Goal: Task Accomplishment & Management: Manage account settings

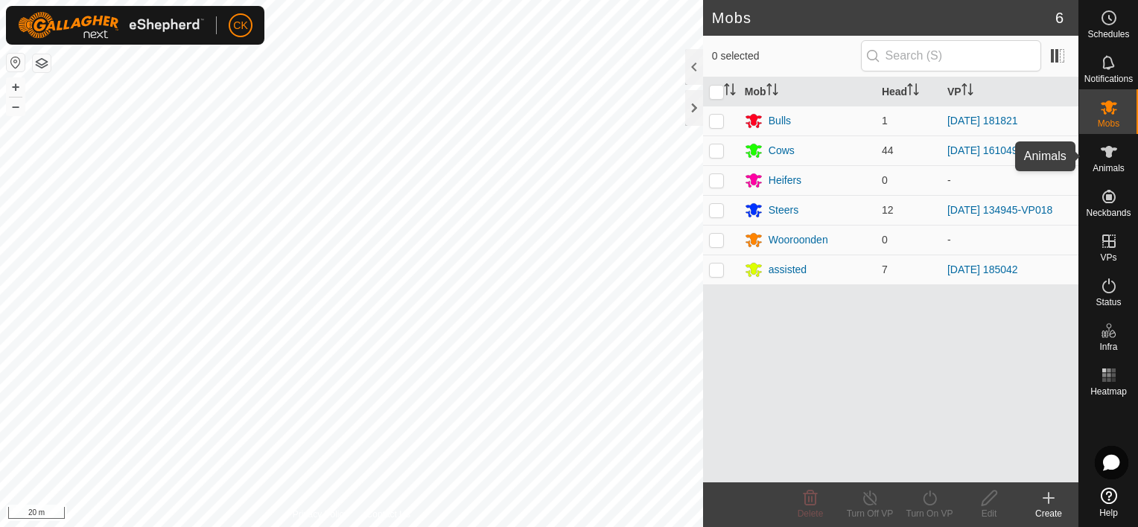
click at [1104, 153] on icon at bounding box center [1109, 152] width 18 height 18
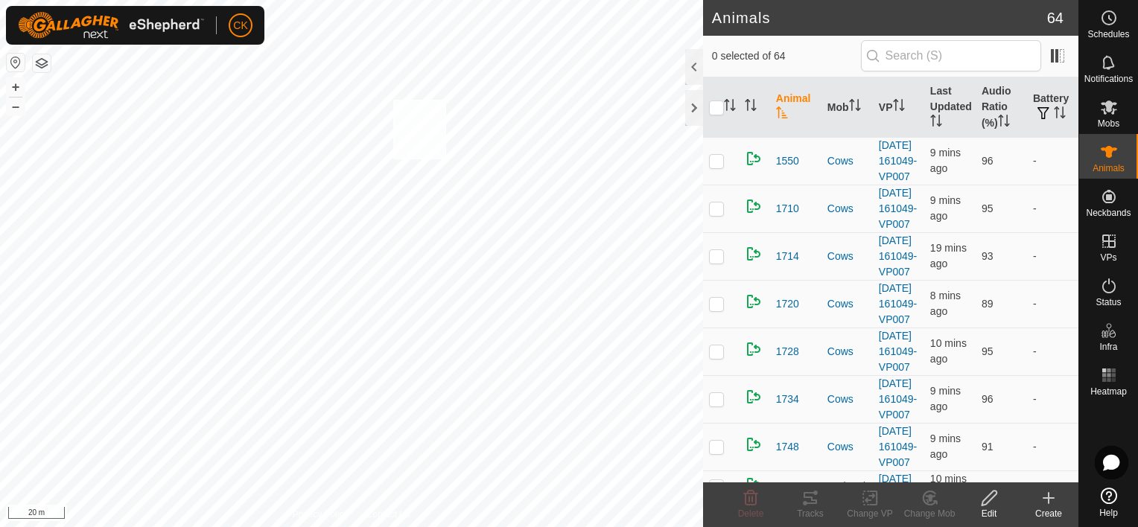
checkbox input "true"
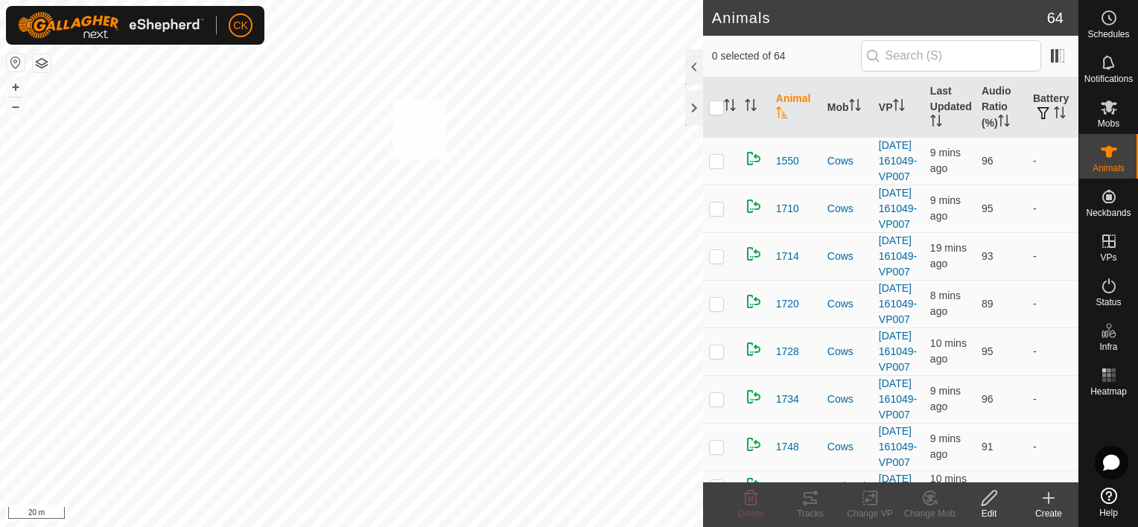
checkbox input "true"
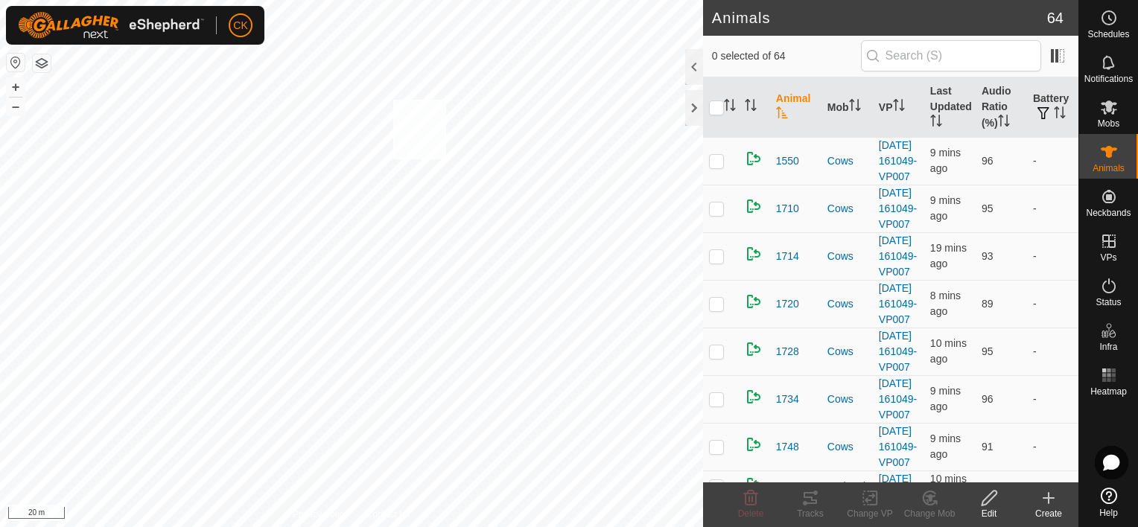
checkbox input "true"
click at [719, 104] on input "checkbox" at bounding box center [716, 108] width 15 height 15
checkbox input "true"
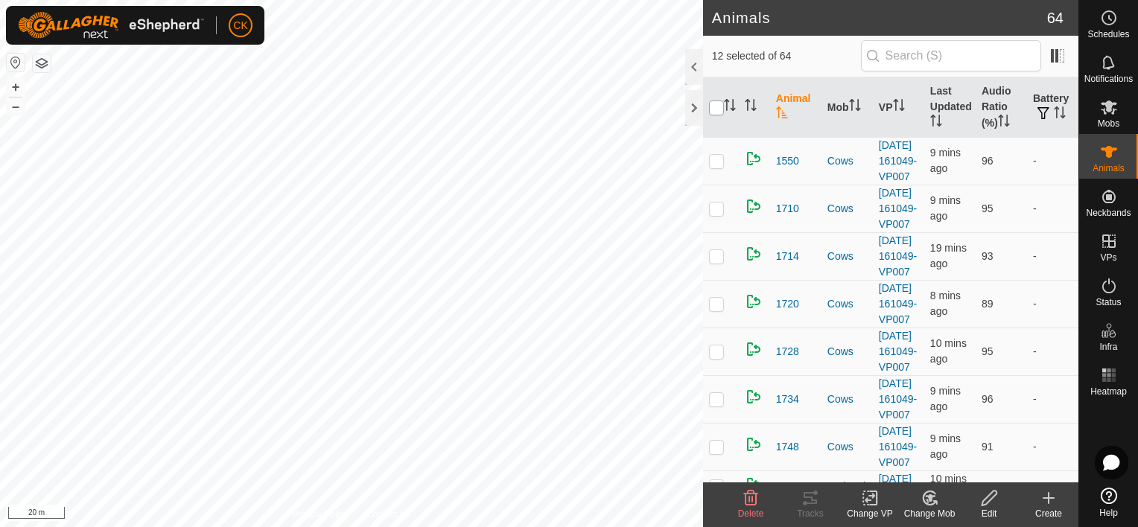
checkbox input "true"
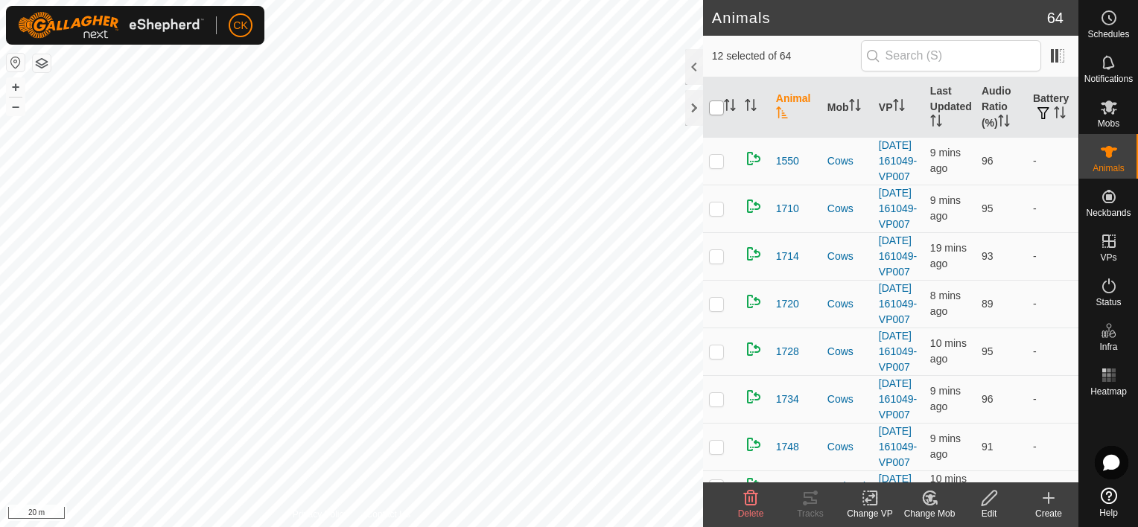
checkbox input "true"
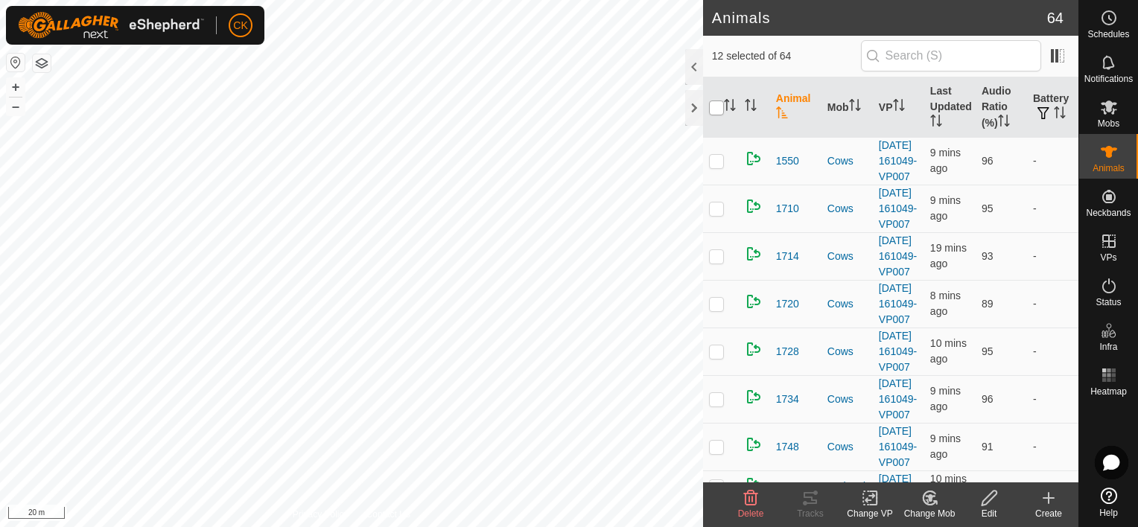
checkbox input "true"
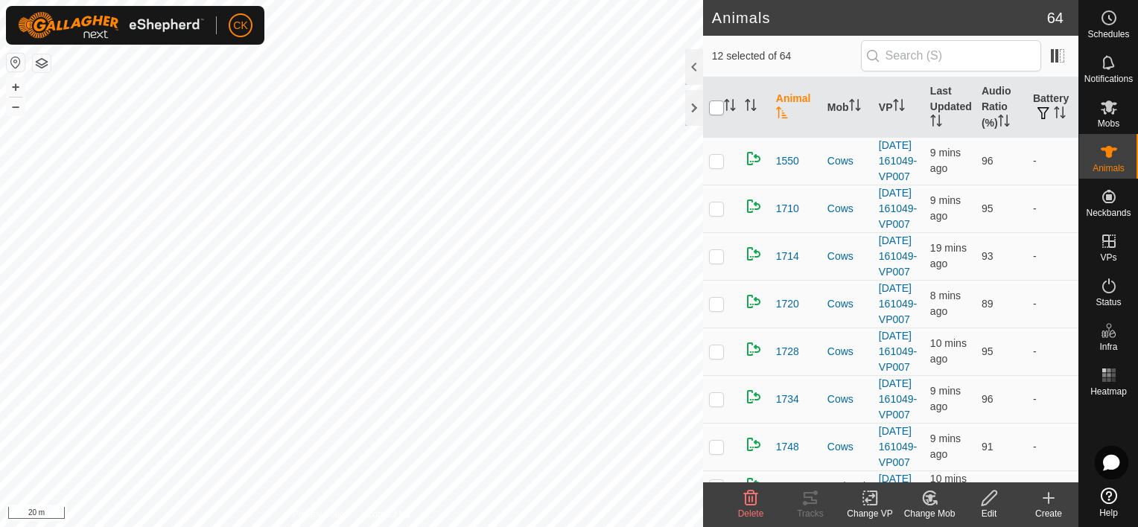
checkbox input "true"
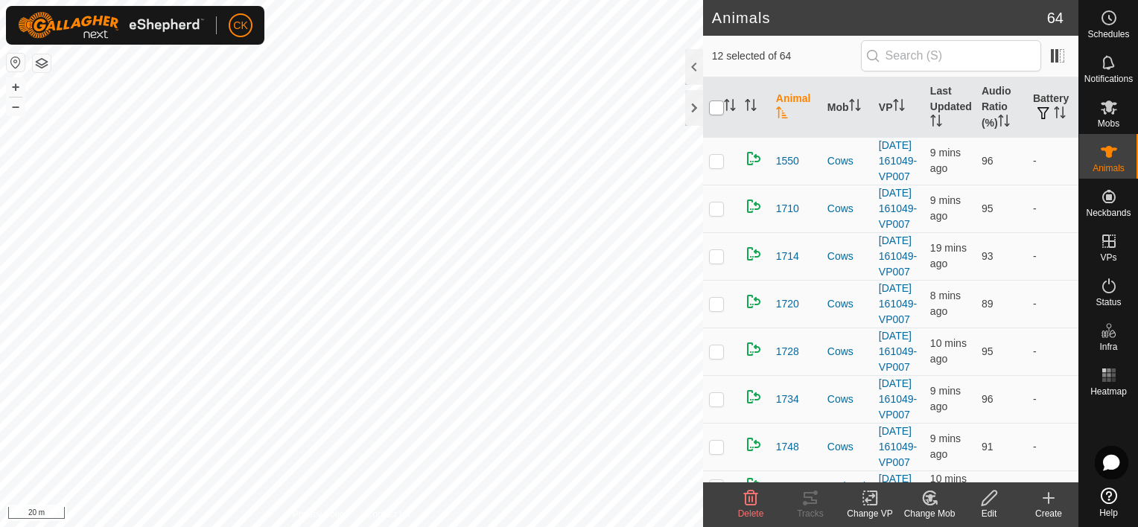
checkbox input "true"
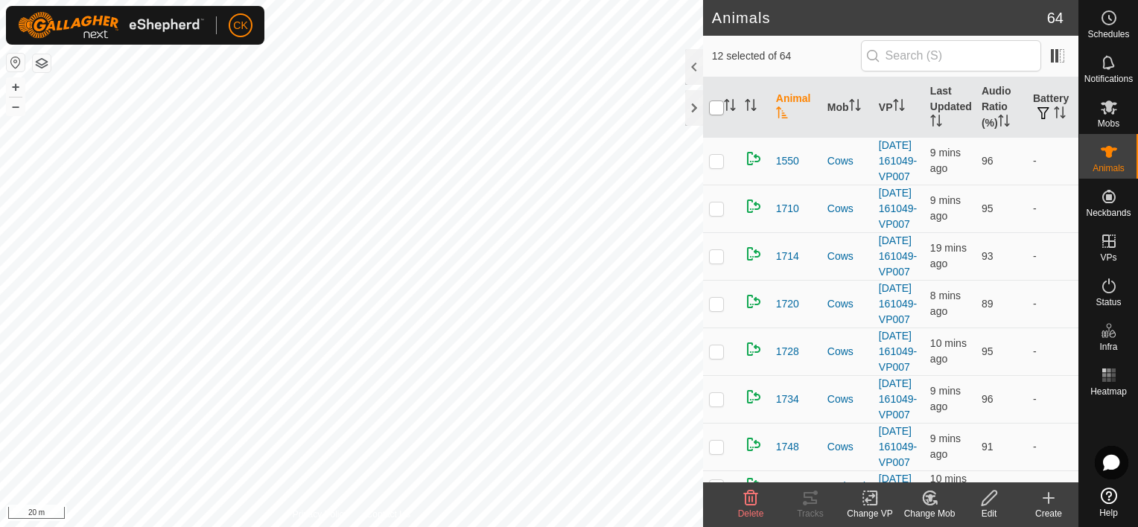
checkbox input "true"
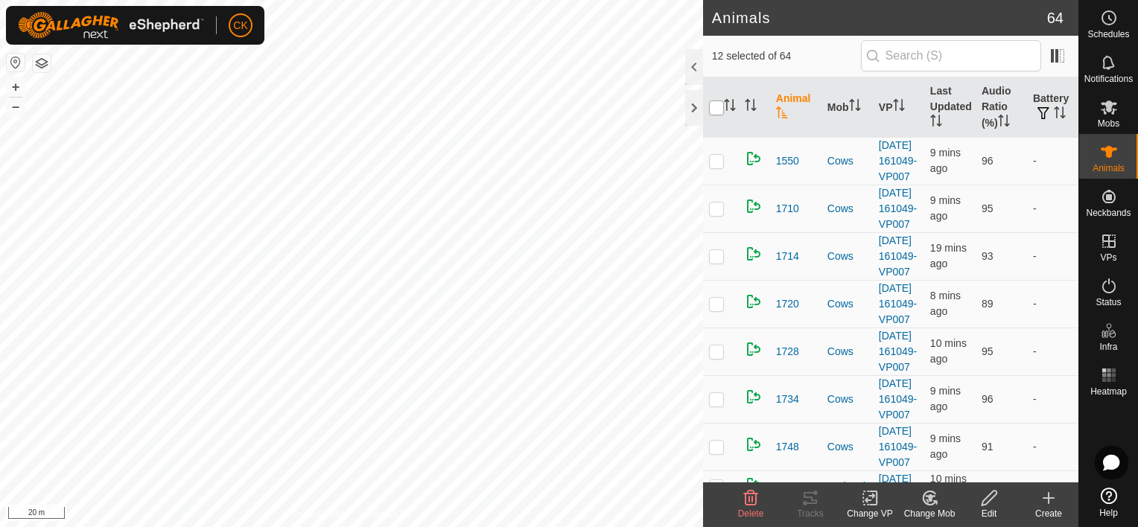
checkbox input "true"
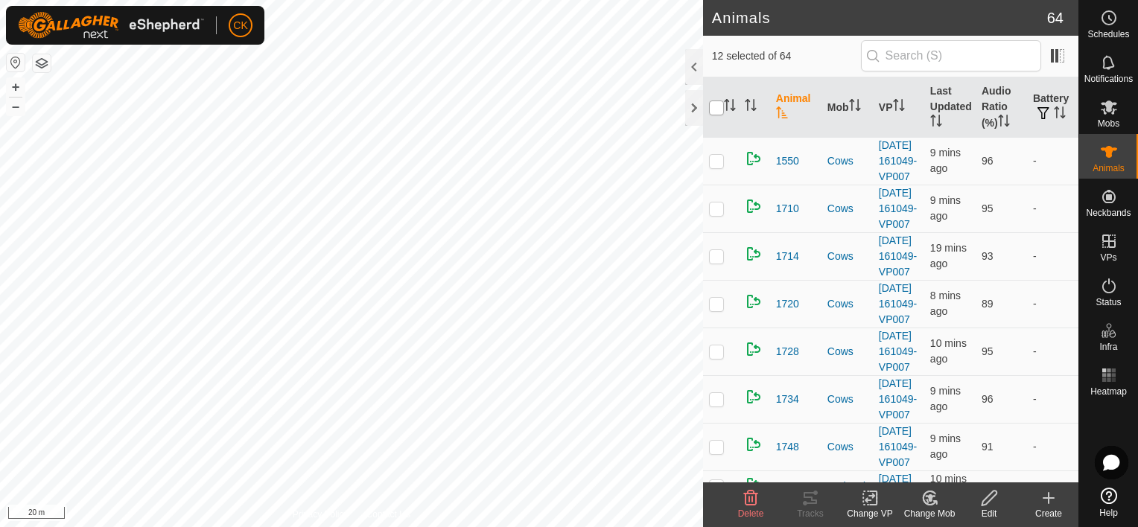
checkbox input "true"
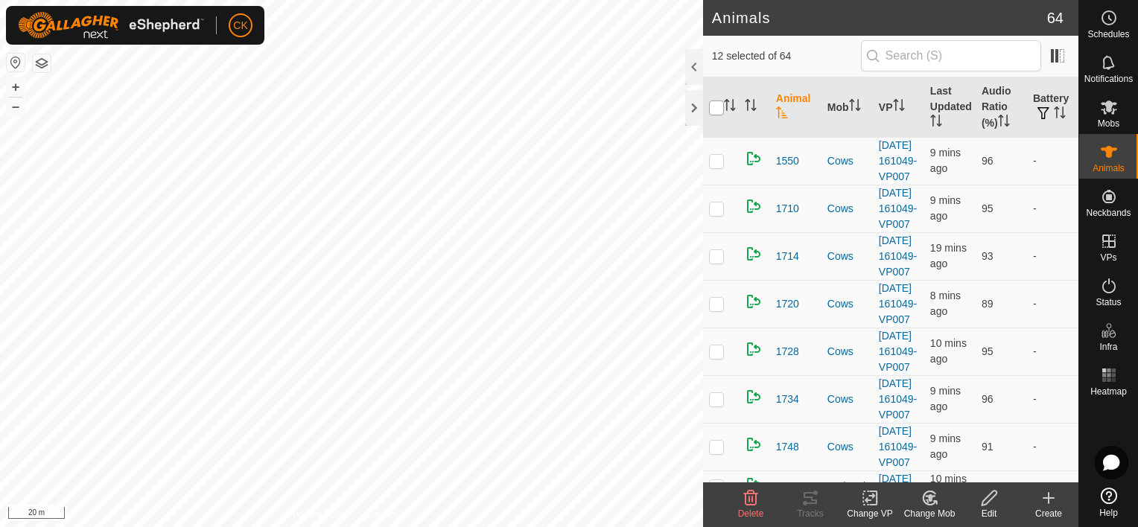
checkbox input "true"
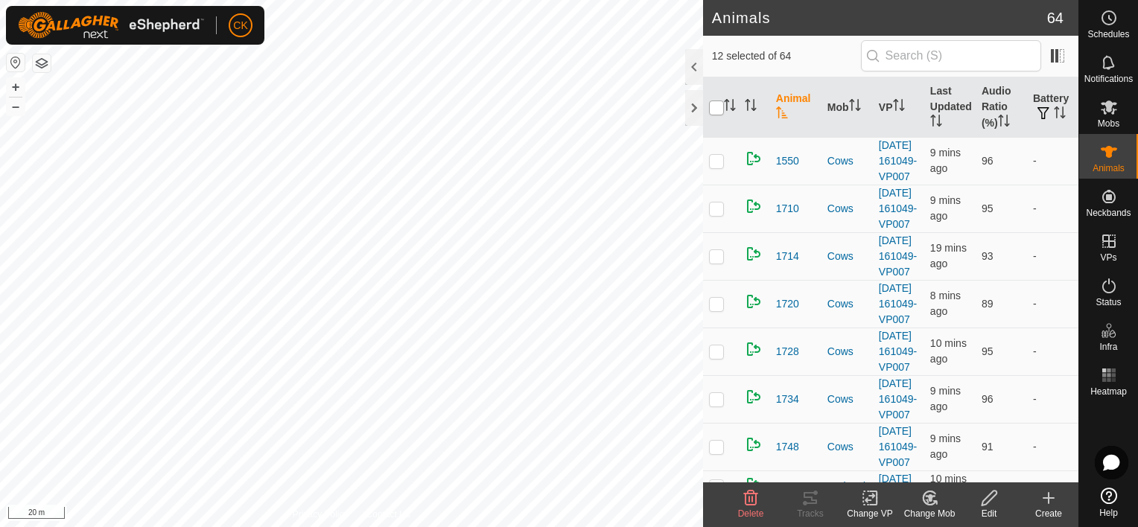
checkbox input "true"
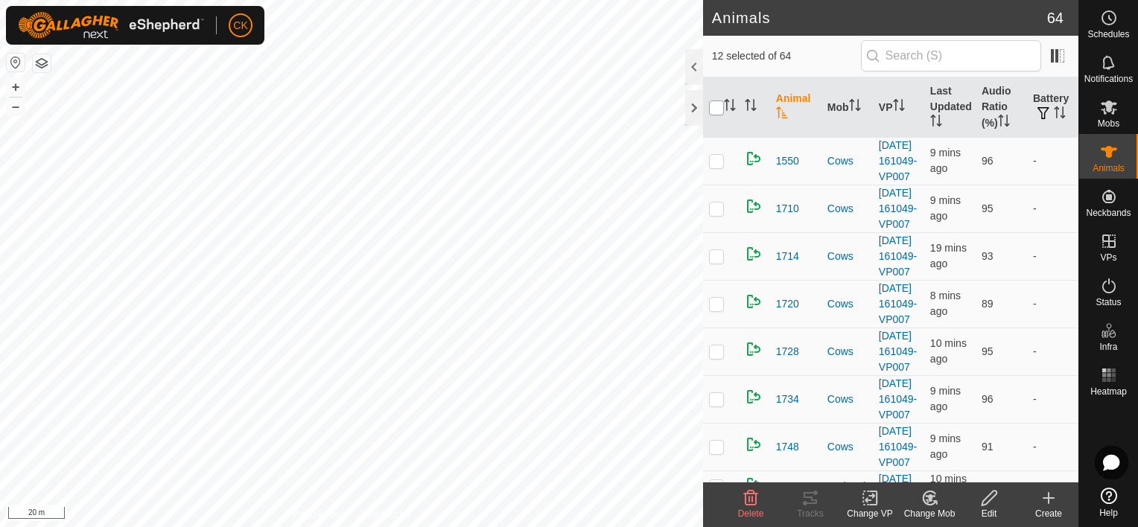
checkbox input "true"
click at [719, 104] on input "checkbox" at bounding box center [716, 108] width 15 height 15
checkbox input "false"
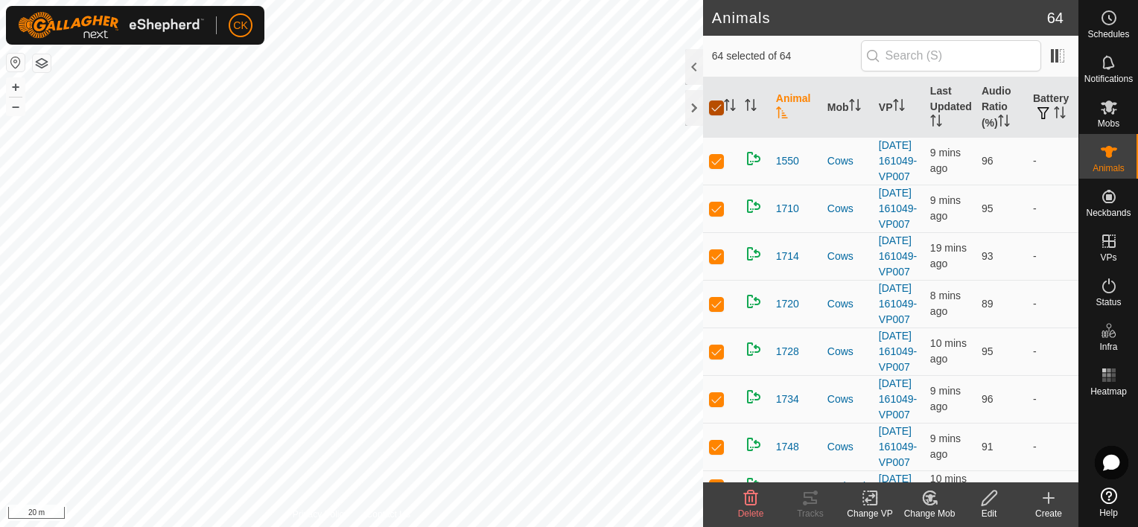
checkbox input "false"
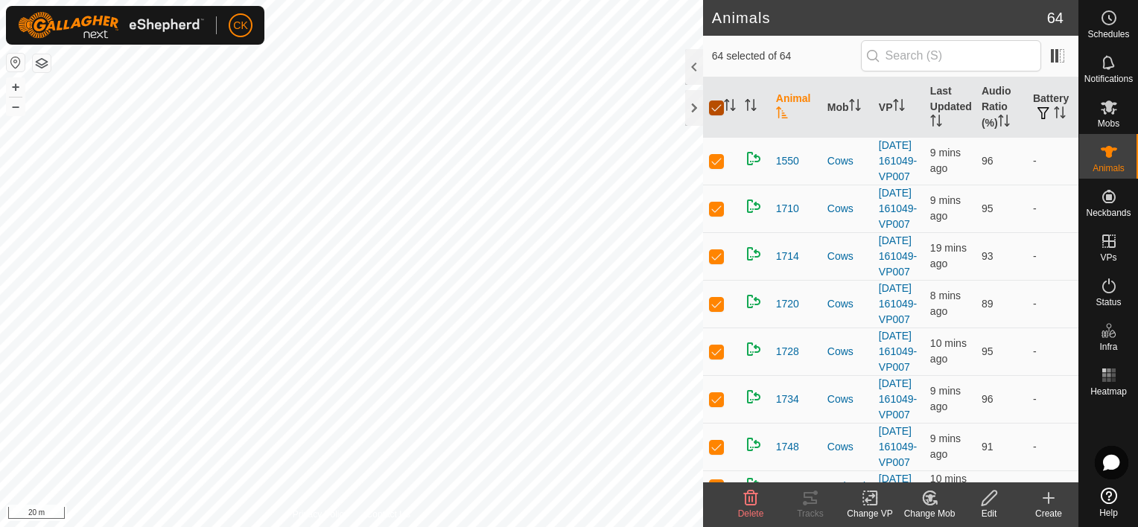
checkbox input "false"
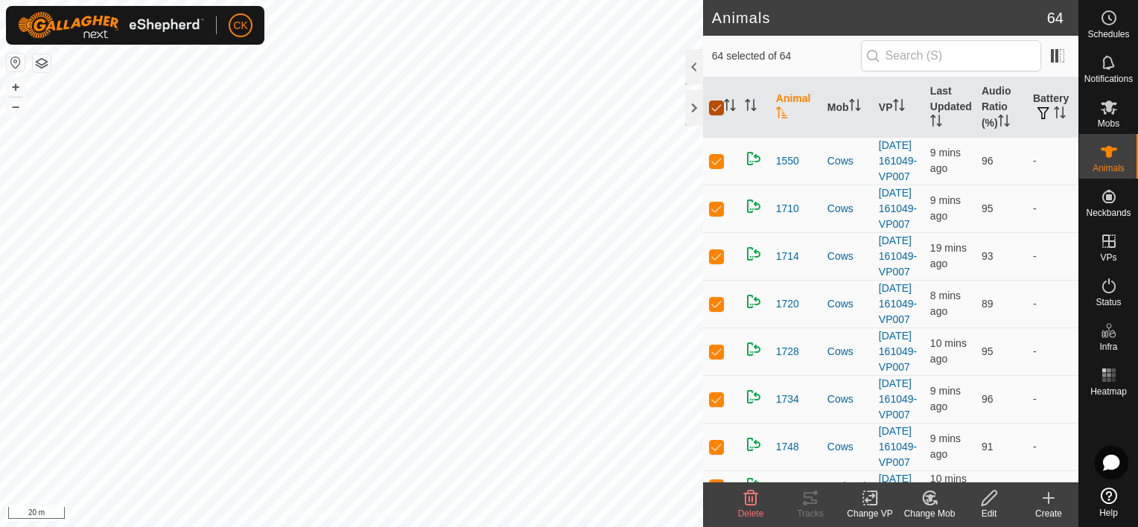
checkbox input "false"
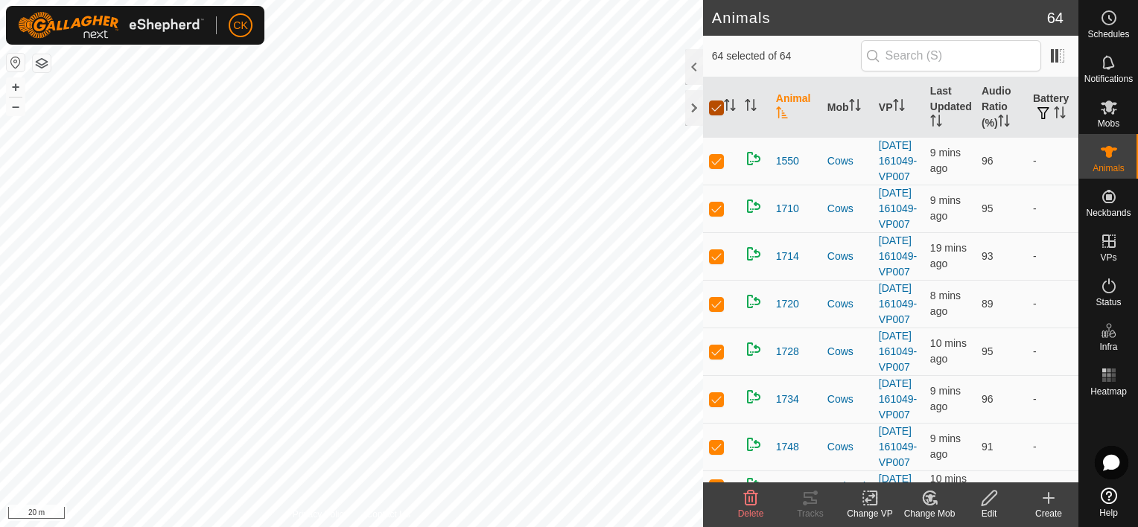
checkbox input "false"
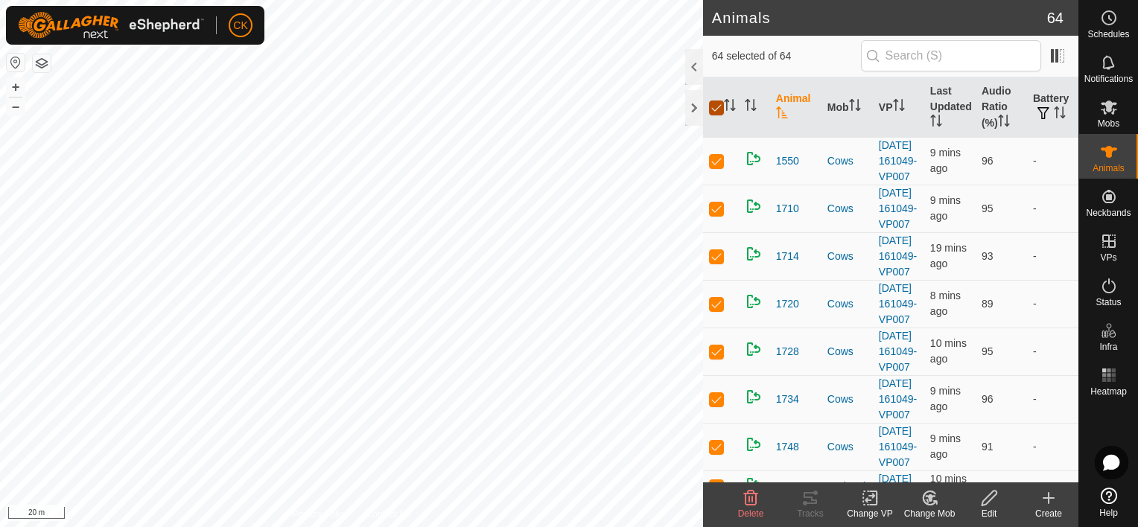
checkbox input "false"
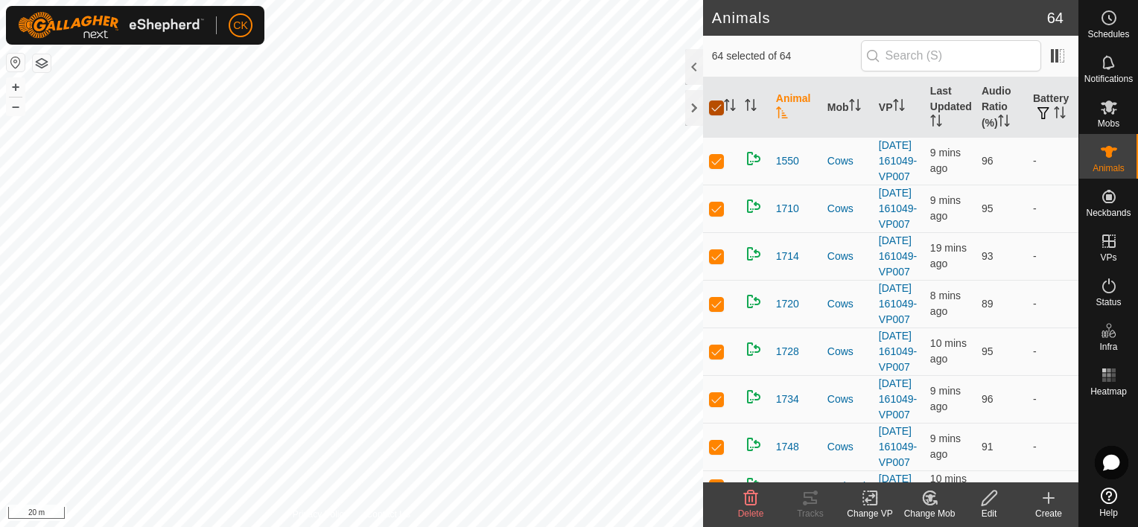
checkbox input "false"
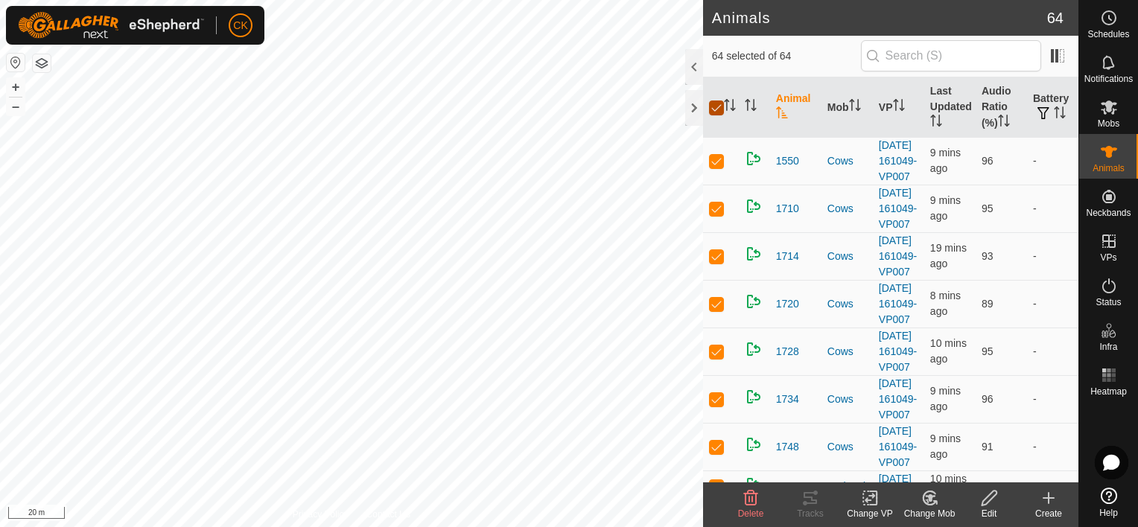
checkbox input "false"
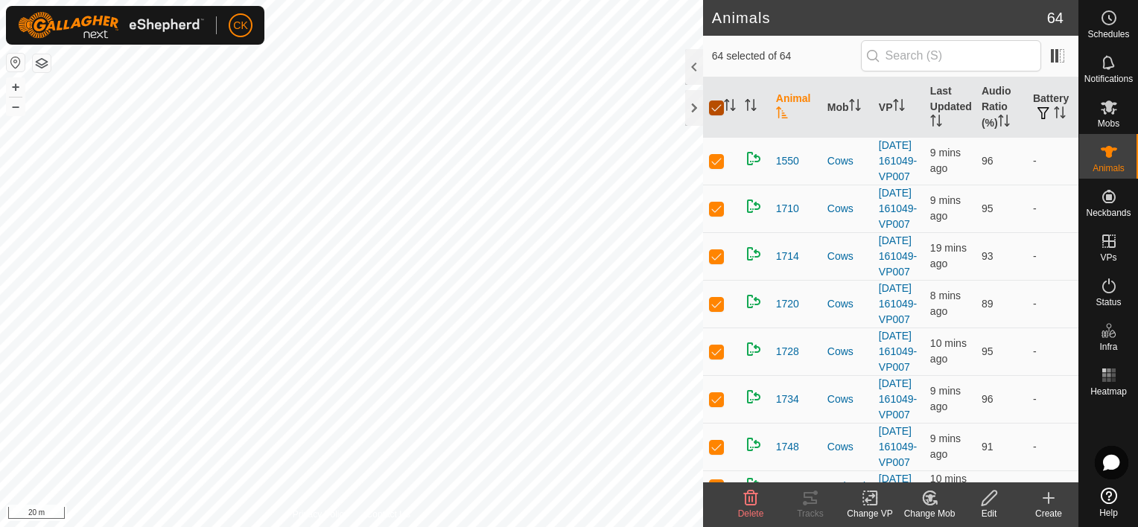
checkbox input "false"
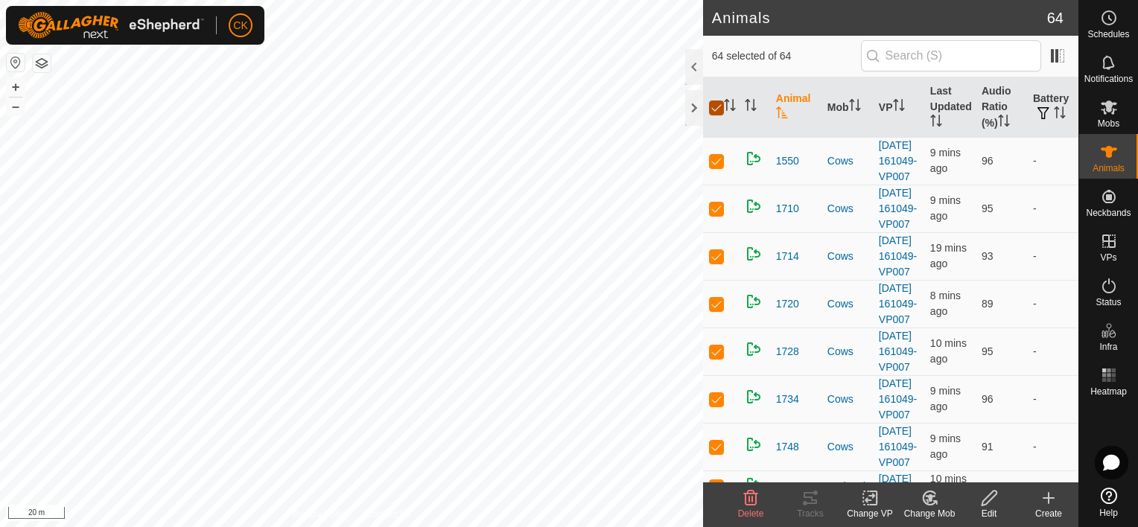
checkbox input "false"
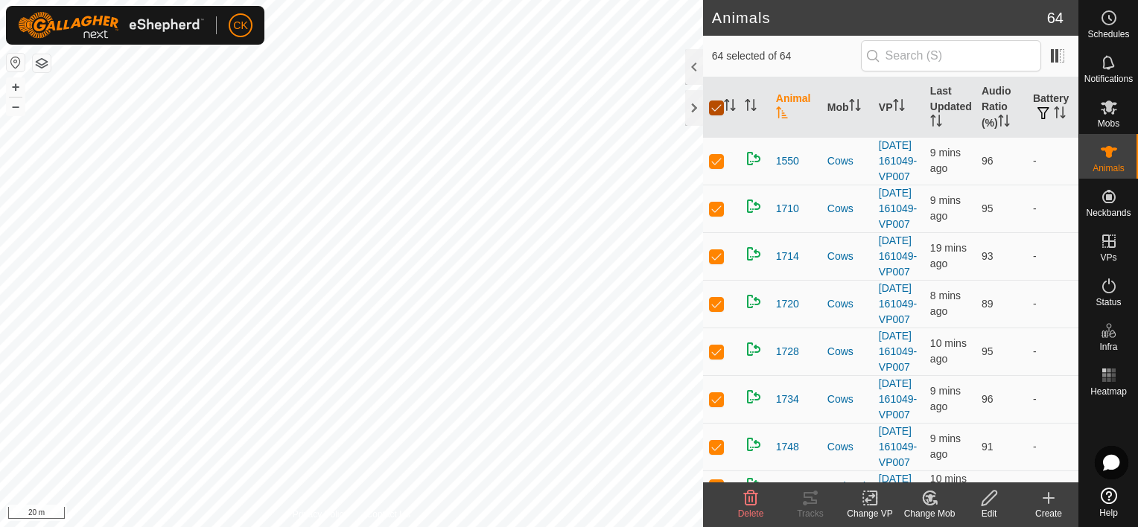
checkbox input "false"
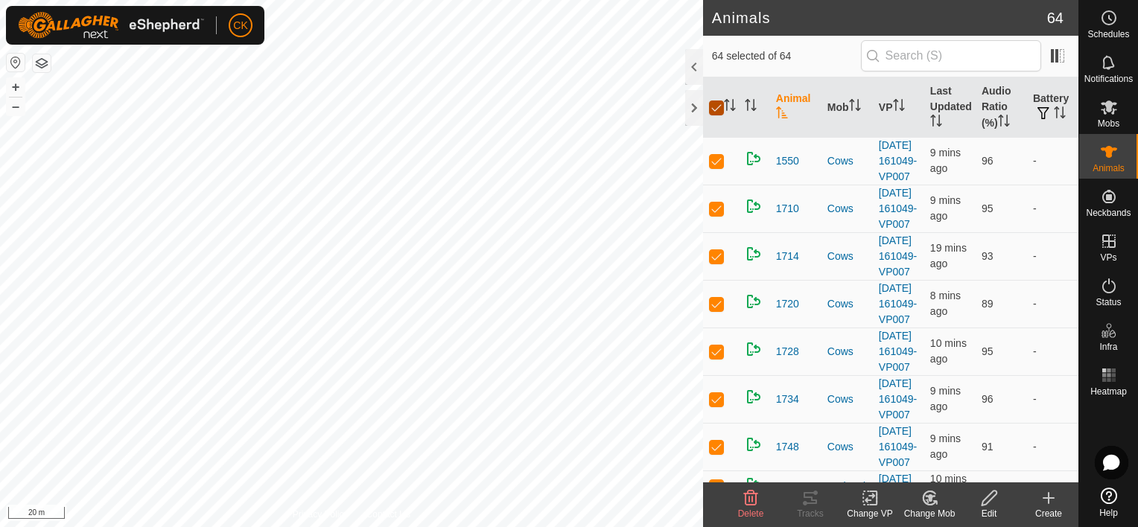
checkbox input "false"
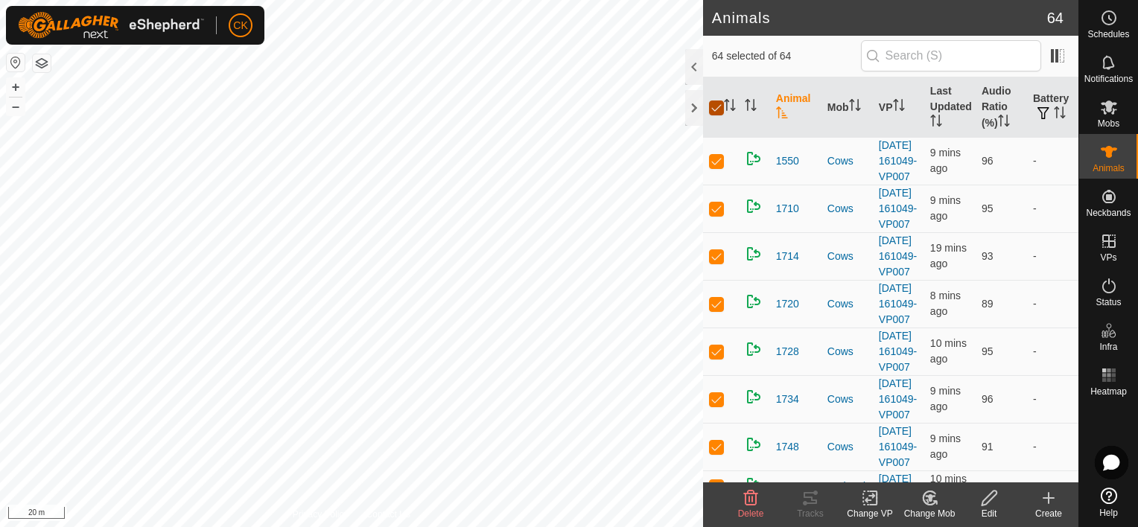
checkbox input "false"
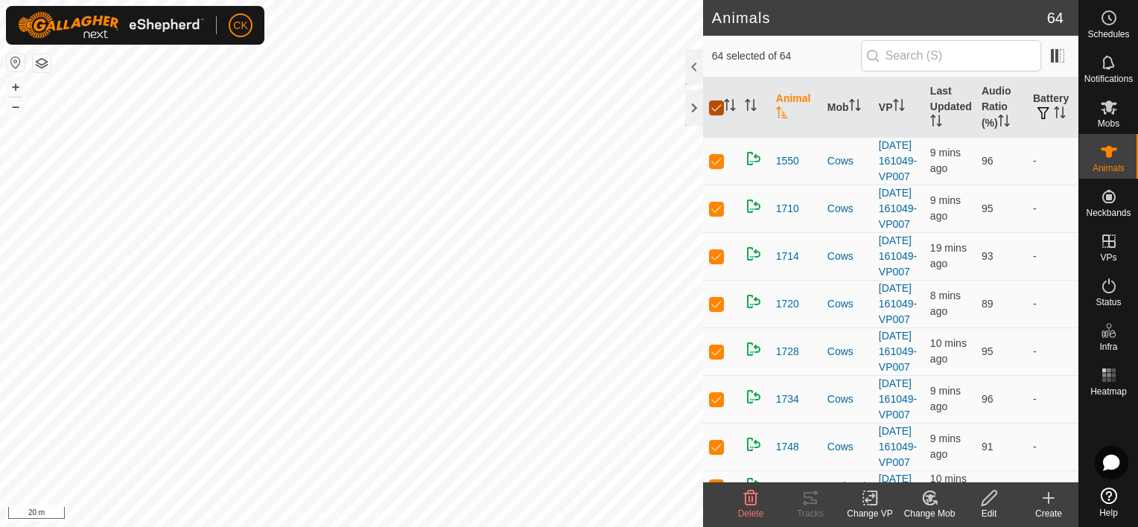
checkbox input "false"
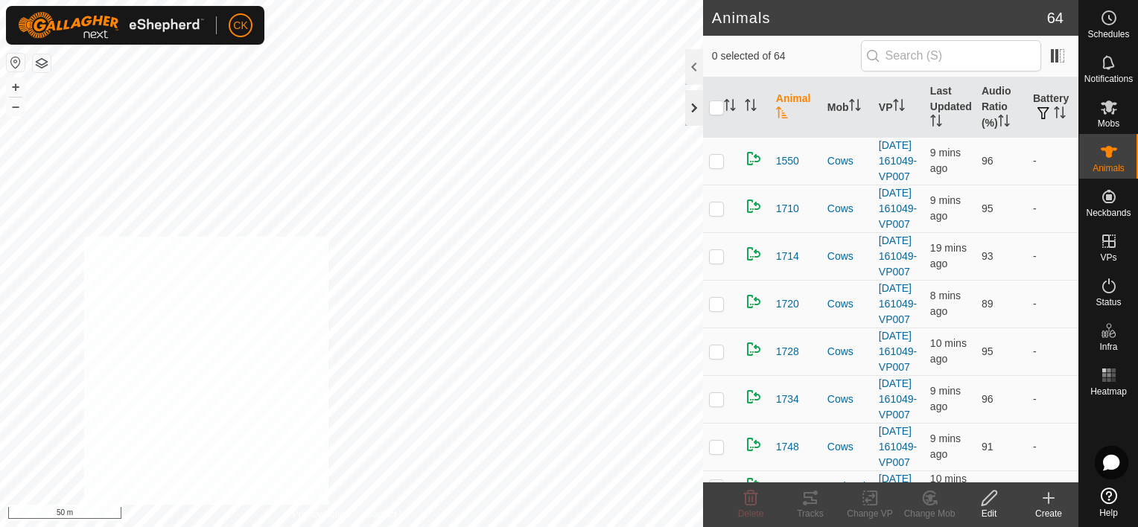
click at [83, 236] on div "2302 1349922759 Cows [DATE] 161049-VP007 + – ⇧ i 50 m" at bounding box center [351, 263] width 703 height 527
checkbox input "true"
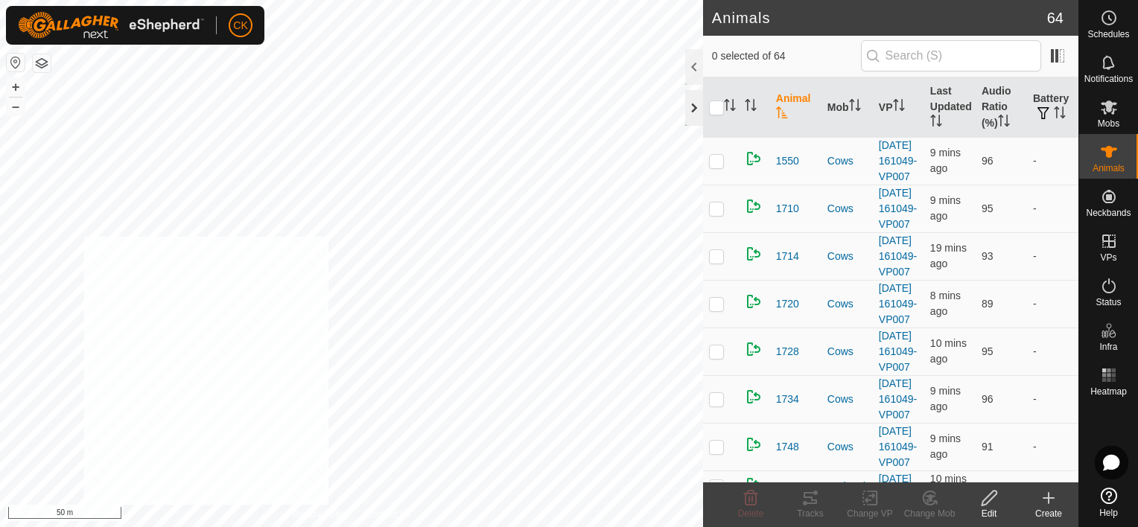
checkbox input "true"
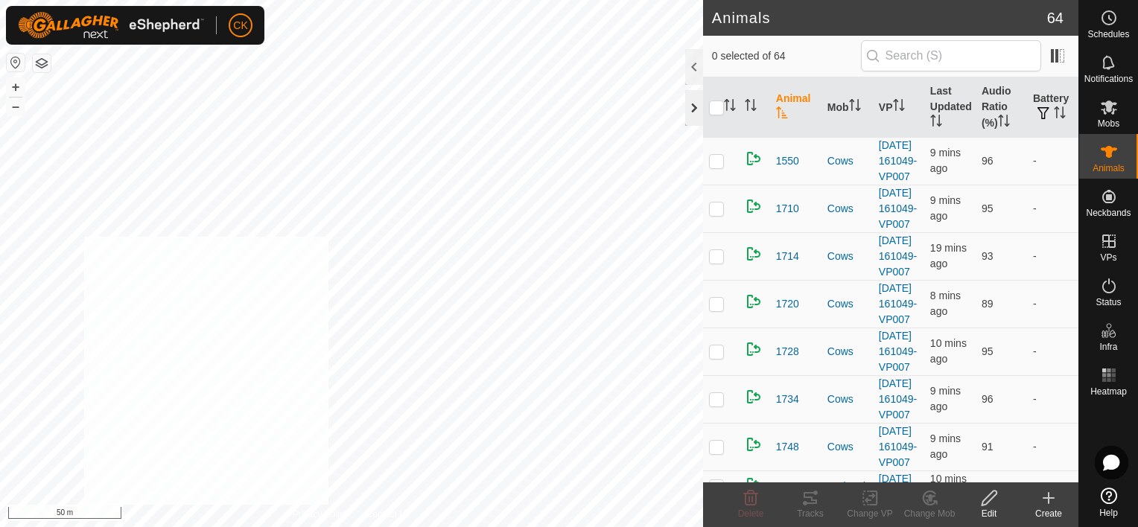
checkbox input "true"
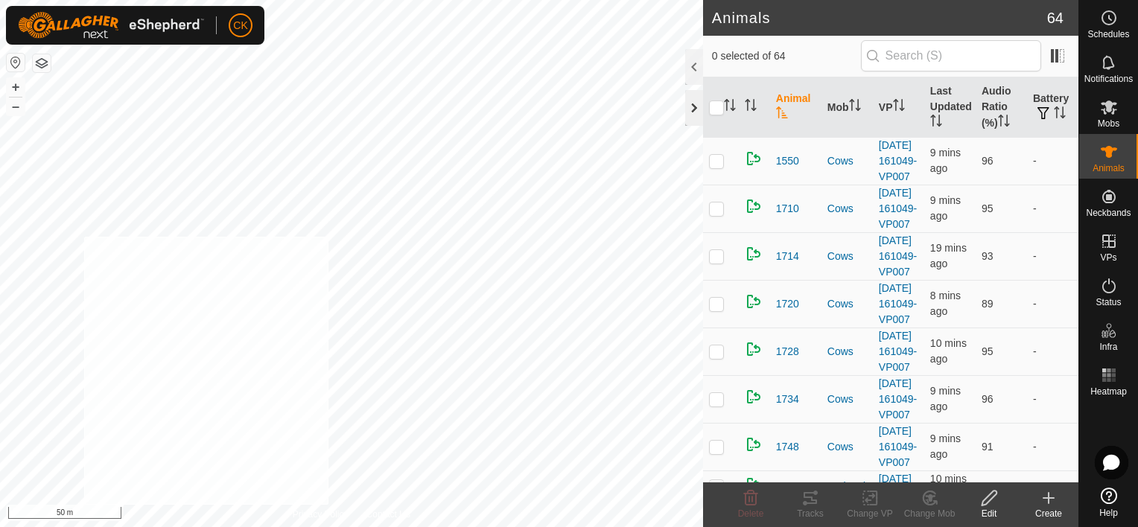
checkbox input "true"
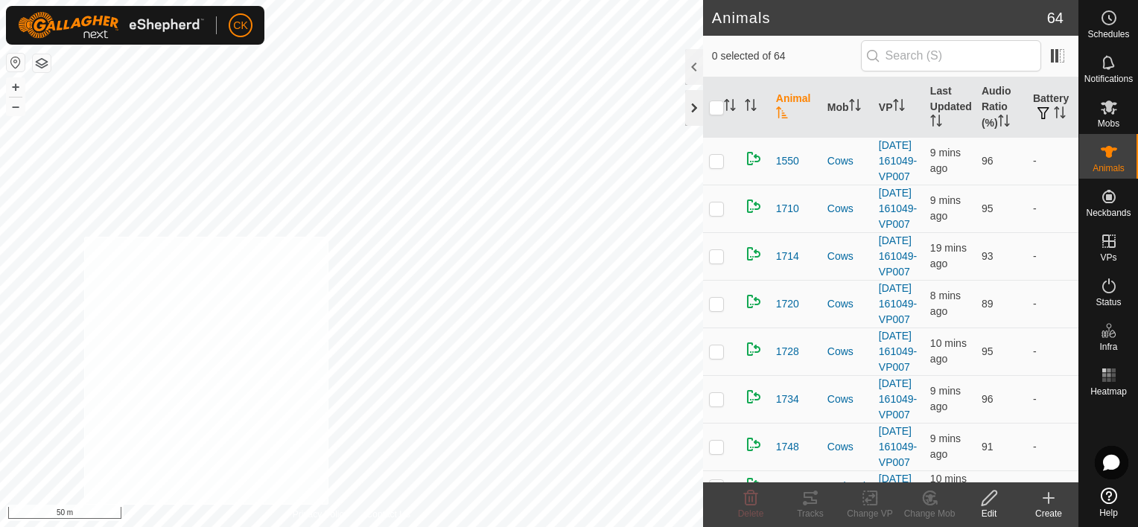
checkbox input "true"
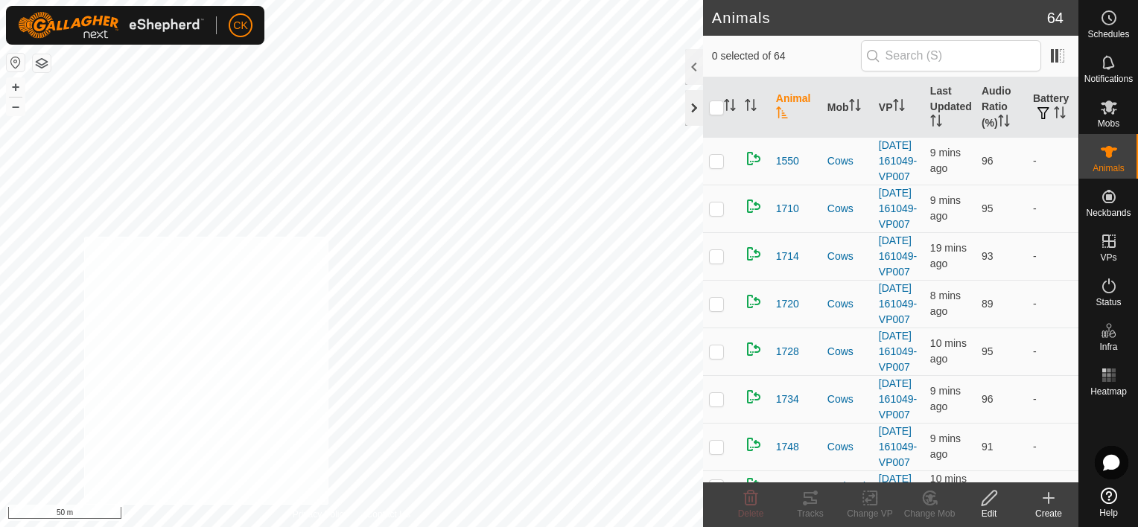
checkbox input "true"
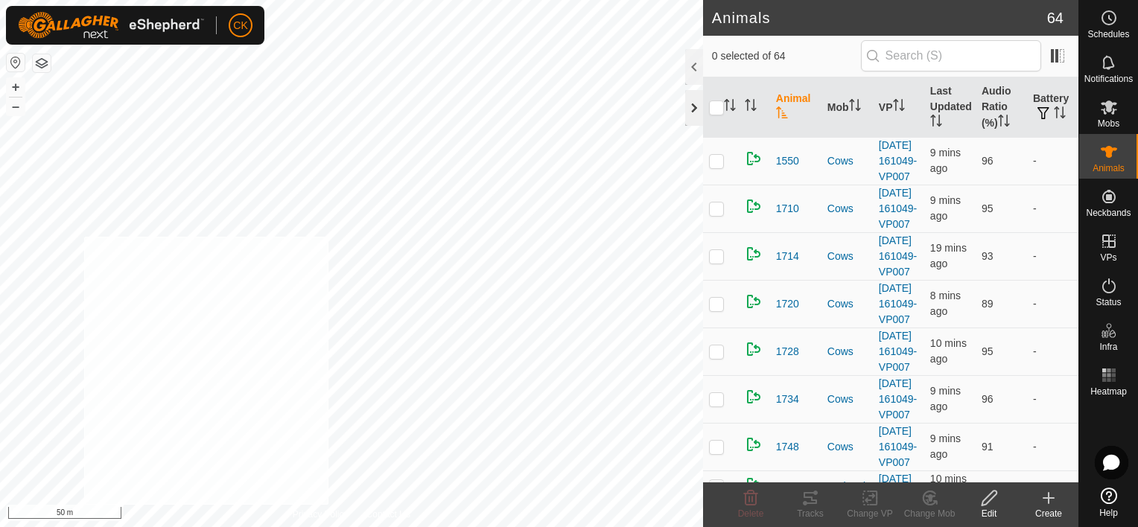
checkbox input "true"
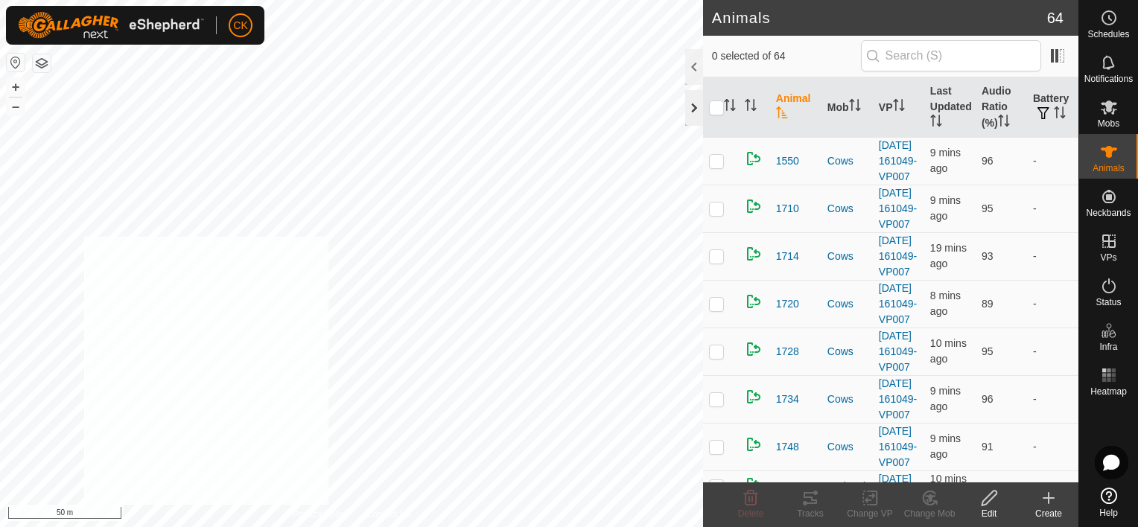
checkbox input "true"
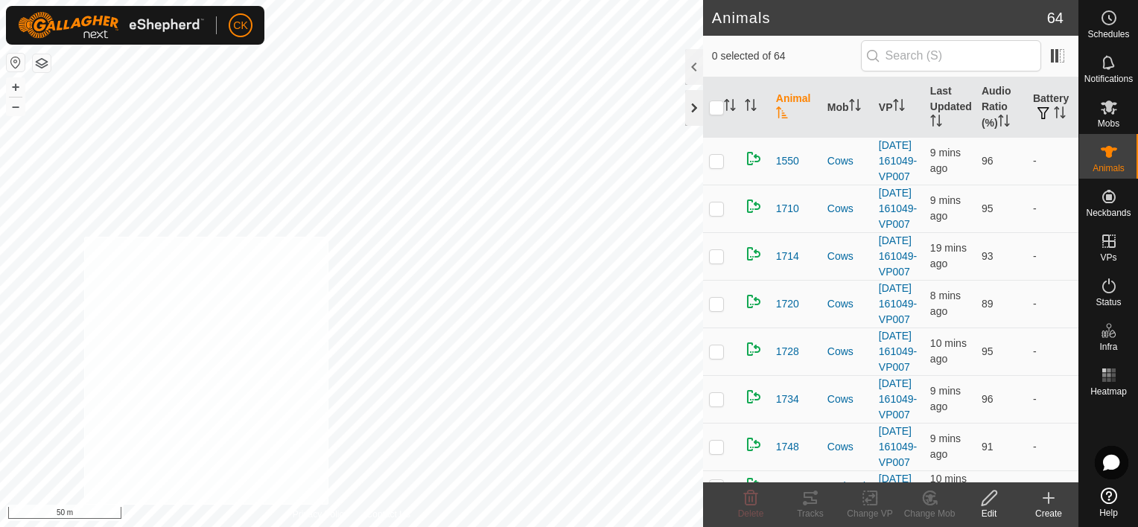
checkbox input "true"
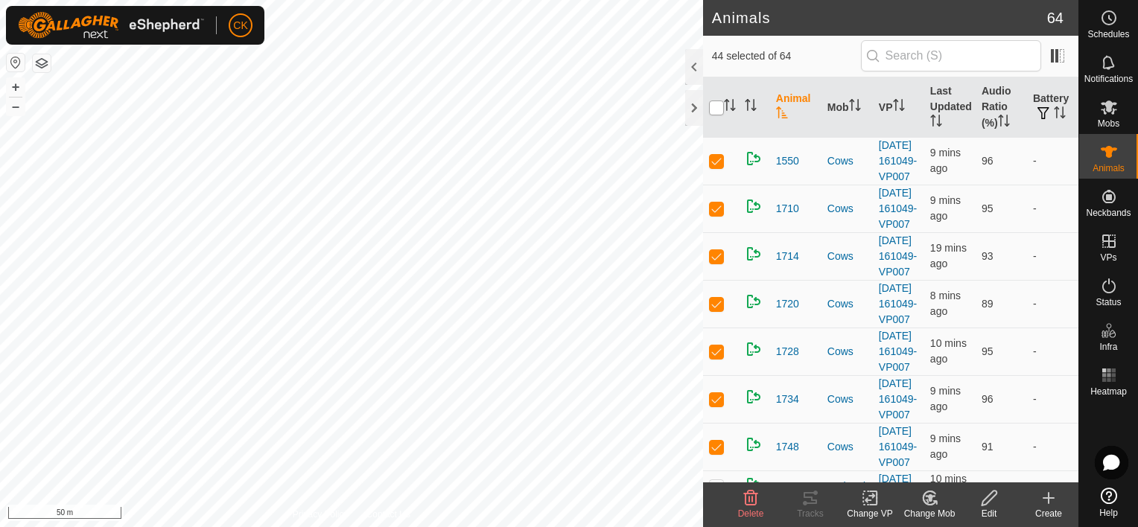
click at [716, 106] on input "checkbox" at bounding box center [716, 108] width 15 height 15
checkbox input "true"
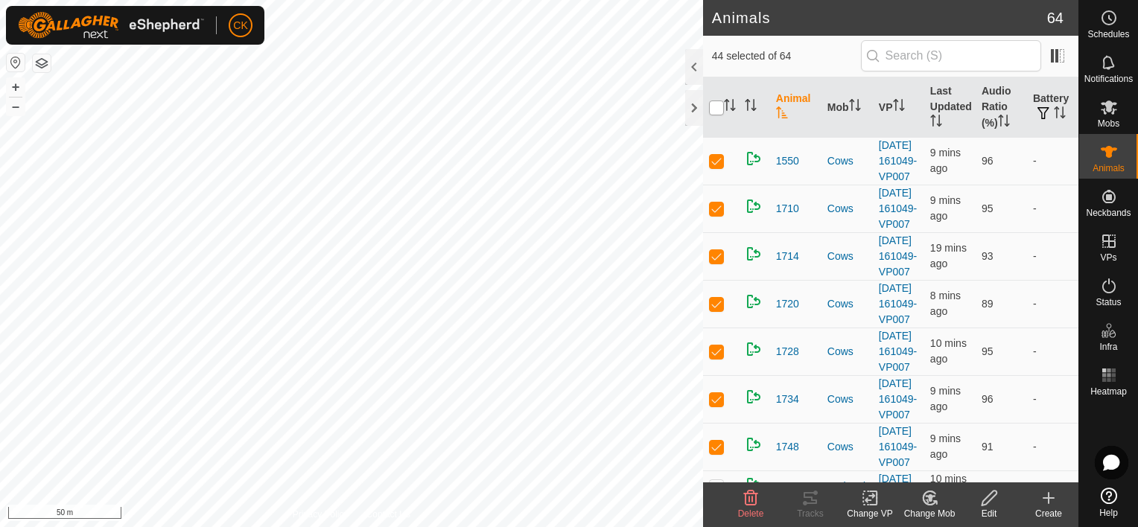
checkbox input "true"
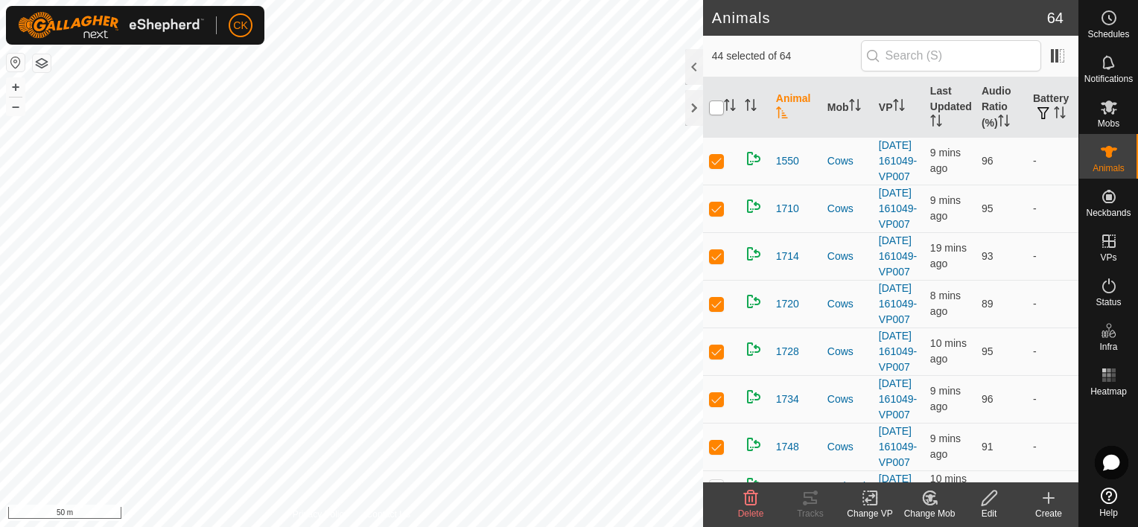
checkbox input "true"
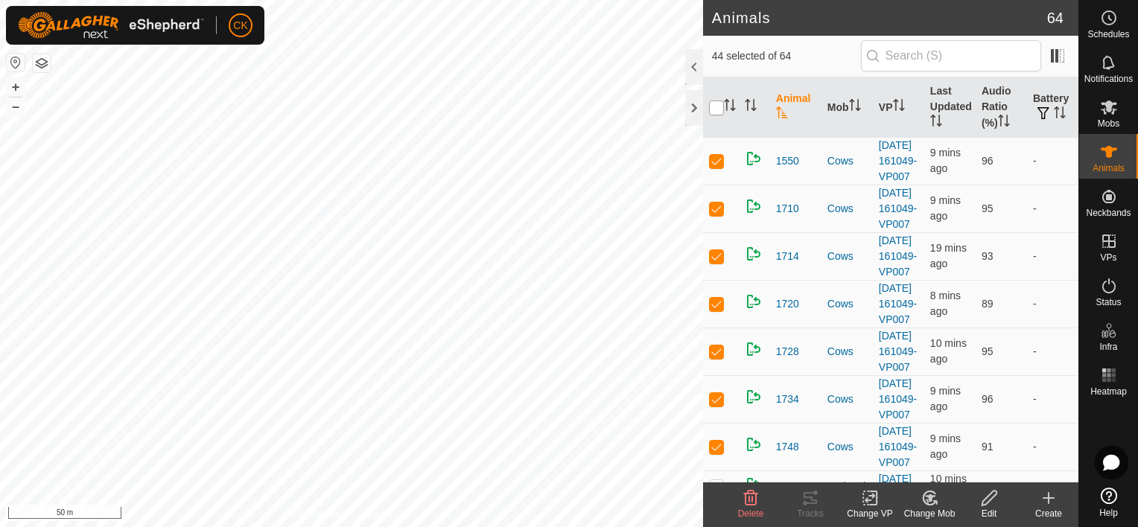
checkbox input "true"
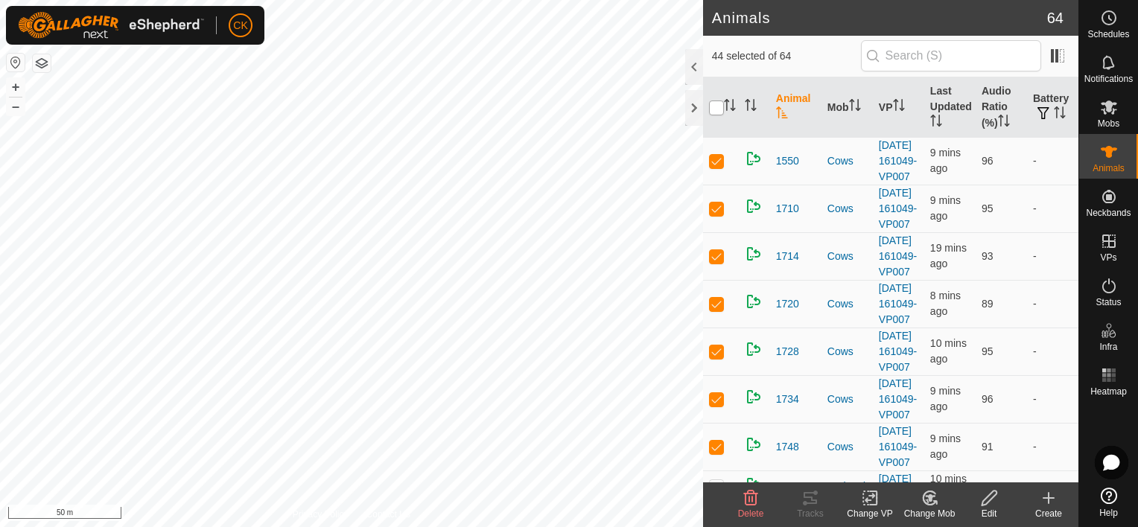
checkbox input "true"
click at [716, 106] on input "checkbox" at bounding box center [716, 108] width 15 height 15
checkbox input "false"
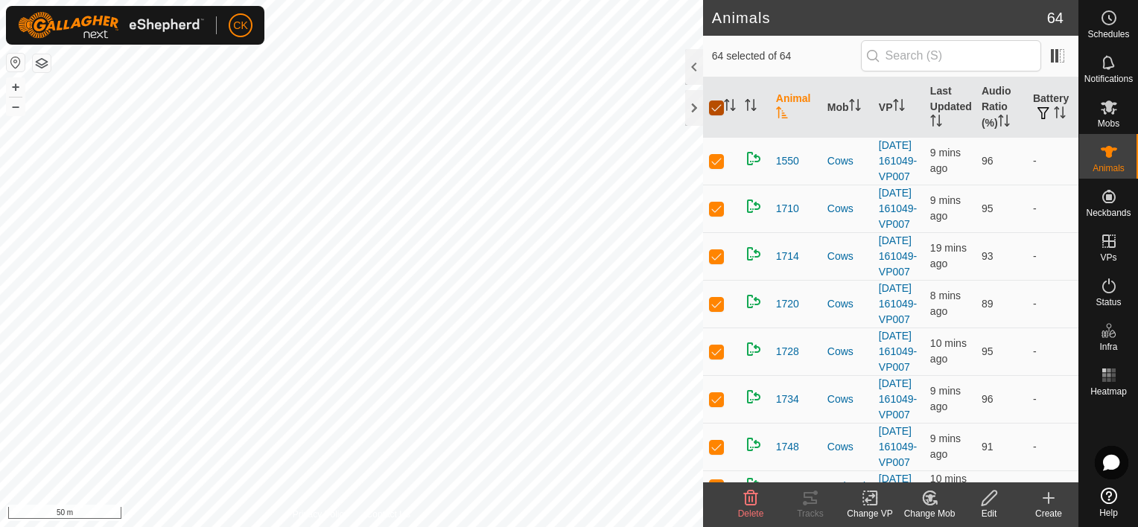
checkbox input "false"
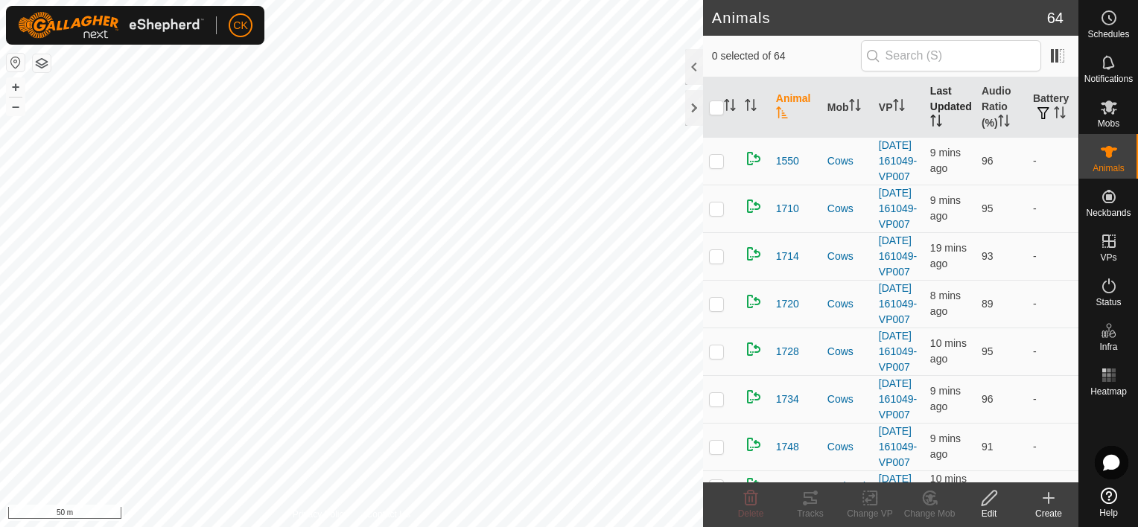
click at [935, 101] on th "Last Updated" at bounding box center [949, 107] width 51 height 60
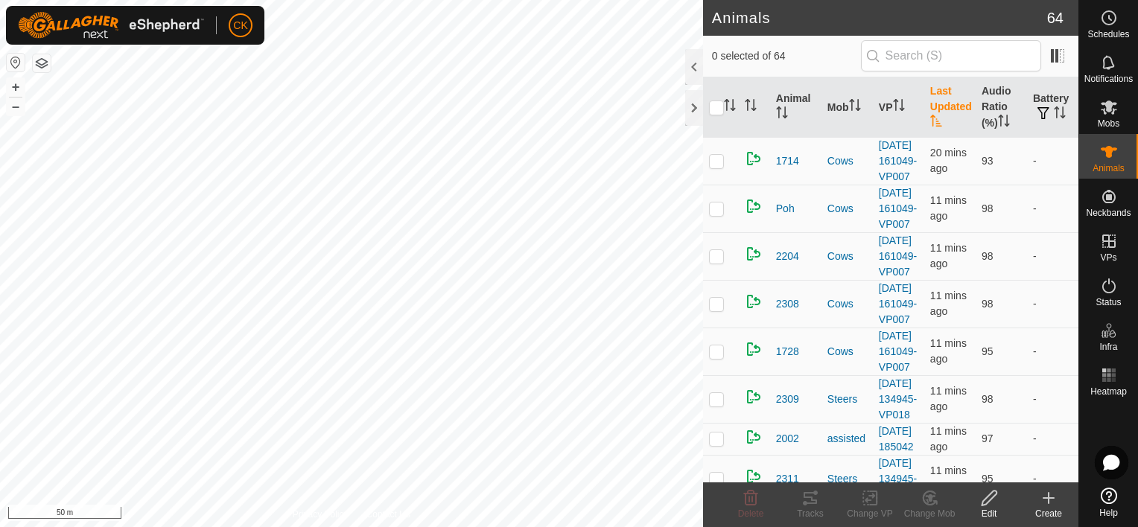
click at [935, 101] on th "Last Updated" at bounding box center [949, 107] width 51 height 60
click at [982, 103] on th "Audio Ratio (%)" at bounding box center [1001, 107] width 51 height 60
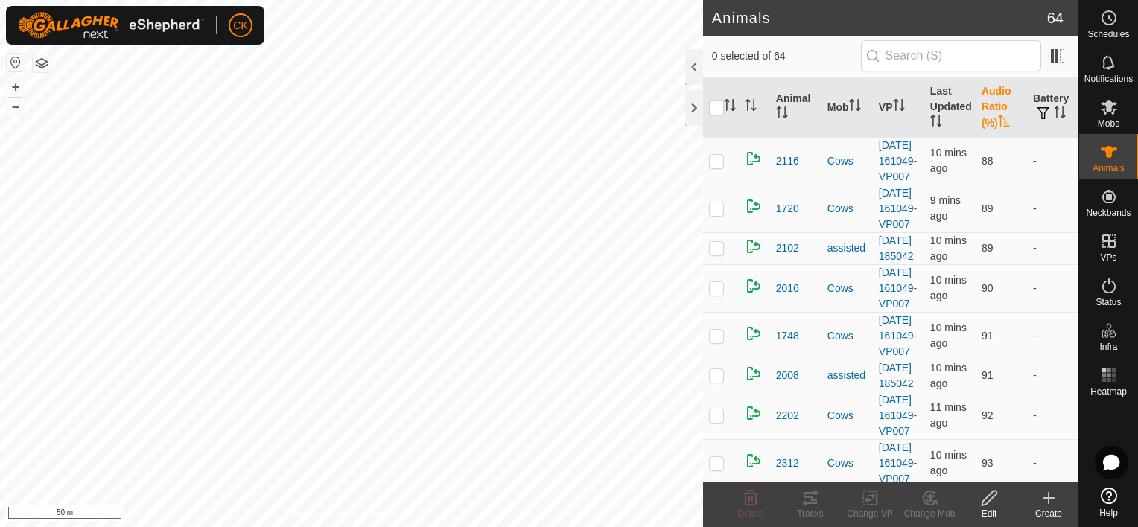
click at [982, 103] on th "Audio Ratio (%)" at bounding box center [1001, 107] width 51 height 60
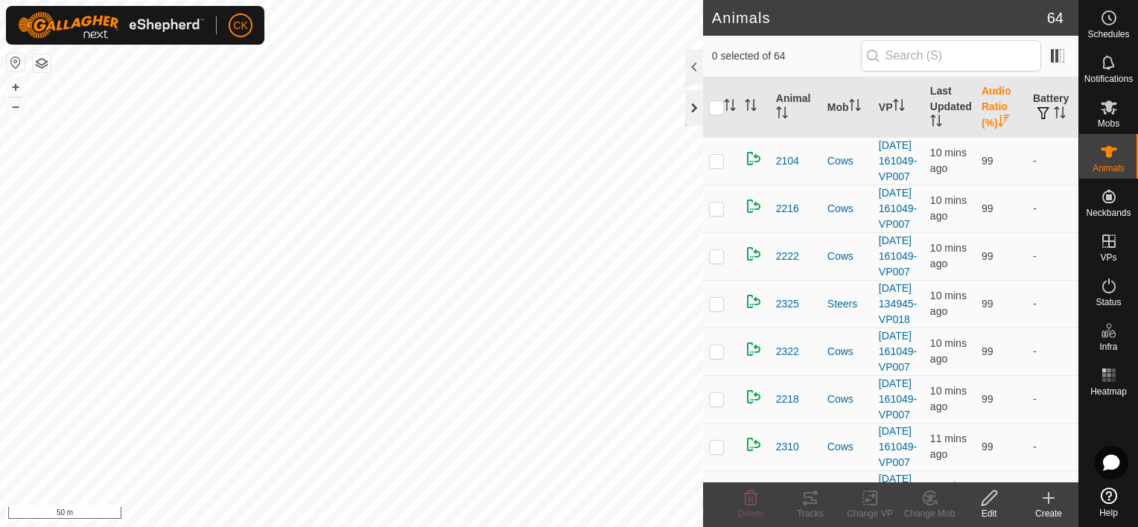
click at [696, 110] on div at bounding box center [694, 108] width 18 height 36
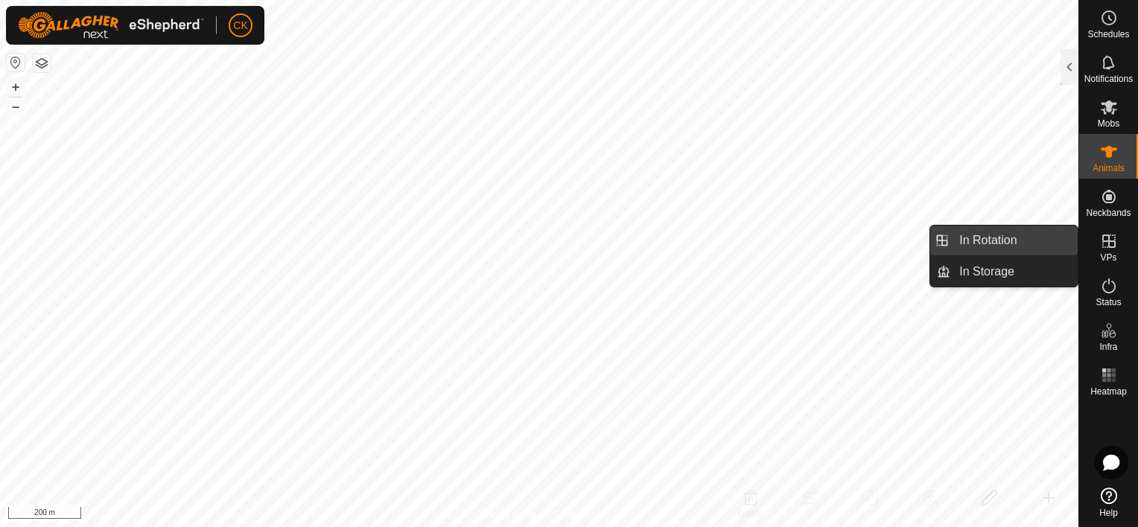
click at [1046, 240] on link "In Rotation" at bounding box center [1013, 241] width 127 height 30
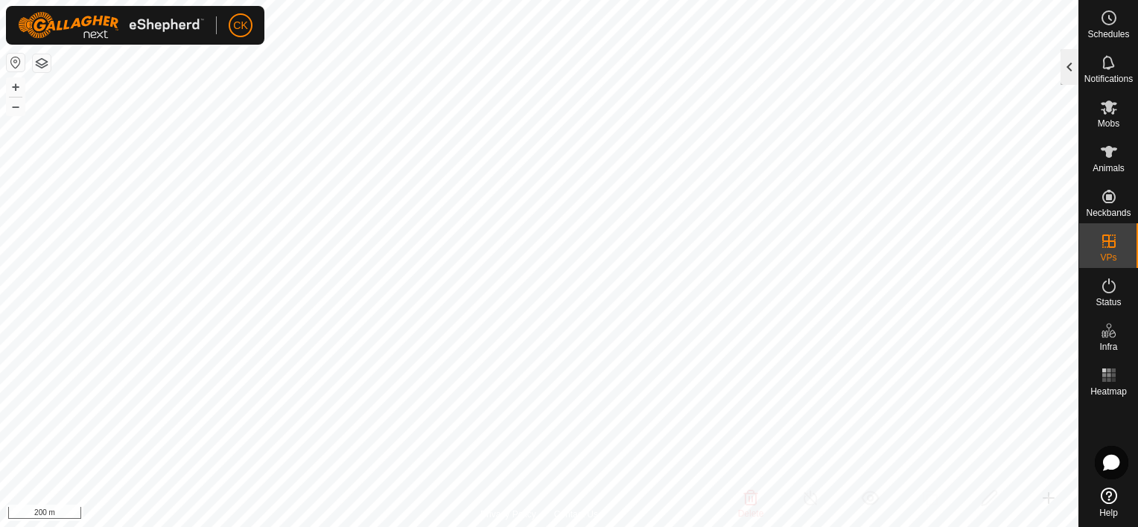
click at [1062, 67] on div at bounding box center [1069, 67] width 18 height 36
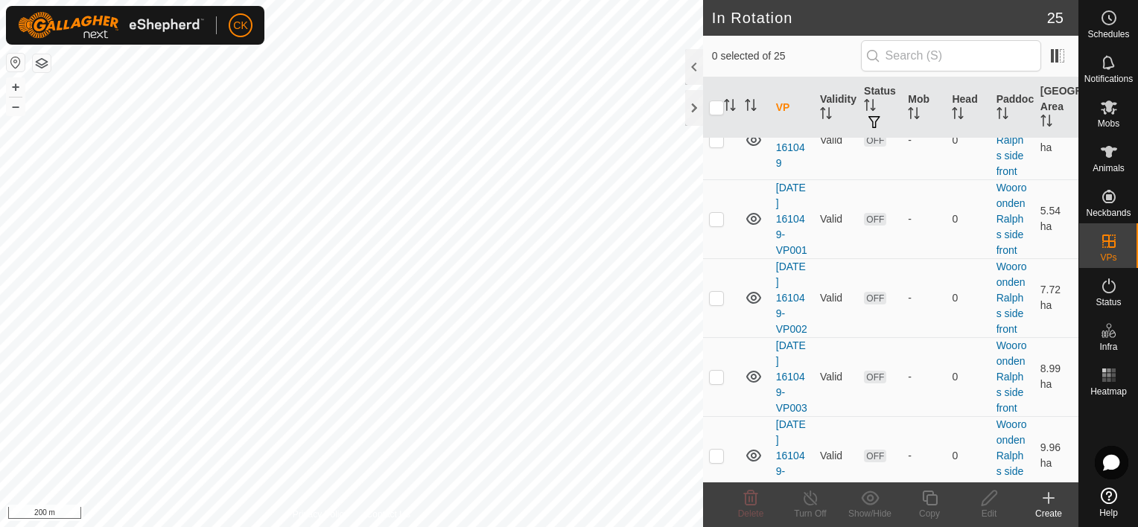
scroll to position [1564, 0]
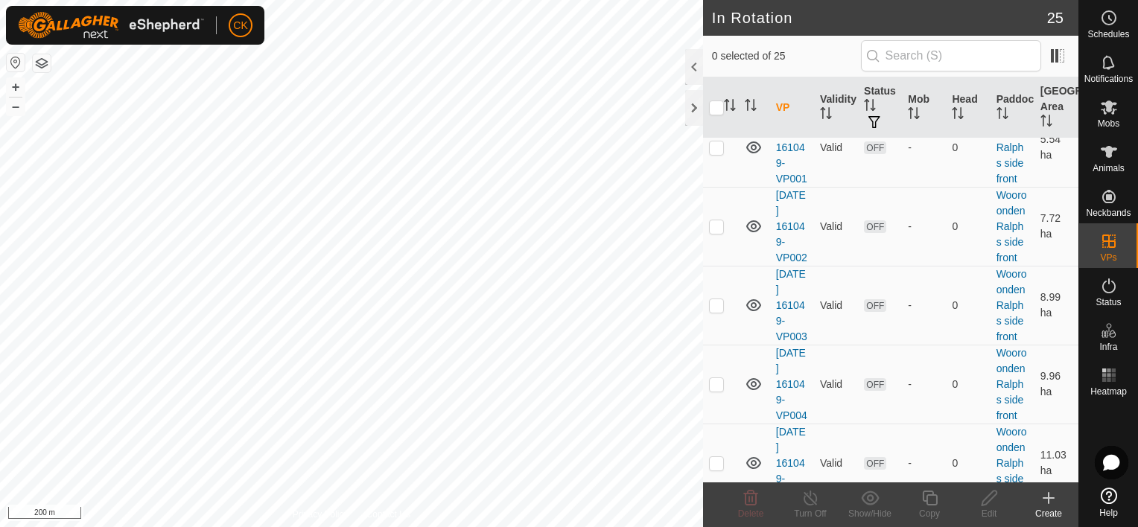
click at [714, 74] on p-checkbox at bounding box center [716, 69] width 15 height 12
click at [714, 153] on p-checkbox at bounding box center [716, 147] width 15 height 12
click at [716, 232] on p-checkbox at bounding box center [716, 226] width 15 height 12
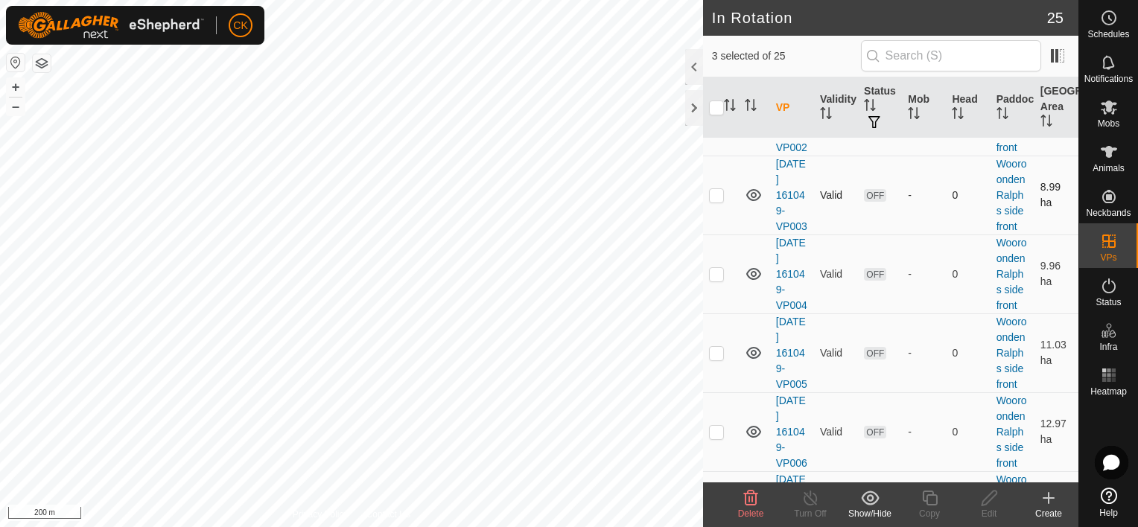
scroll to position [1713, 0]
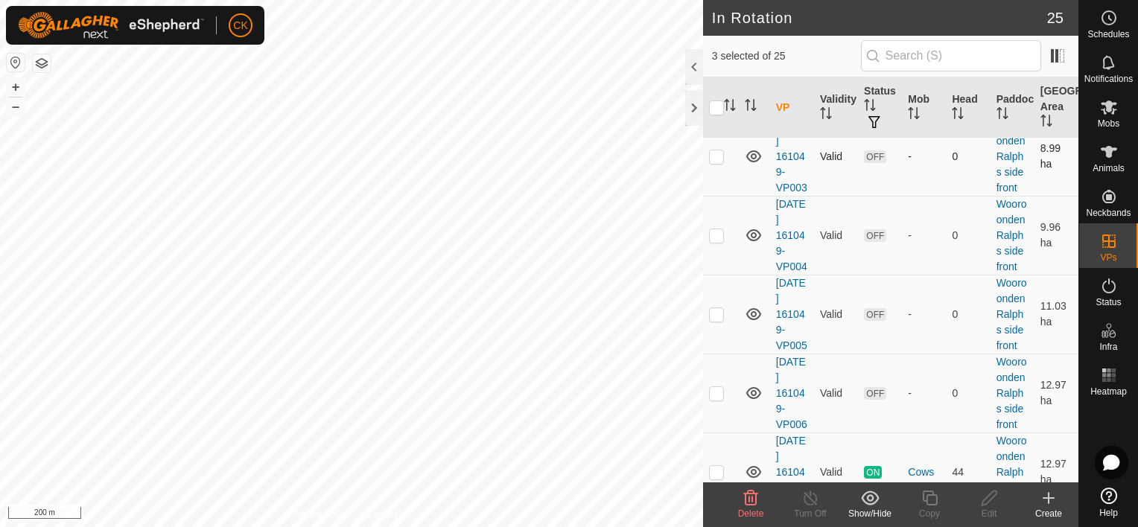
click at [717, 162] on p-checkbox at bounding box center [716, 156] width 15 height 12
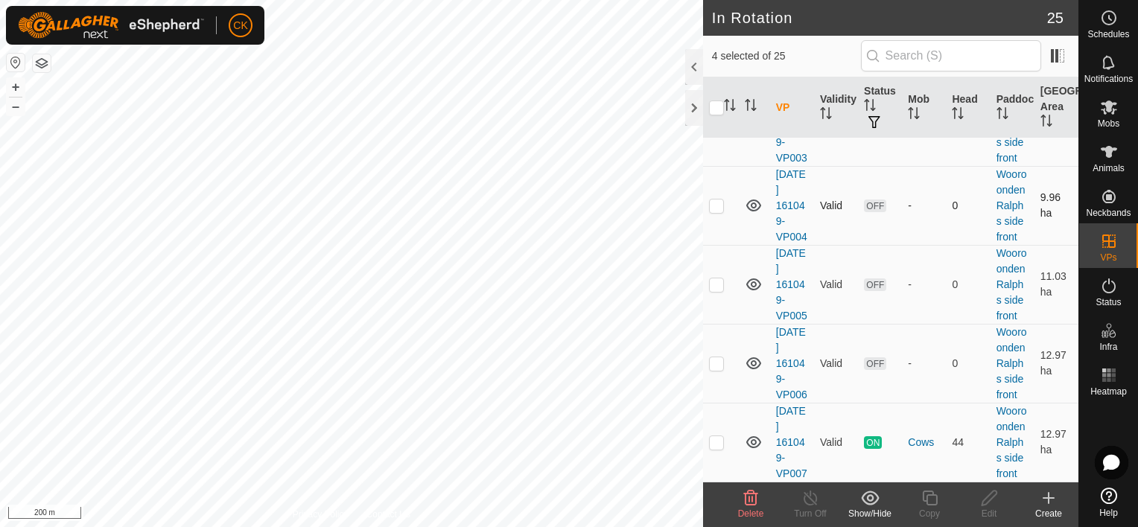
scroll to position [1787, 0]
click at [719, 212] on p-checkbox at bounding box center [716, 206] width 15 height 12
click at [719, 290] on p-checkbox at bounding box center [716, 285] width 15 height 12
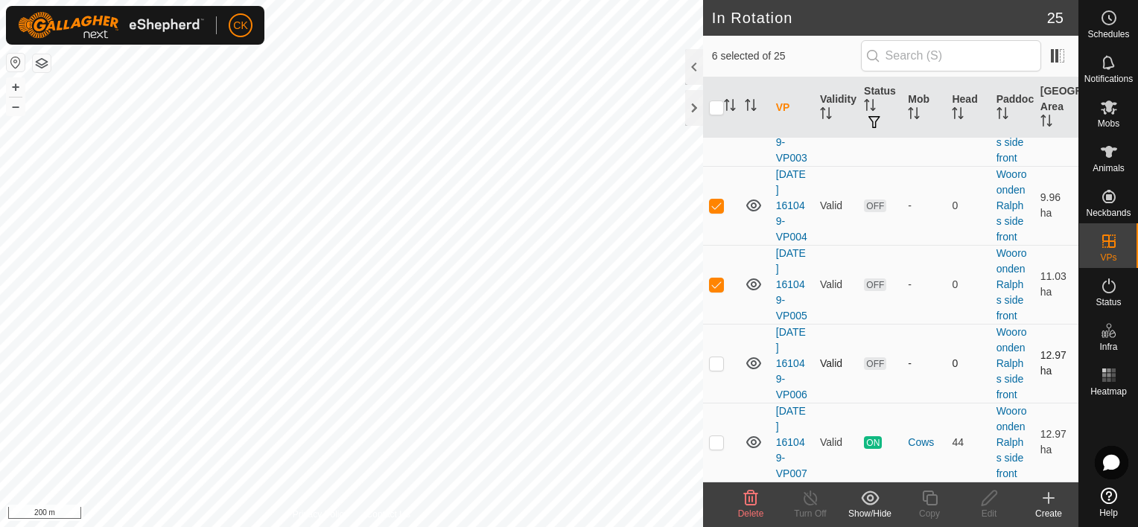
click at [718, 369] on p-checkbox at bounding box center [716, 363] width 15 height 12
click at [748, 492] on icon at bounding box center [751, 498] width 18 height 18
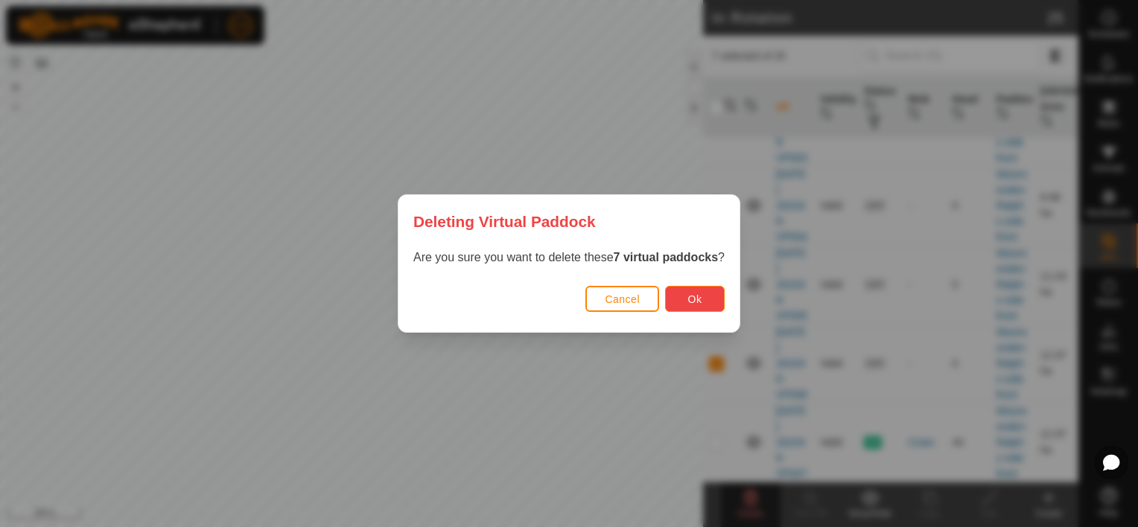
click at [698, 295] on span "Ok" at bounding box center [695, 299] width 14 height 12
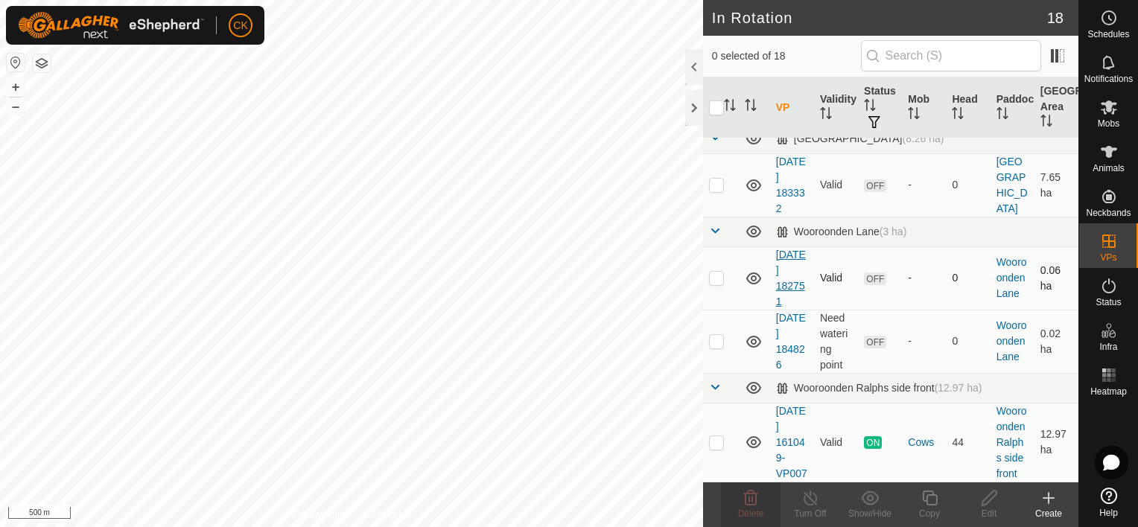
scroll to position [1266, 0]
click at [719, 191] on p-checkbox at bounding box center [716, 185] width 15 height 12
click at [745, 496] on icon at bounding box center [751, 498] width 14 height 15
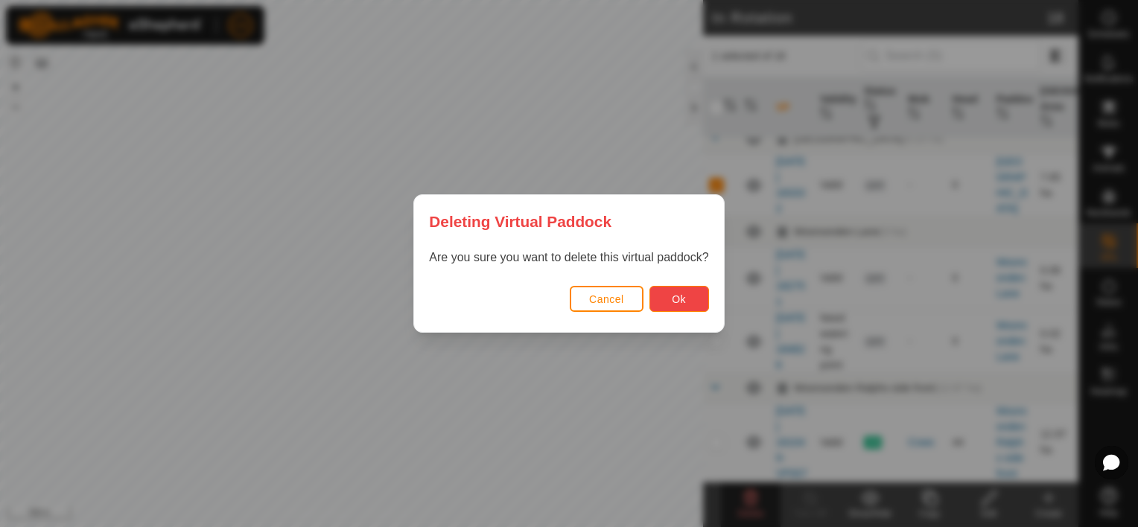
click at [667, 299] on button "Ok" at bounding box center [679, 299] width 60 height 26
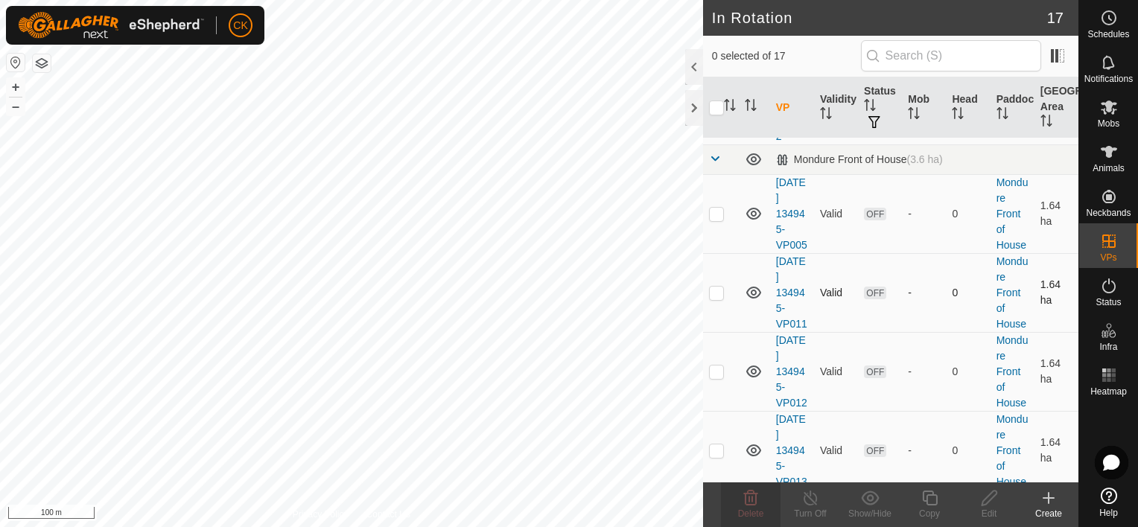
scroll to position [430, 0]
click at [715, 218] on p-checkbox at bounding box center [716, 212] width 15 height 12
click at [713, 297] on p-checkbox at bounding box center [716, 291] width 15 height 12
click at [715, 376] on p-checkbox at bounding box center [716, 370] width 15 height 12
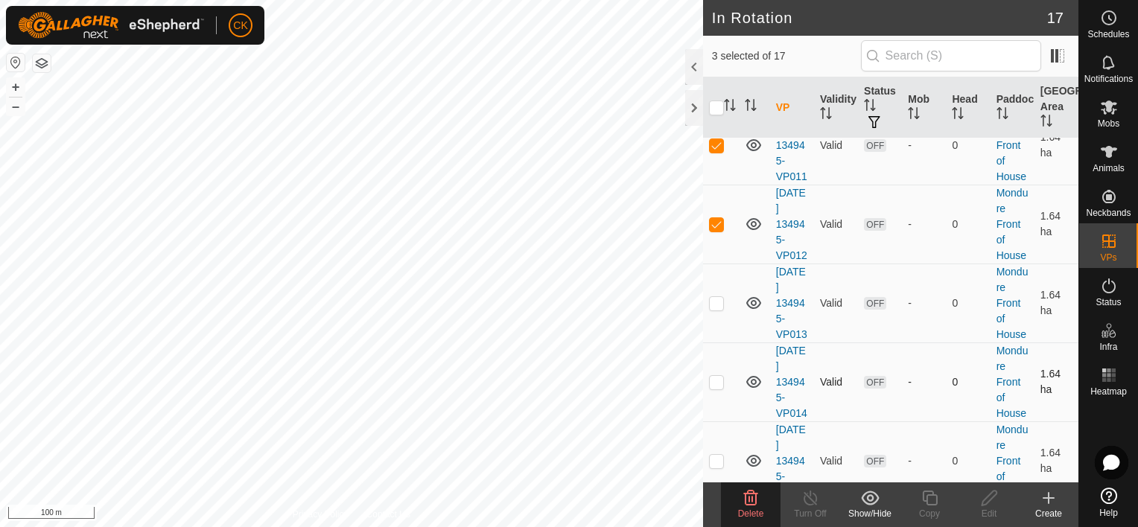
scroll to position [579, 0]
click at [719, 306] on p-checkbox at bounding box center [716, 300] width 15 height 12
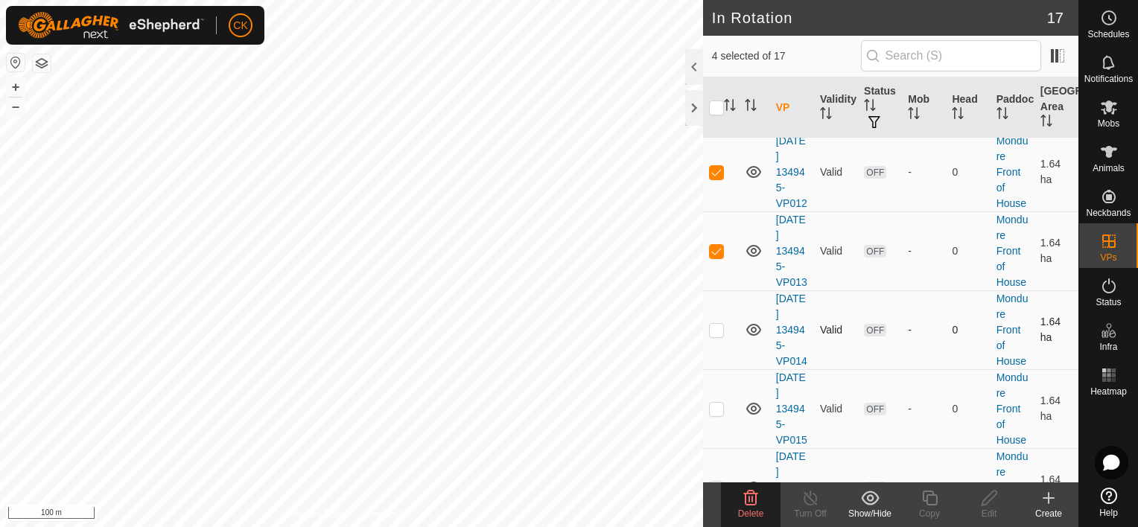
scroll to position [654, 0]
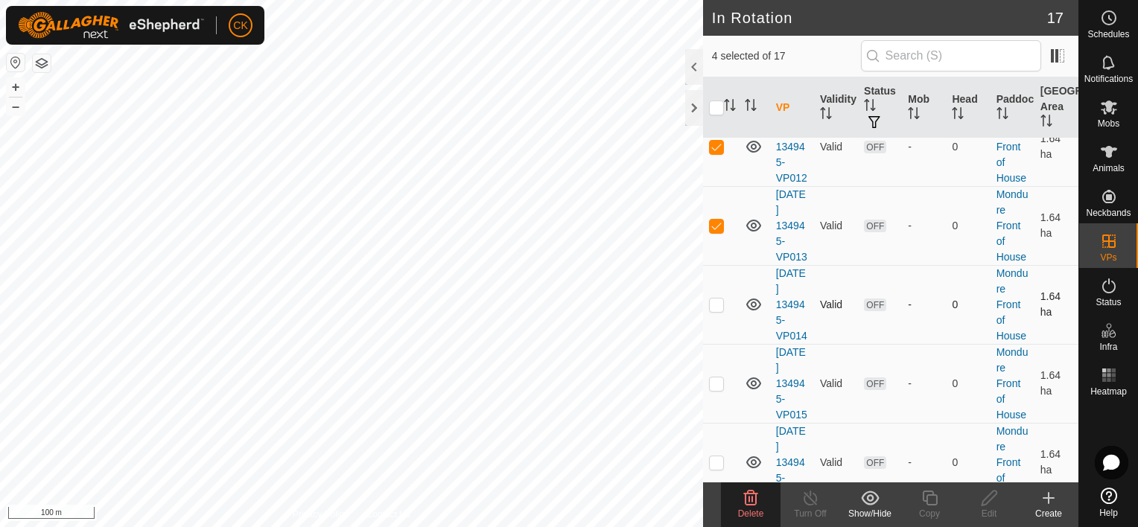
click at [718, 311] on p-checkbox at bounding box center [716, 305] width 15 height 12
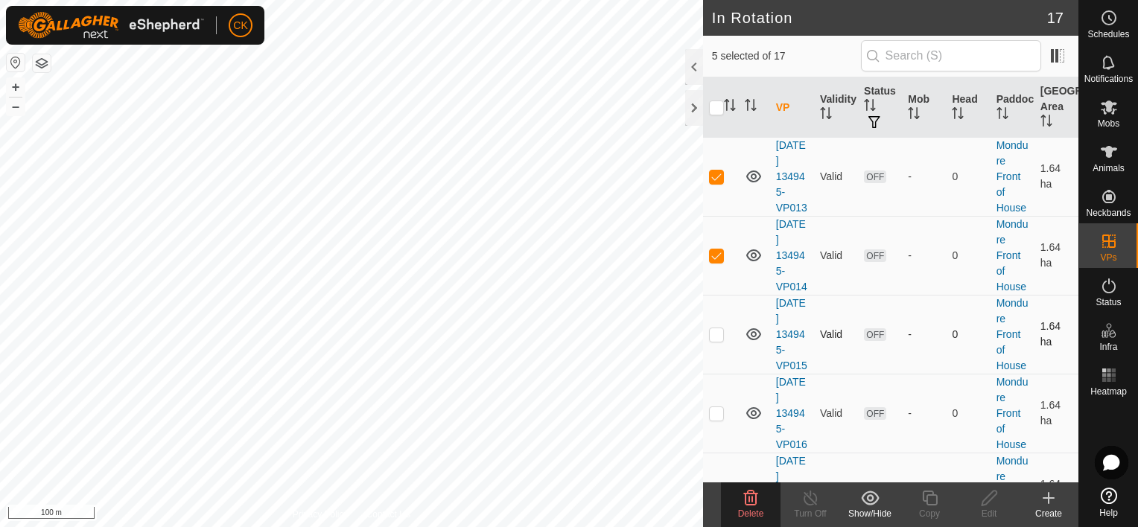
scroll to position [728, 0]
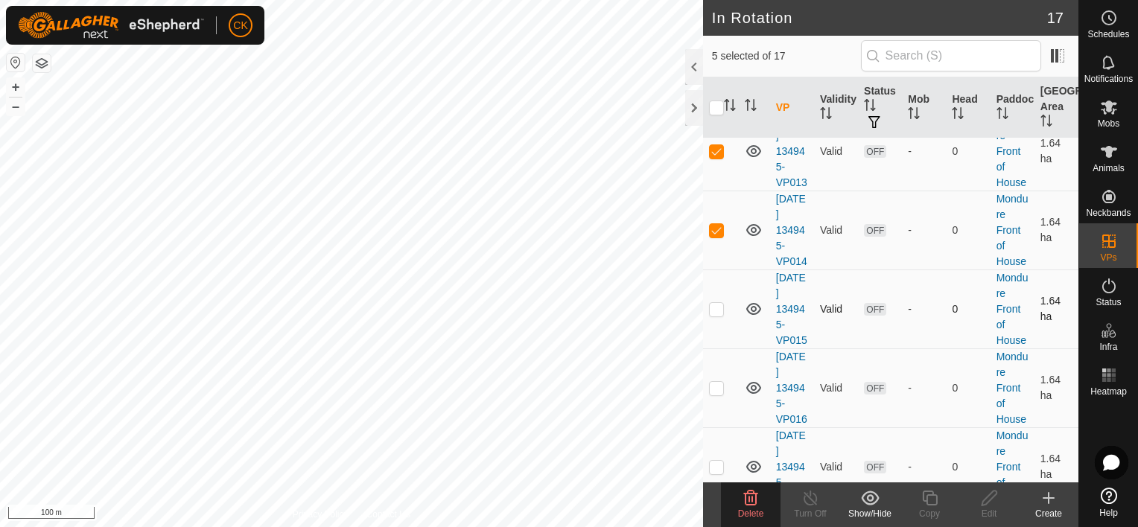
click at [718, 315] on p-checkbox at bounding box center [716, 309] width 15 height 12
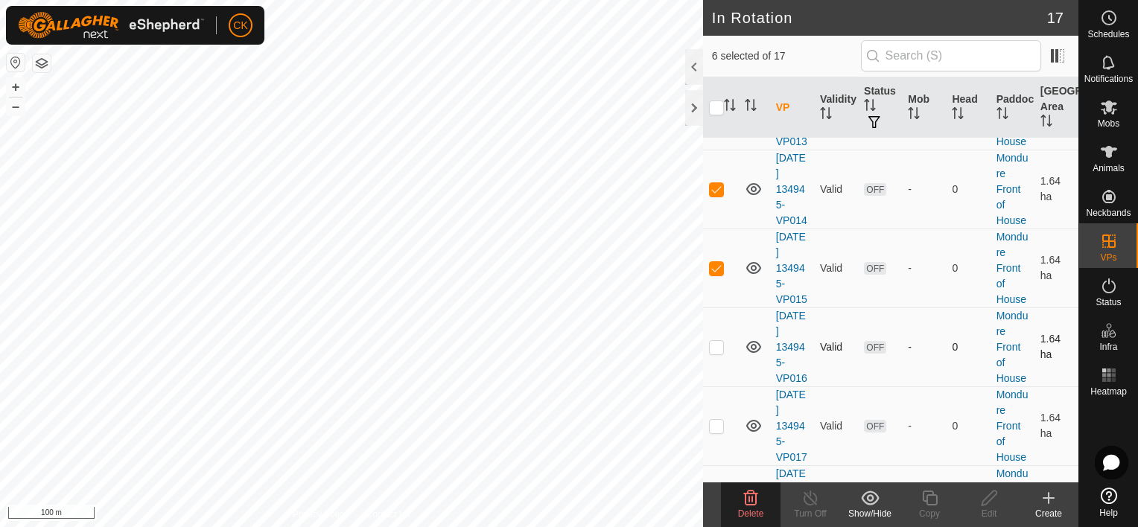
scroll to position [803, 0]
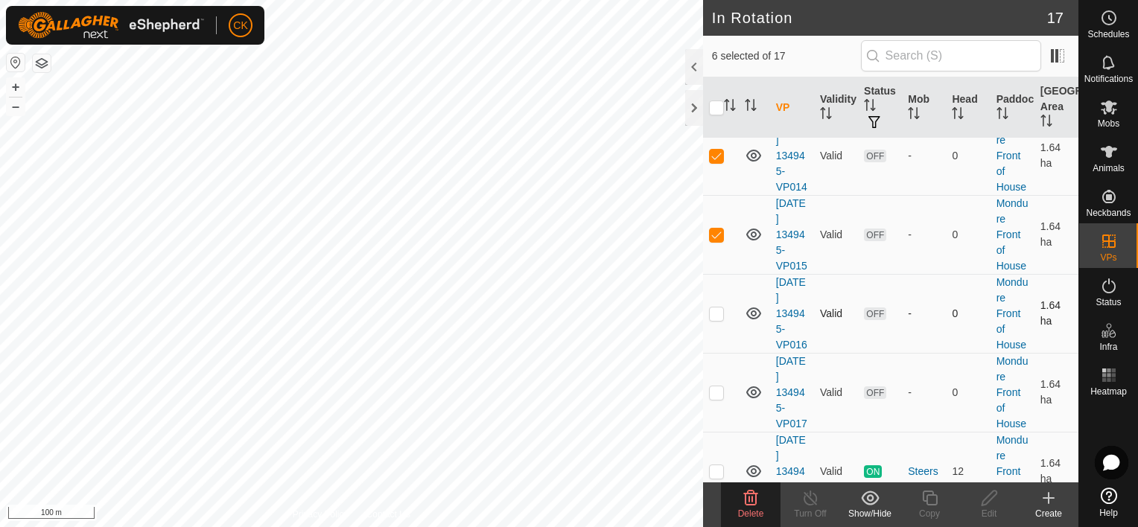
click at [719, 319] on p-checkbox at bounding box center [716, 314] width 15 height 12
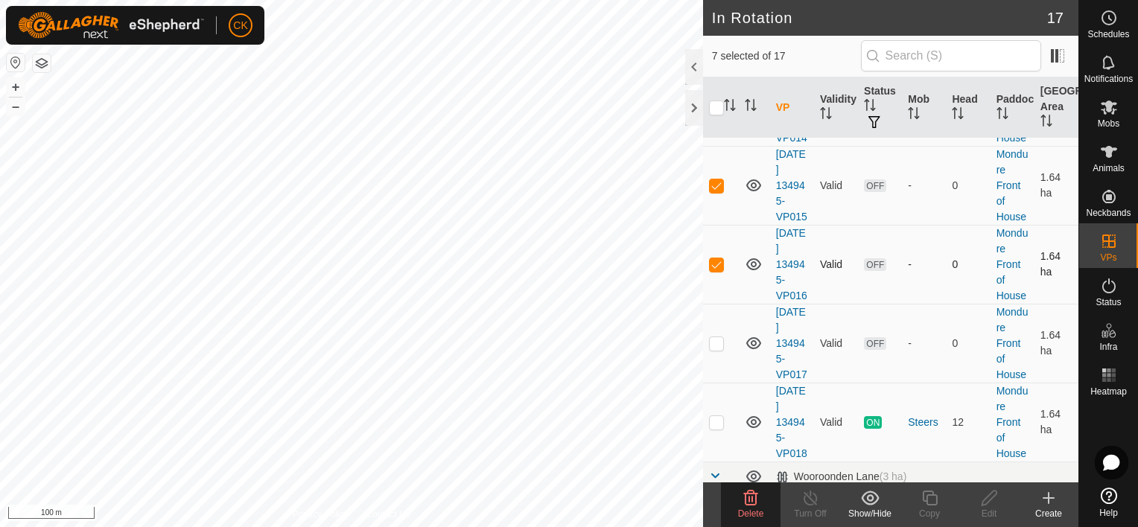
scroll to position [877, 0]
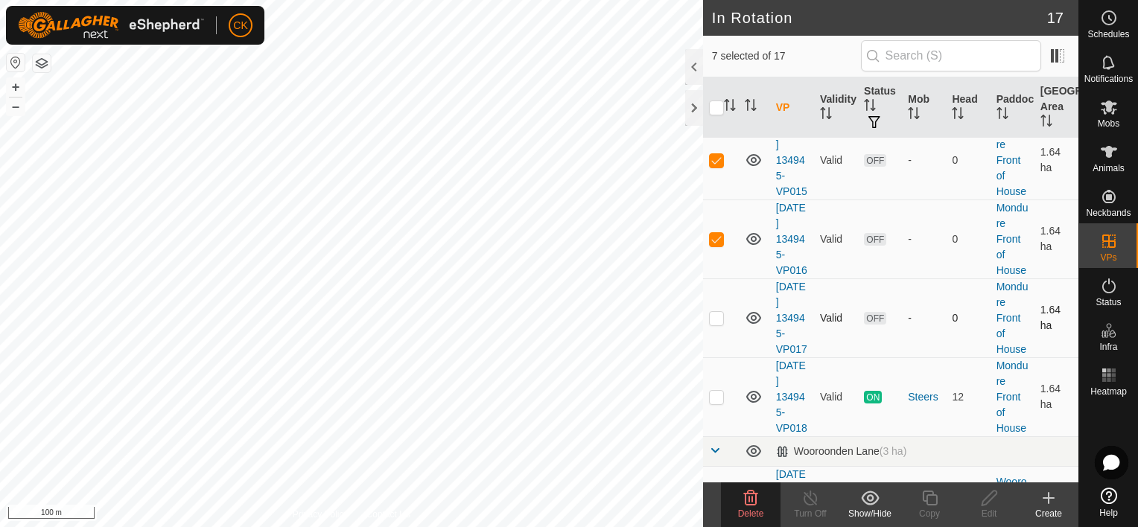
click at [716, 324] on p-checkbox at bounding box center [716, 318] width 15 height 12
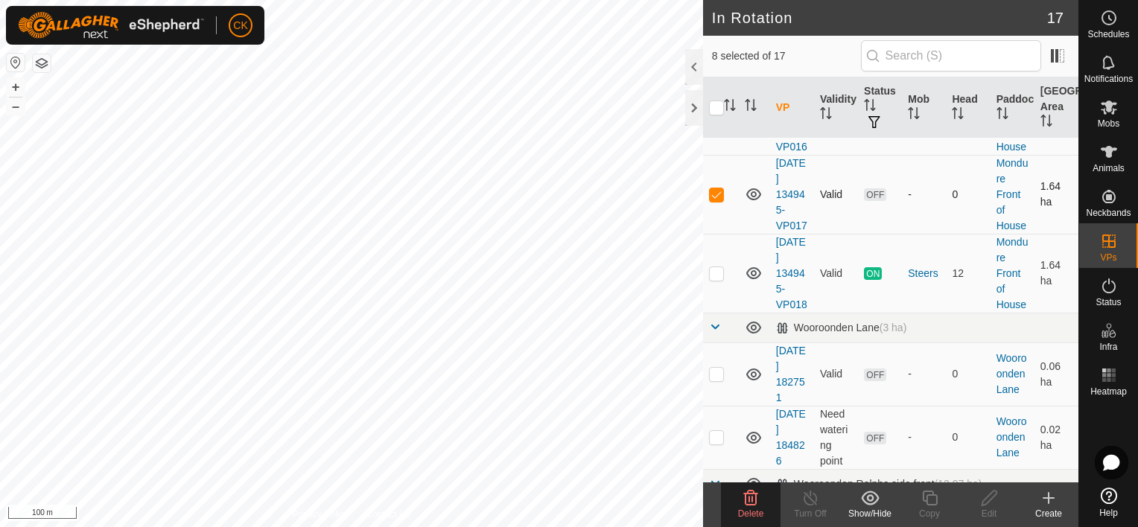
scroll to position [1026, 0]
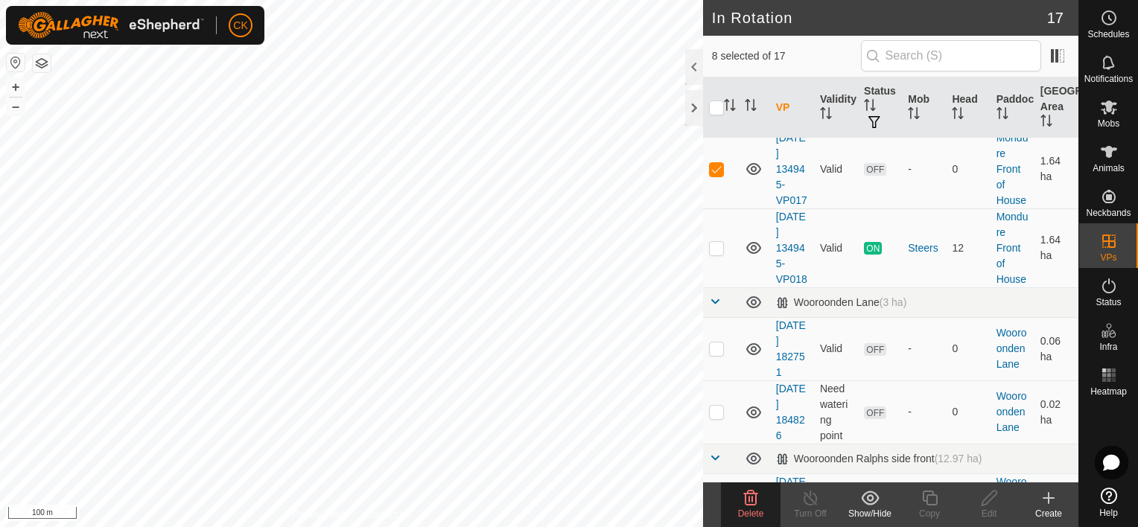
click at [749, 497] on icon at bounding box center [751, 498] width 14 height 15
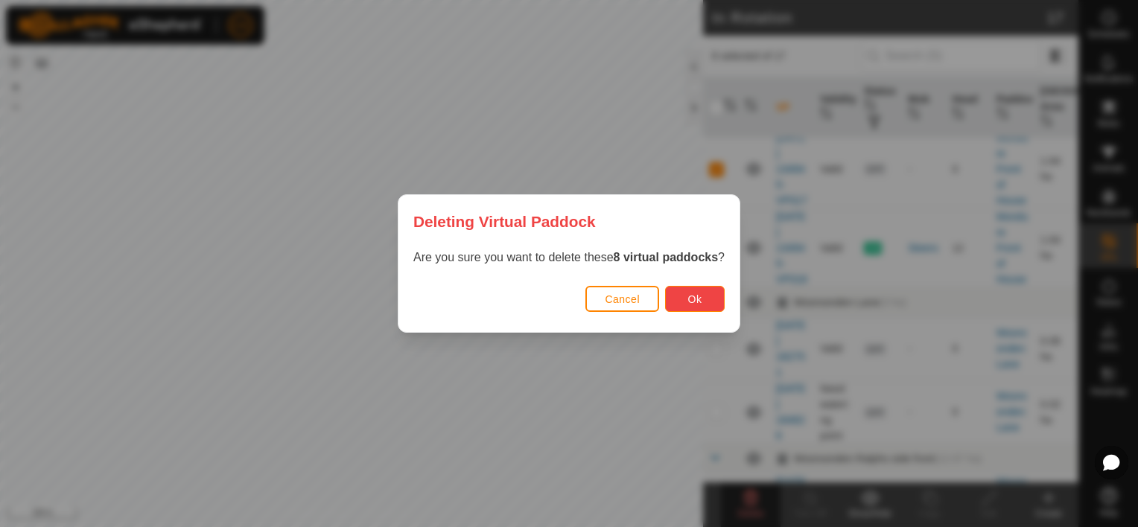
click at [688, 301] on span "Ok" at bounding box center [695, 299] width 14 height 12
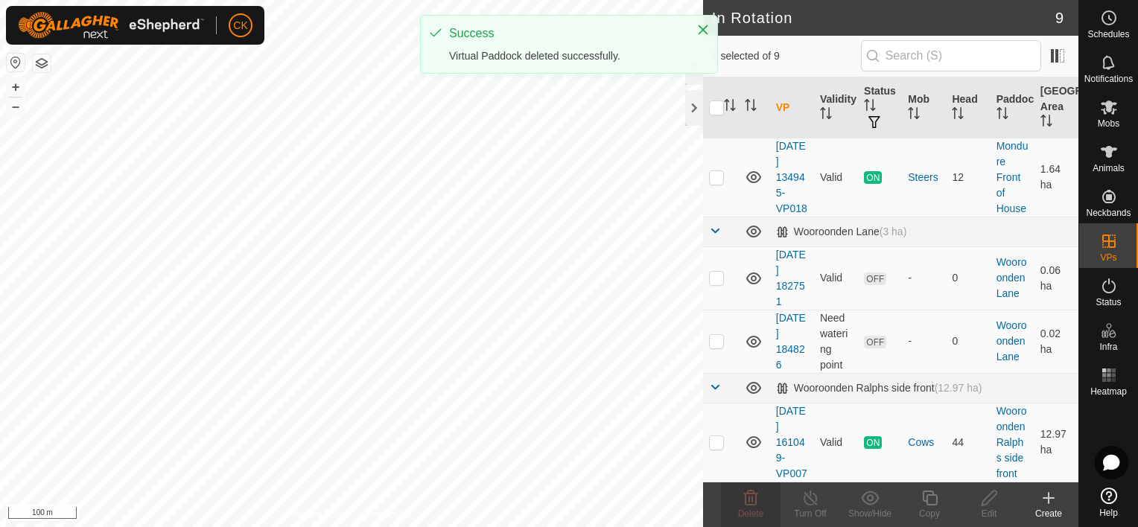
scroll to position [494, 0]
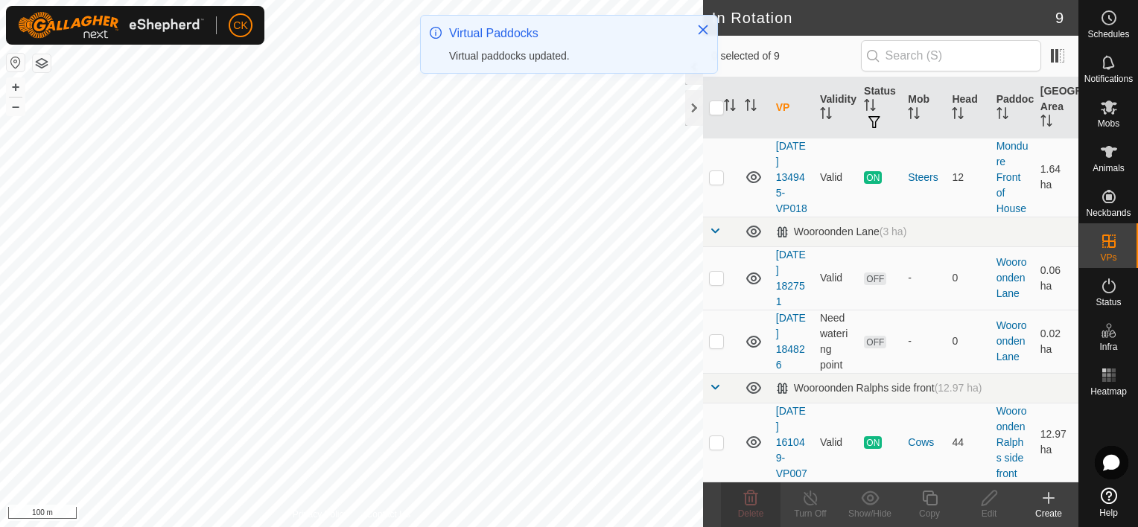
click at [1049, 498] on icon at bounding box center [1048, 498] width 10 height 0
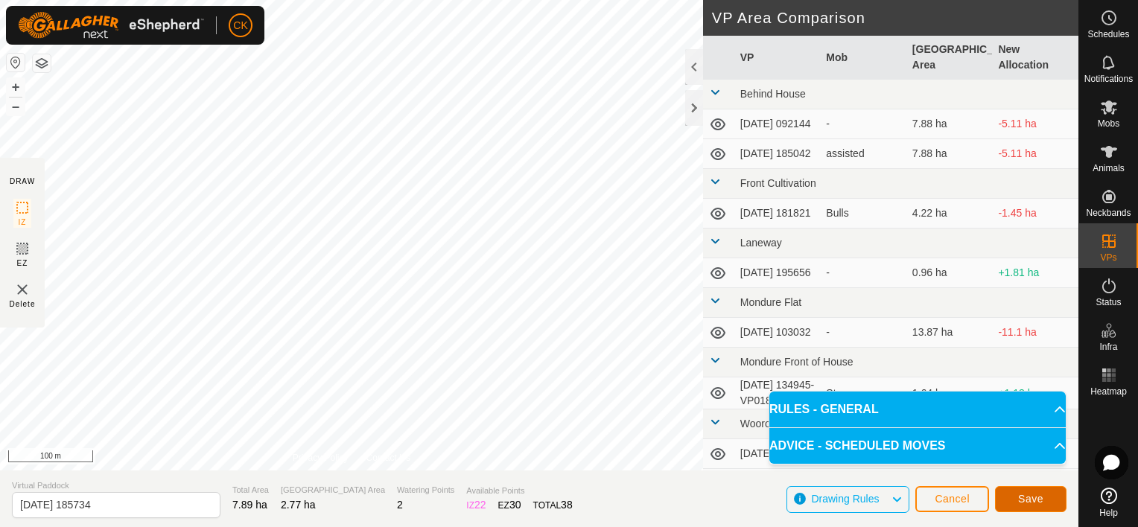
click at [1043, 494] on button "Save" at bounding box center [1030, 499] width 71 height 26
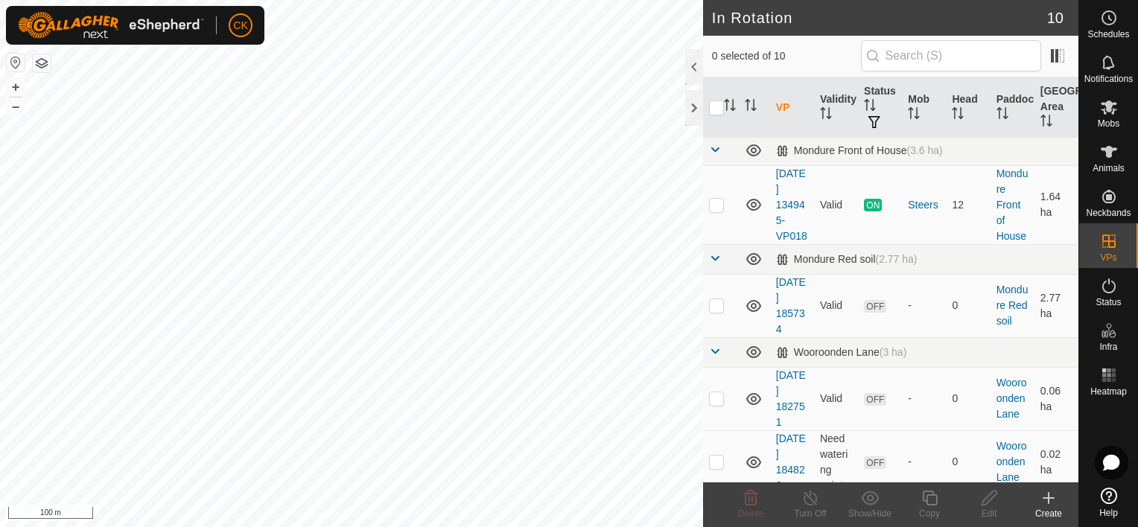
scroll to position [363, 0]
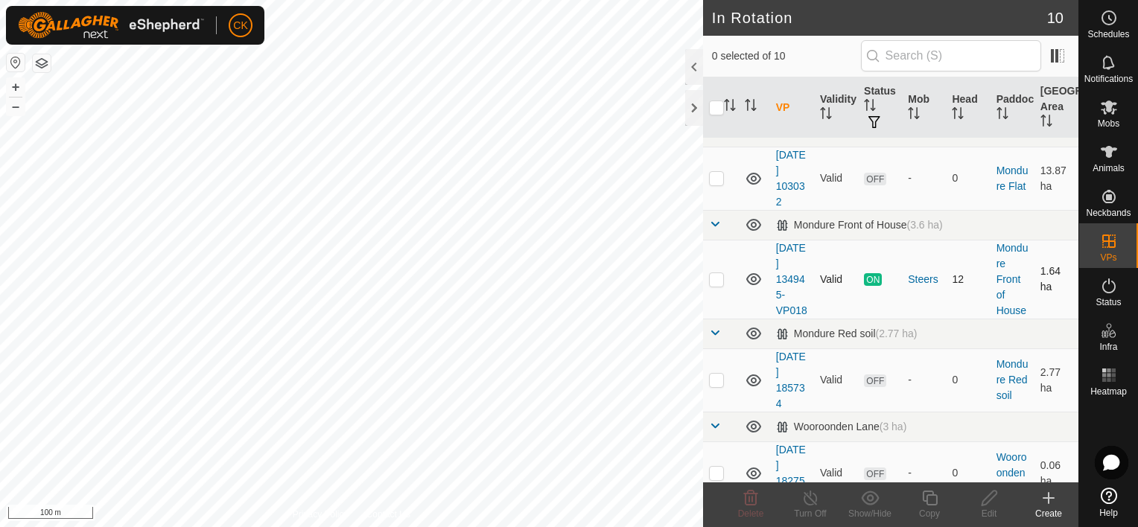
click at [716, 285] on p-checkbox at bounding box center [716, 279] width 15 height 12
click at [928, 498] on icon at bounding box center [929, 498] width 19 height 18
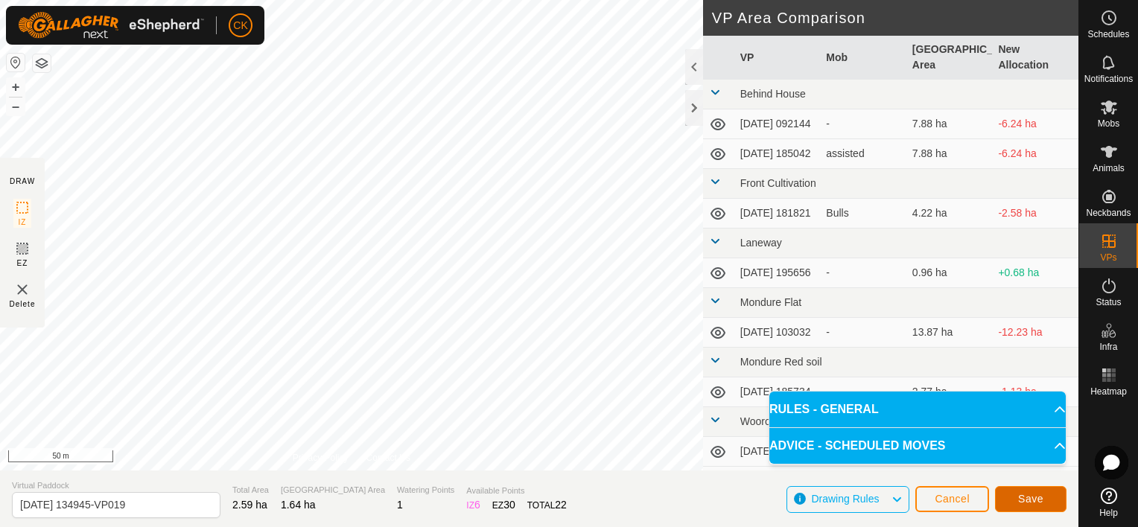
click at [1032, 498] on span "Save" at bounding box center [1030, 499] width 25 height 12
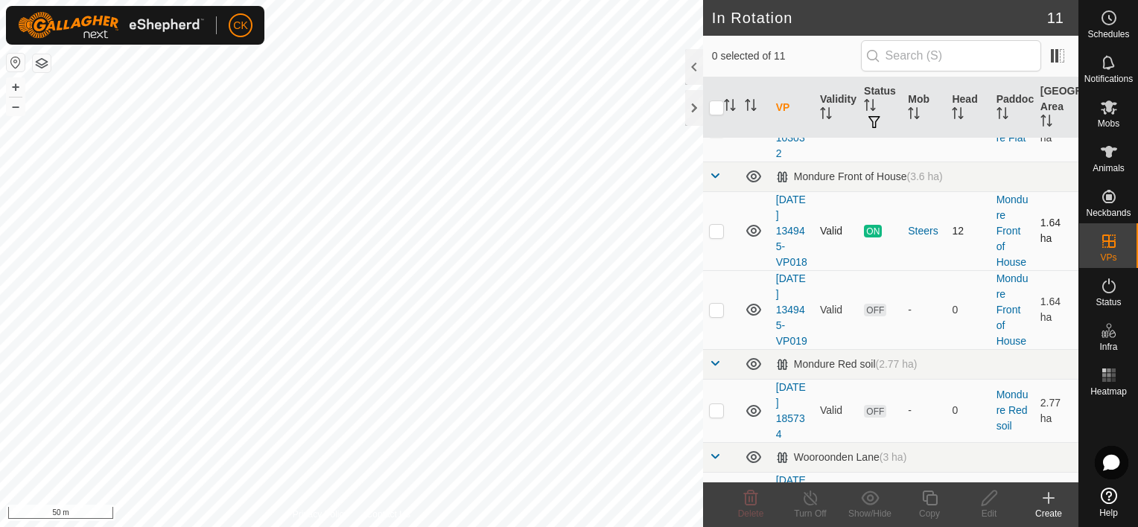
scroll to position [447, 0]
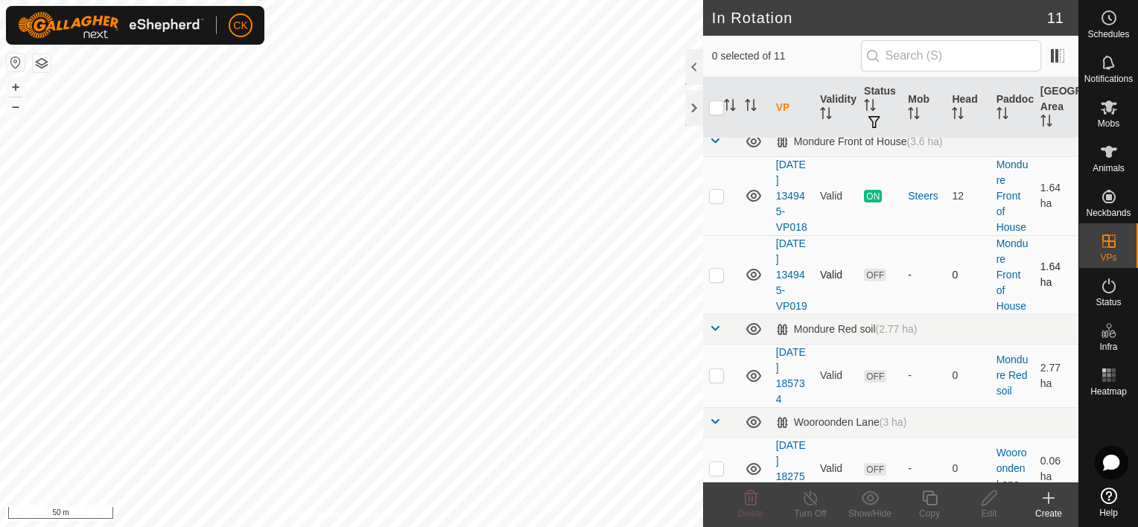
click at [713, 281] on p-checkbox at bounding box center [716, 275] width 15 height 12
click at [932, 490] on icon at bounding box center [929, 498] width 19 height 18
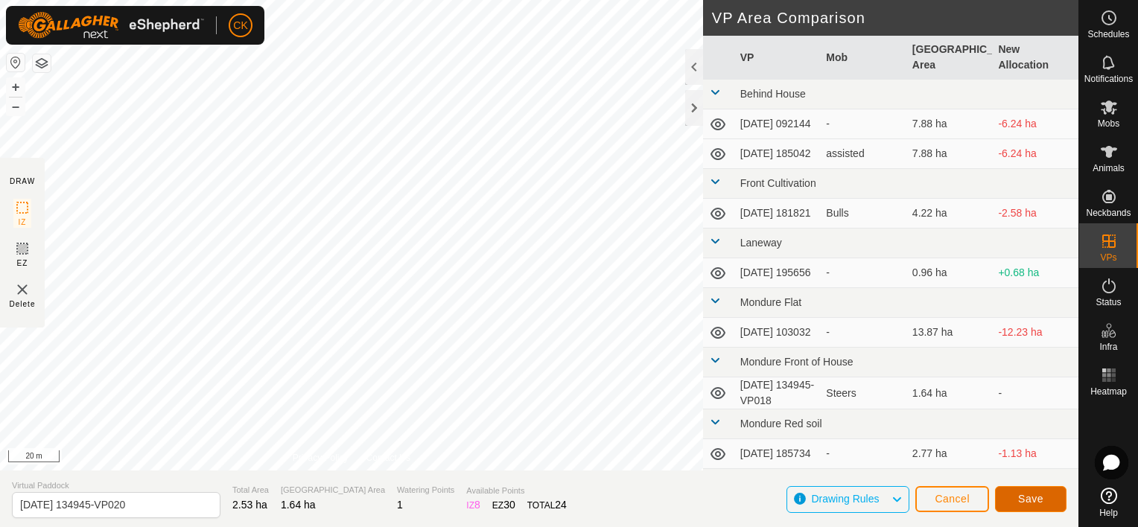
click at [1028, 500] on span "Save" at bounding box center [1030, 499] width 25 height 12
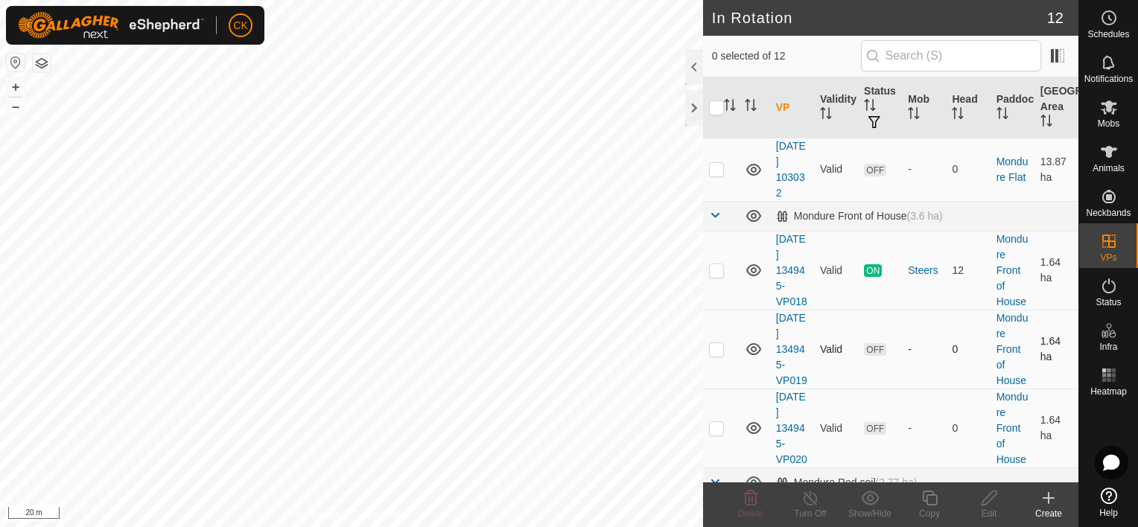
scroll to position [447, 0]
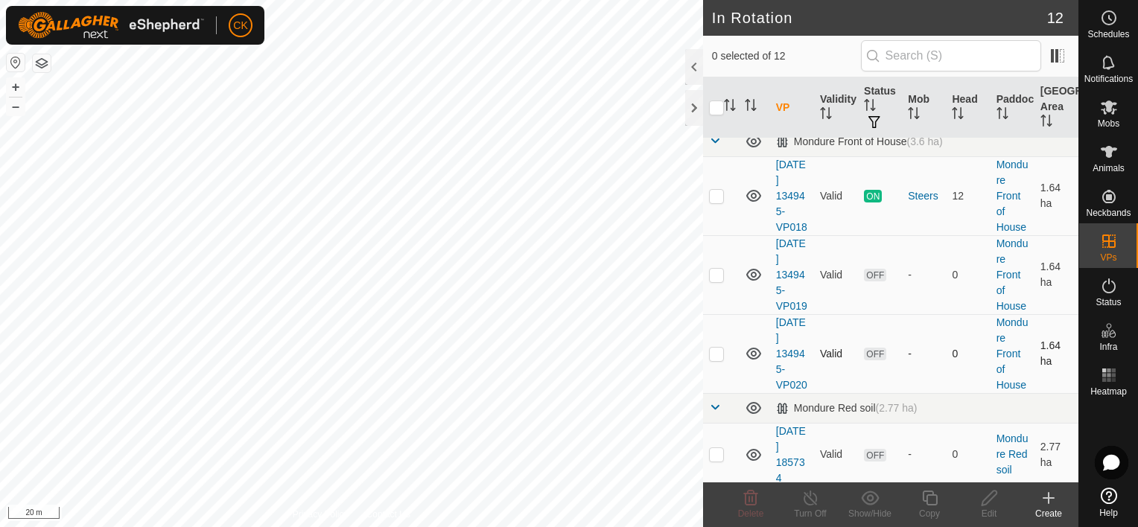
click at [717, 360] on p-checkbox at bounding box center [716, 354] width 15 height 12
click at [929, 498] on icon at bounding box center [929, 498] width 19 height 18
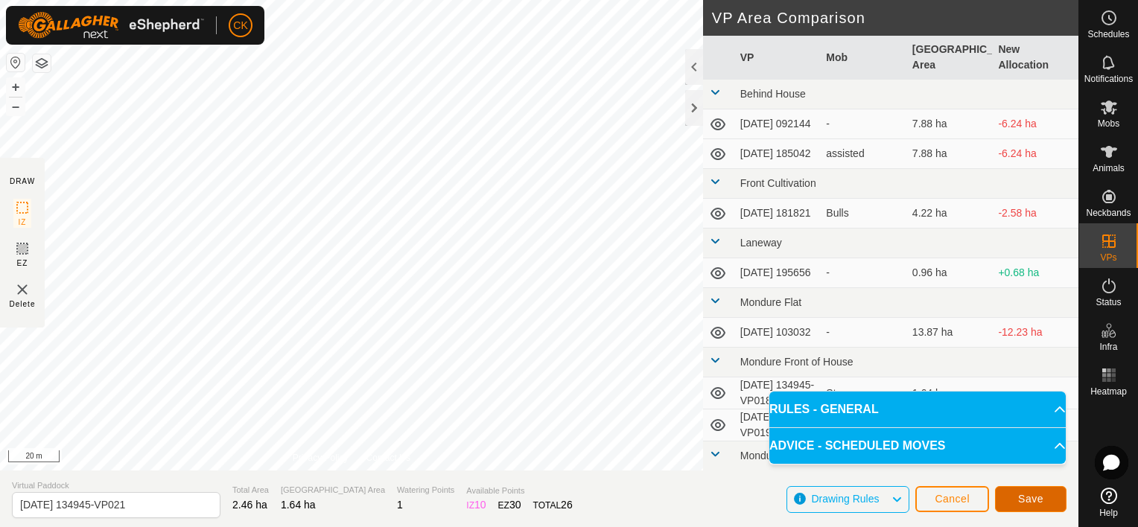
click at [1030, 494] on span "Save" at bounding box center [1030, 499] width 25 height 12
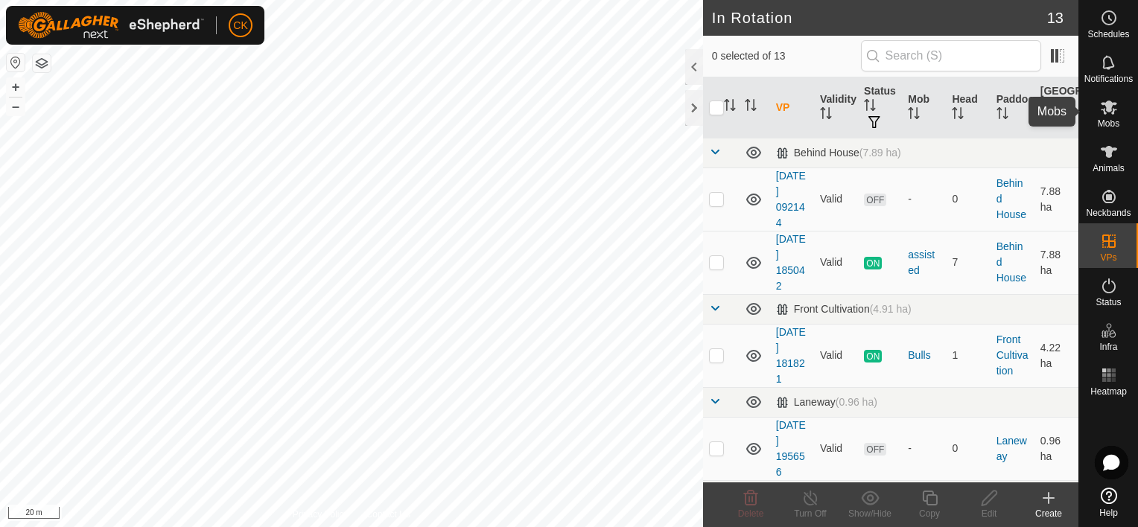
click at [1108, 104] on icon at bounding box center [1109, 108] width 16 height 14
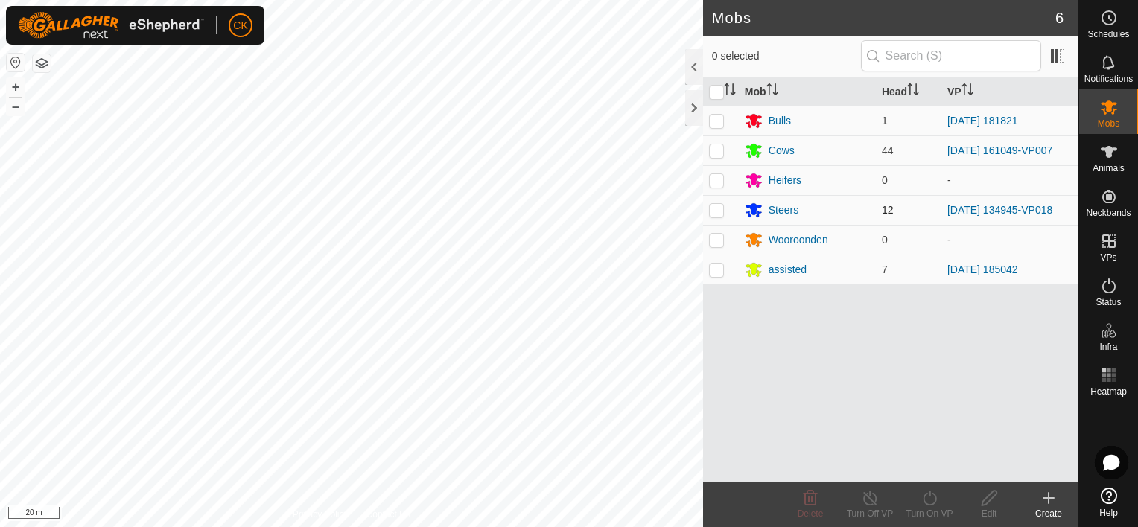
click at [714, 212] on p-checkbox at bounding box center [716, 210] width 15 height 12
click at [929, 498] on icon at bounding box center [929, 498] width 19 height 18
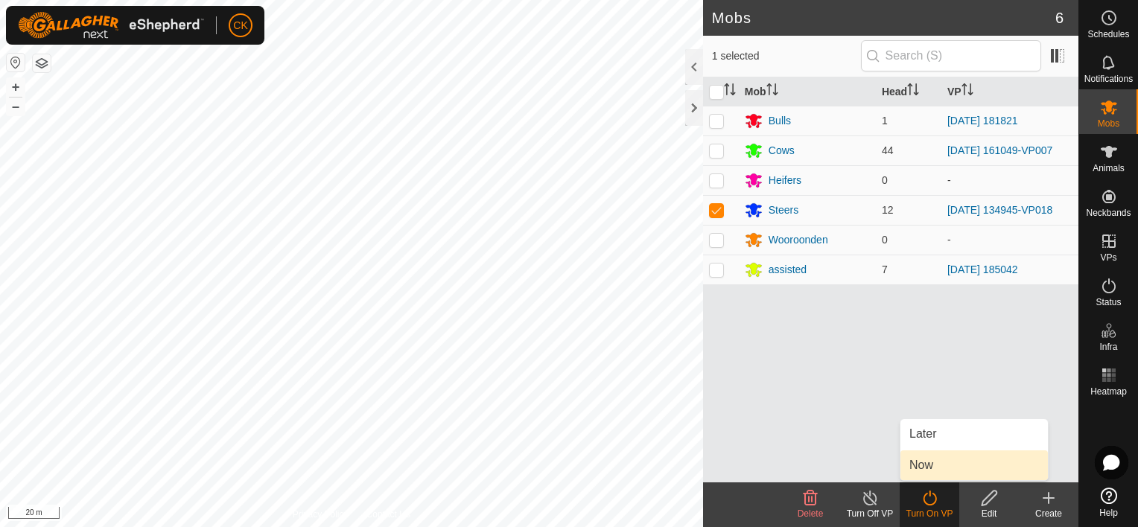
click at [924, 464] on link "Now" at bounding box center [973, 466] width 147 height 30
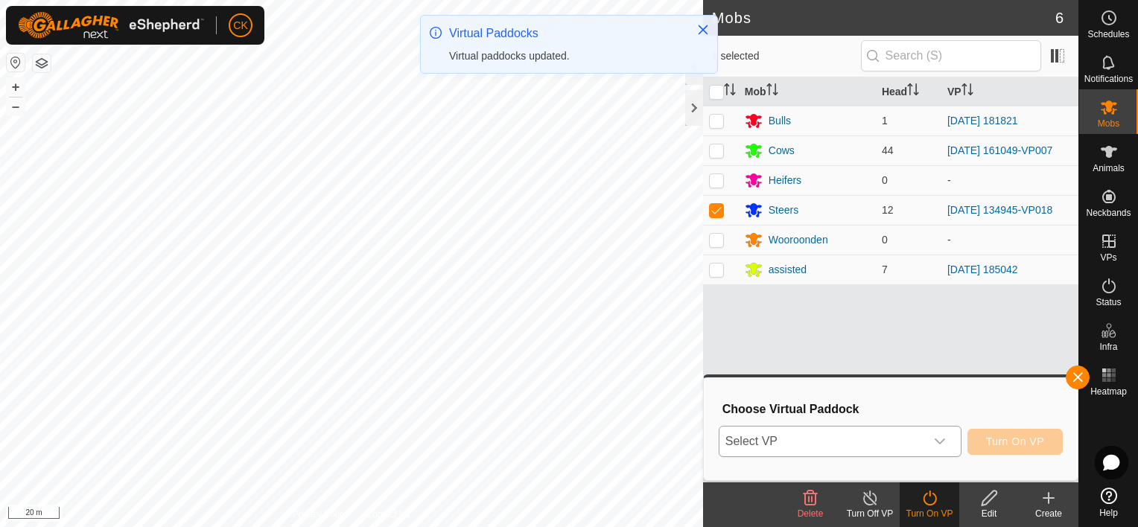
click at [944, 441] on icon "dropdown trigger" at bounding box center [940, 442] width 12 height 12
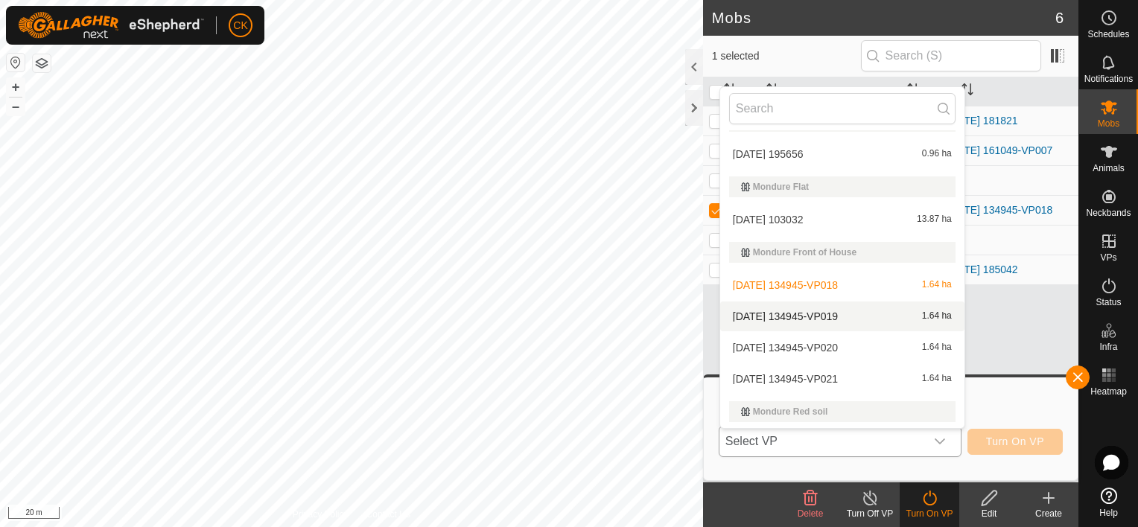
scroll to position [223, 0]
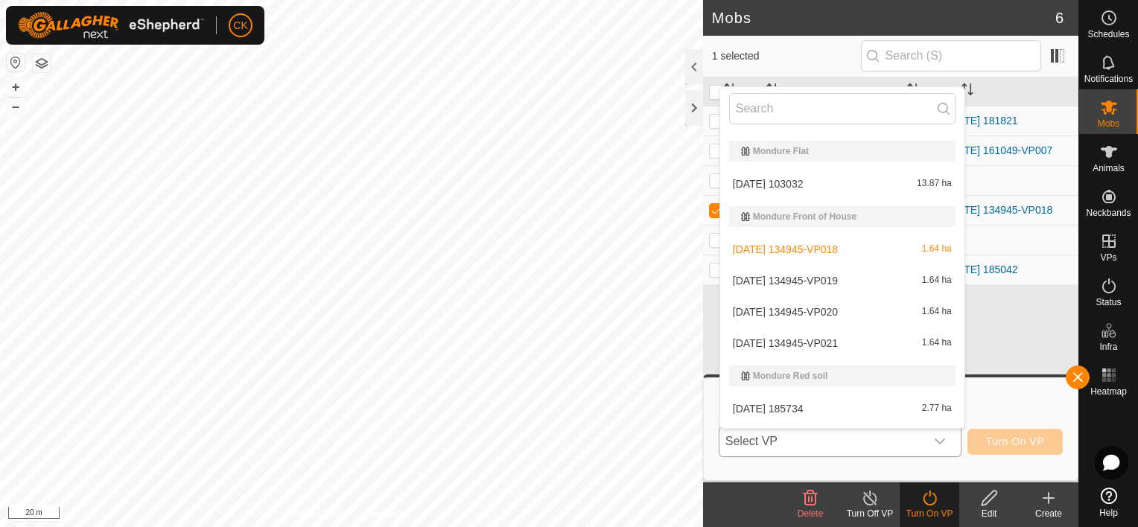
click at [841, 343] on li "[DATE] 134945-VP021 1.64 ha" at bounding box center [842, 343] width 244 height 30
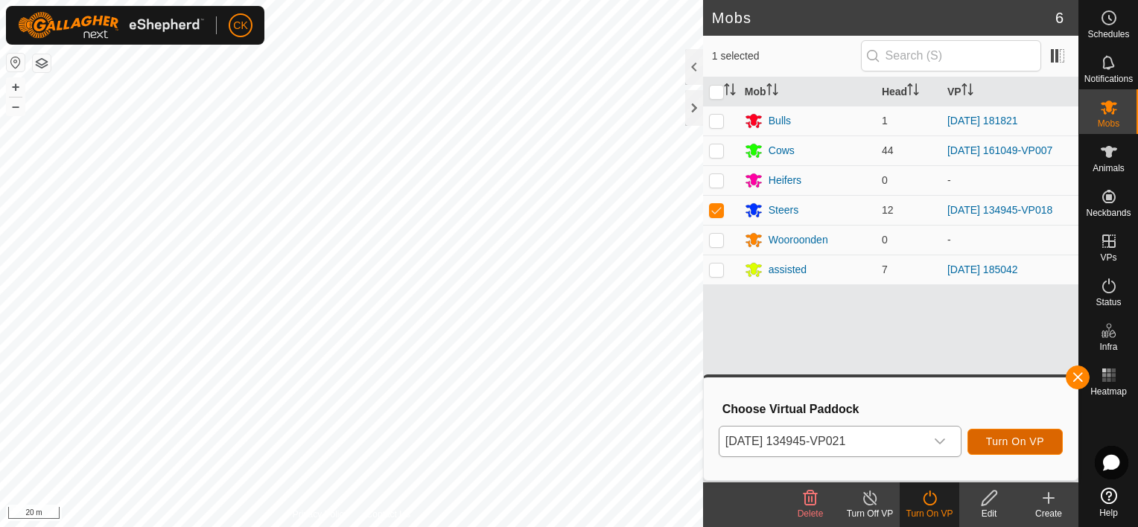
click at [1017, 441] on span "Turn On VP" at bounding box center [1015, 442] width 58 height 12
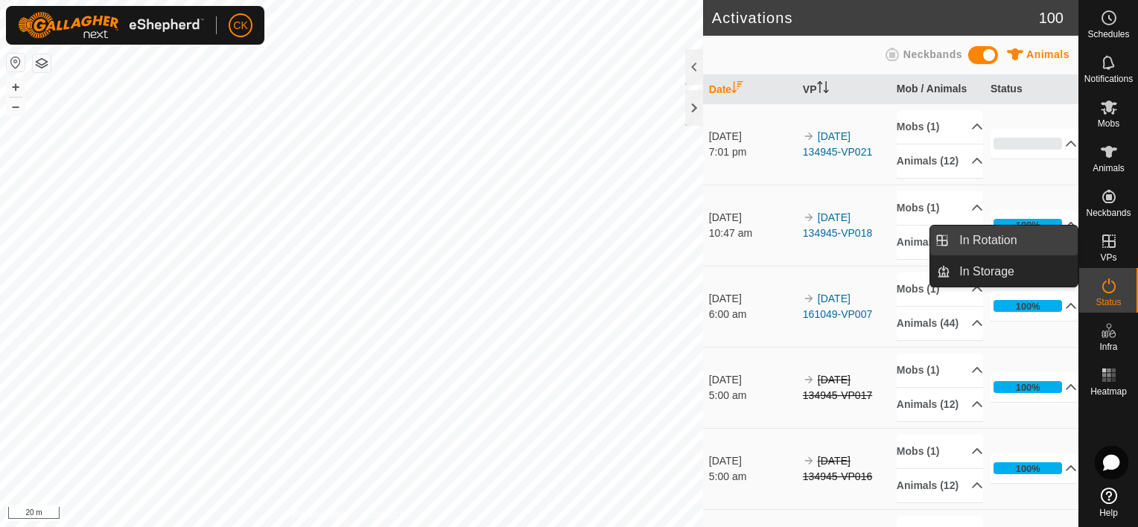
click at [1036, 237] on link "In Rotation" at bounding box center [1013, 241] width 127 height 30
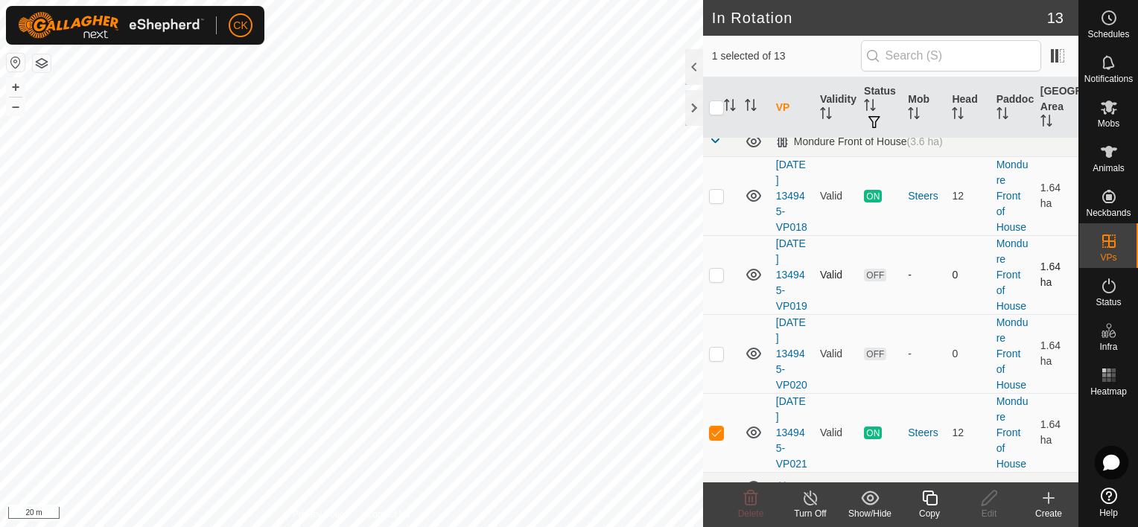
scroll to position [521, 0]
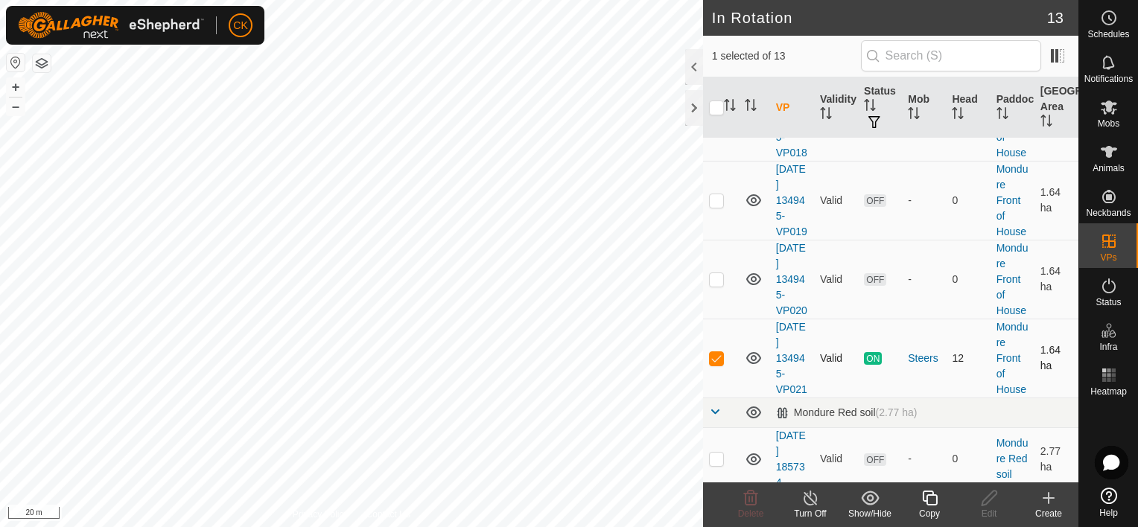
click at [718, 364] on p-checkbox at bounding box center [716, 358] width 15 height 12
click at [715, 285] on p-checkbox at bounding box center [716, 279] width 15 height 12
click at [929, 497] on icon at bounding box center [929, 498] width 19 height 18
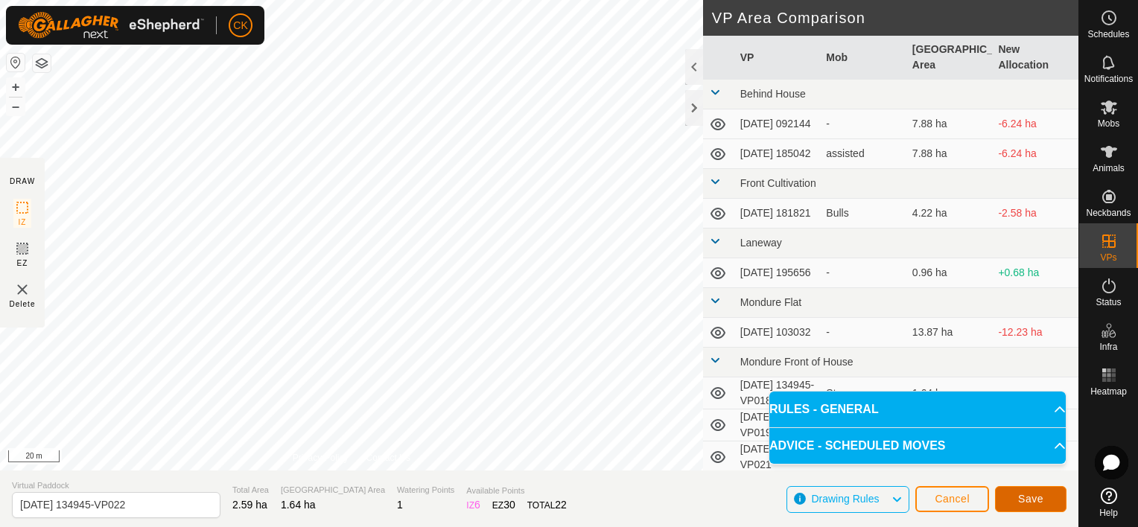
click at [1028, 500] on span "Save" at bounding box center [1030, 499] width 25 height 12
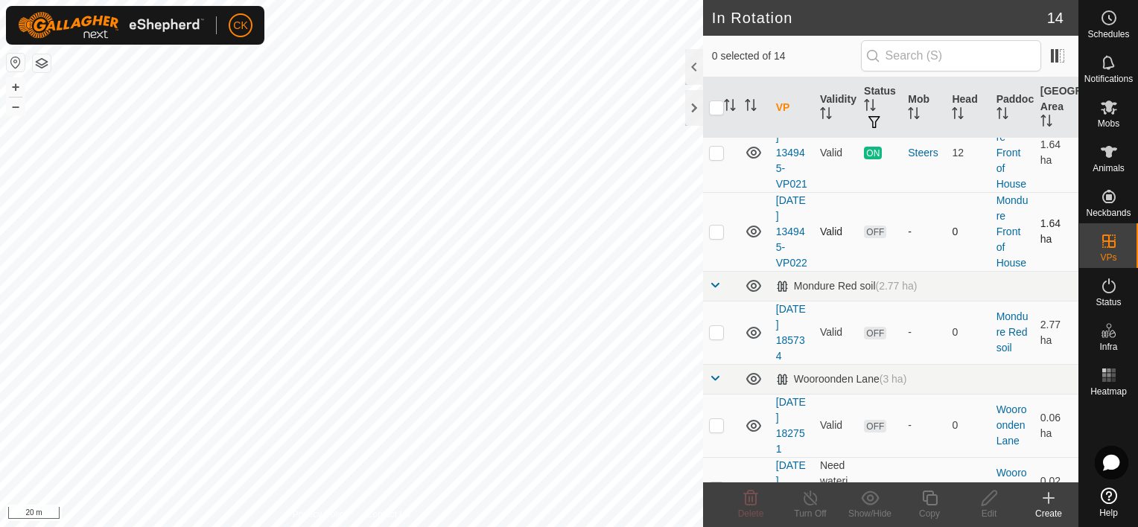
scroll to position [745, 0]
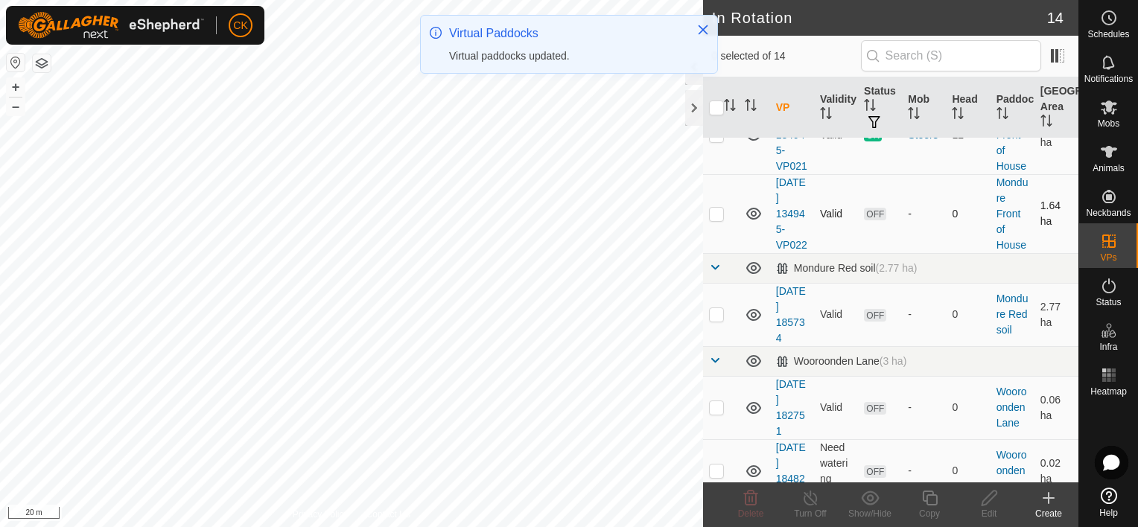
click at [715, 220] on p-checkbox at bounding box center [716, 214] width 15 height 12
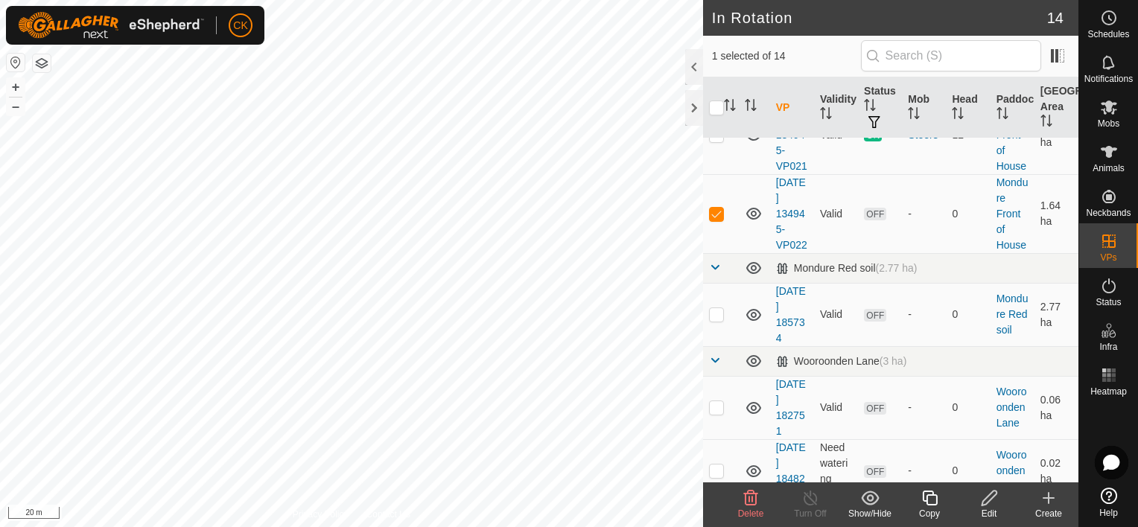
click at [927, 496] on icon at bounding box center [929, 498] width 15 height 15
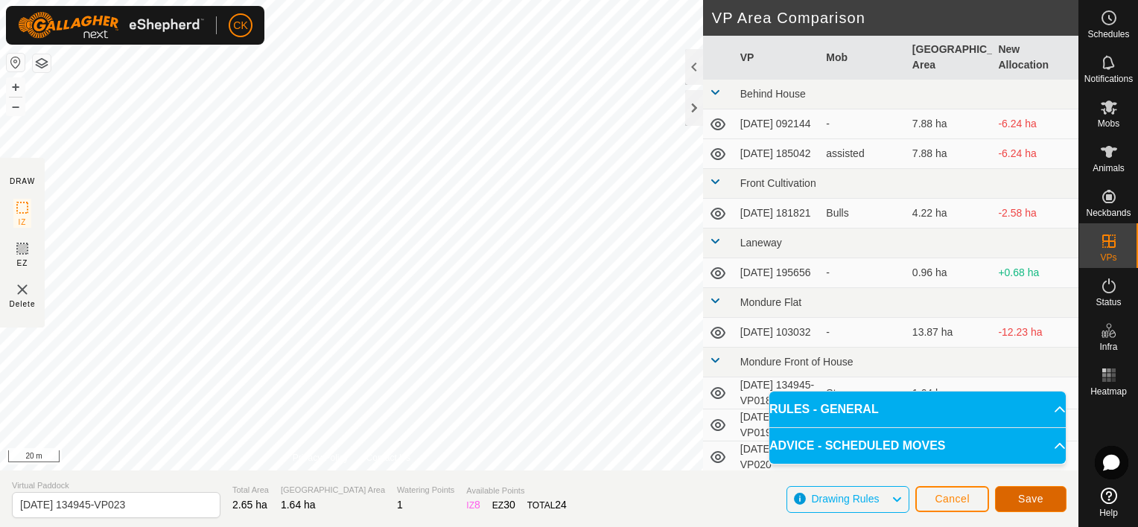
click at [1027, 494] on span "Save" at bounding box center [1030, 499] width 25 height 12
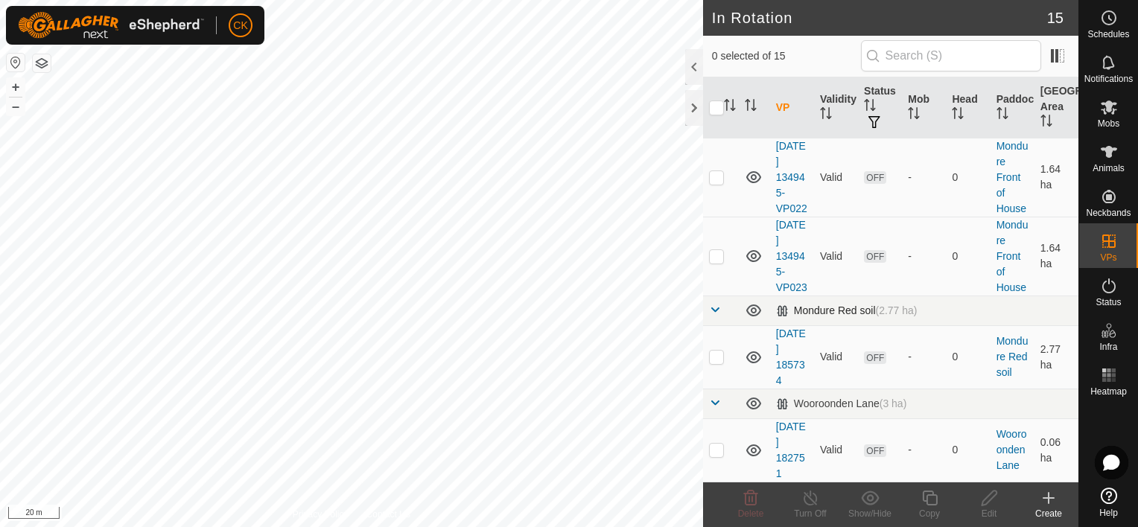
scroll to position [819, 0]
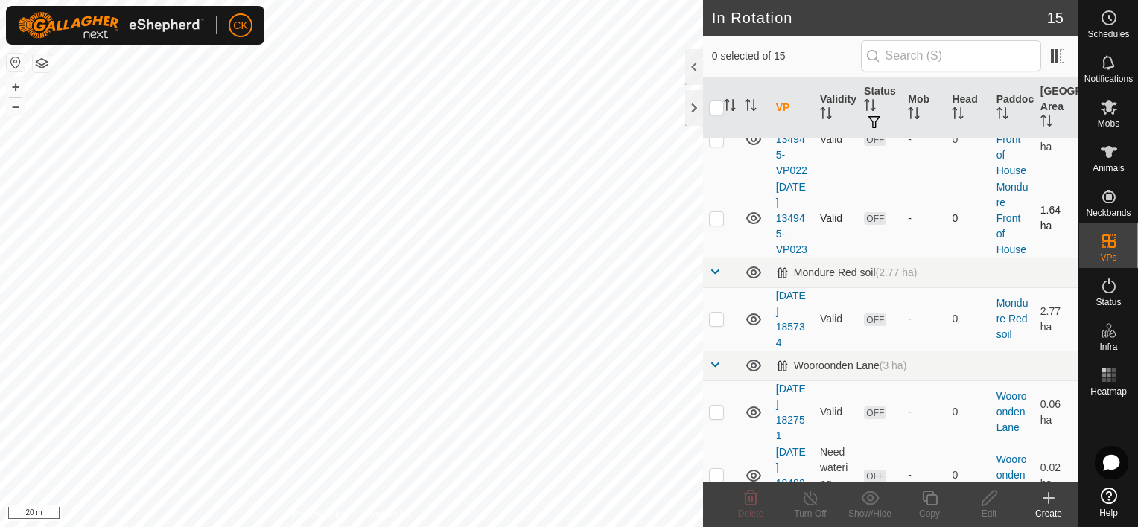
click at [715, 224] on p-checkbox at bounding box center [716, 218] width 15 height 12
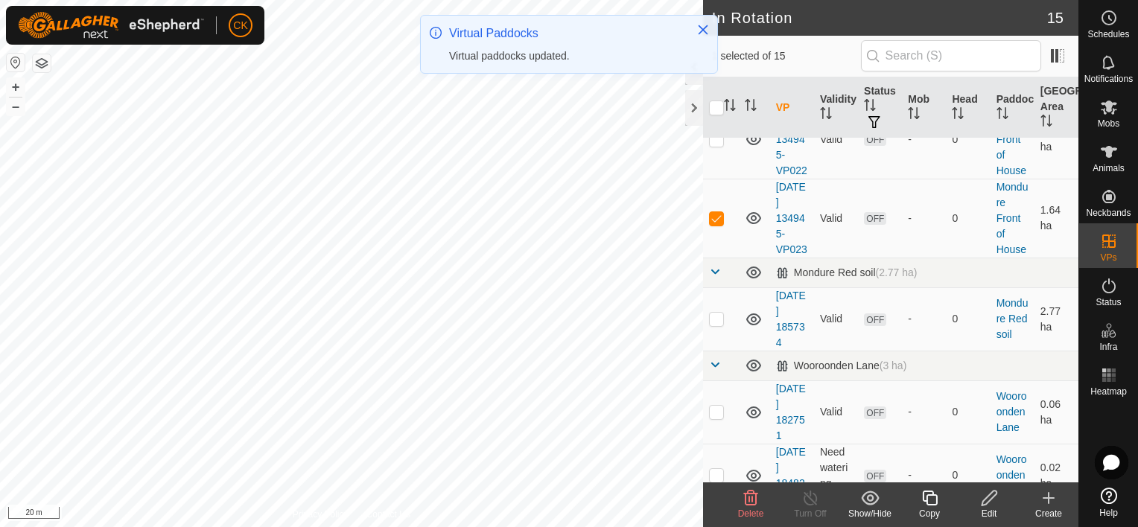
click at [926, 494] on icon at bounding box center [929, 498] width 19 height 18
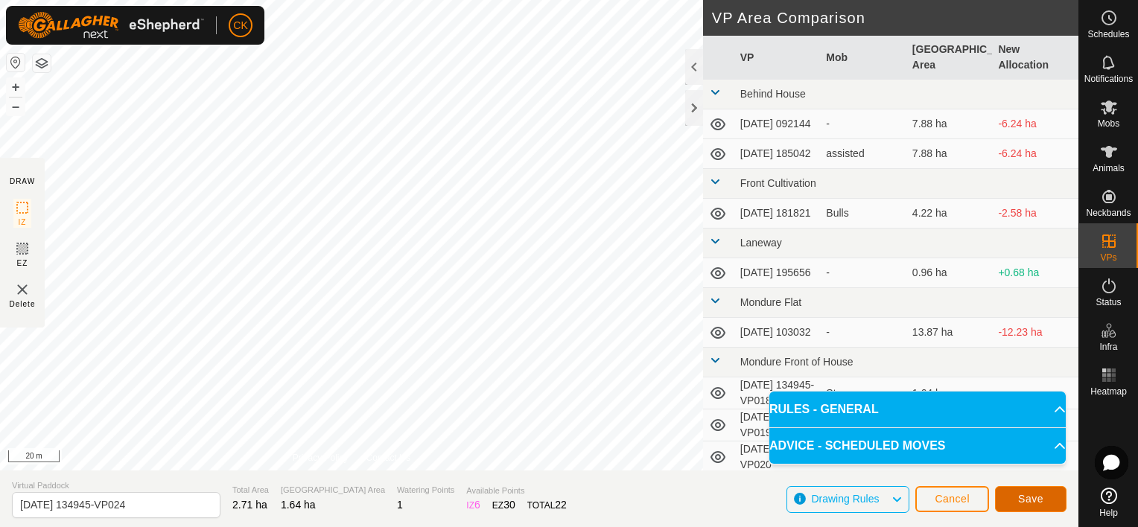
click at [1019, 496] on span "Save" at bounding box center [1030, 499] width 25 height 12
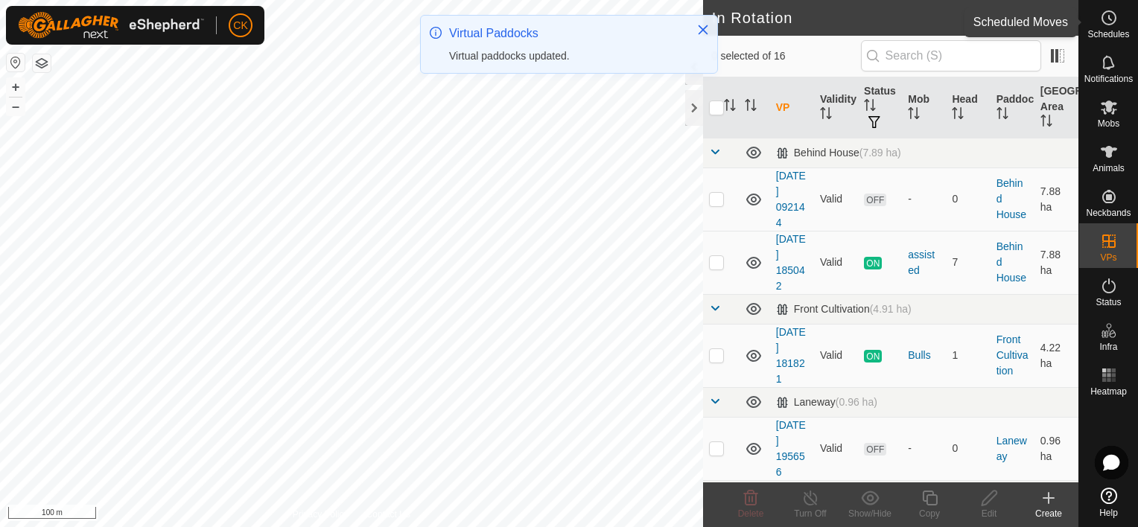
click at [1111, 13] on icon at bounding box center [1109, 18] width 18 height 18
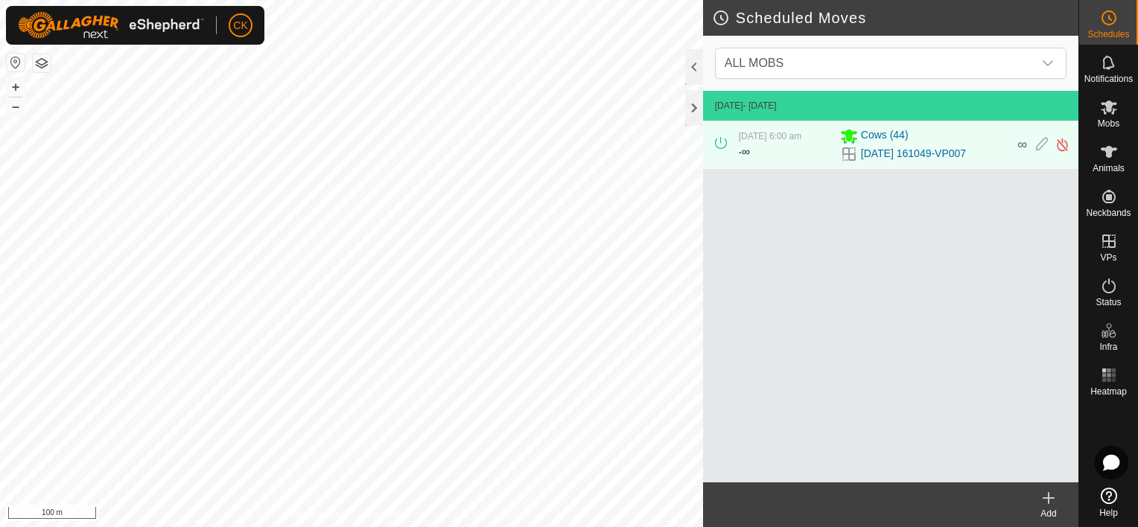
click at [1049, 494] on icon at bounding box center [1049, 498] width 0 height 10
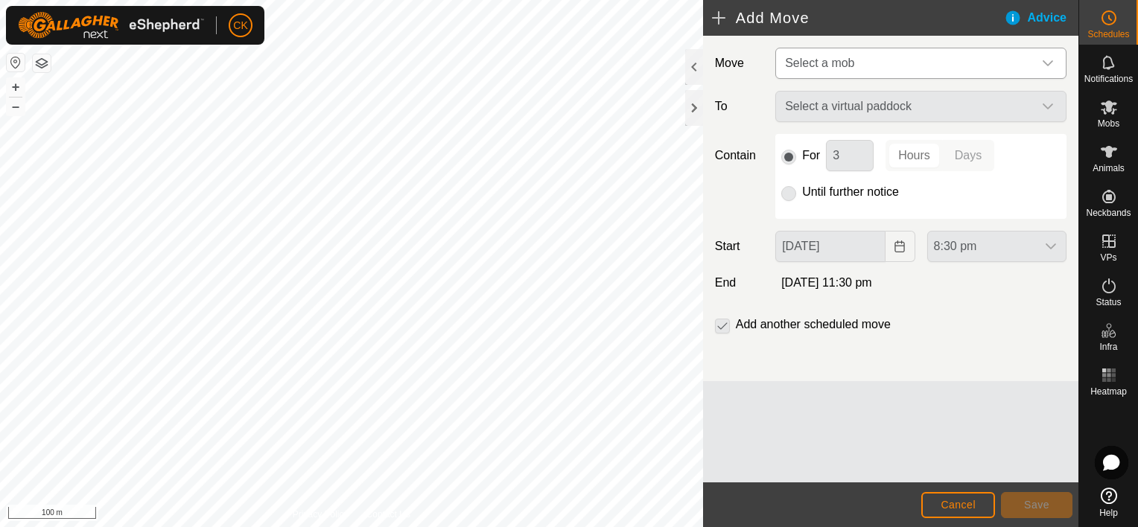
click at [1044, 58] on icon "dropdown trigger" at bounding box center [1048, 63] width 12 height 12
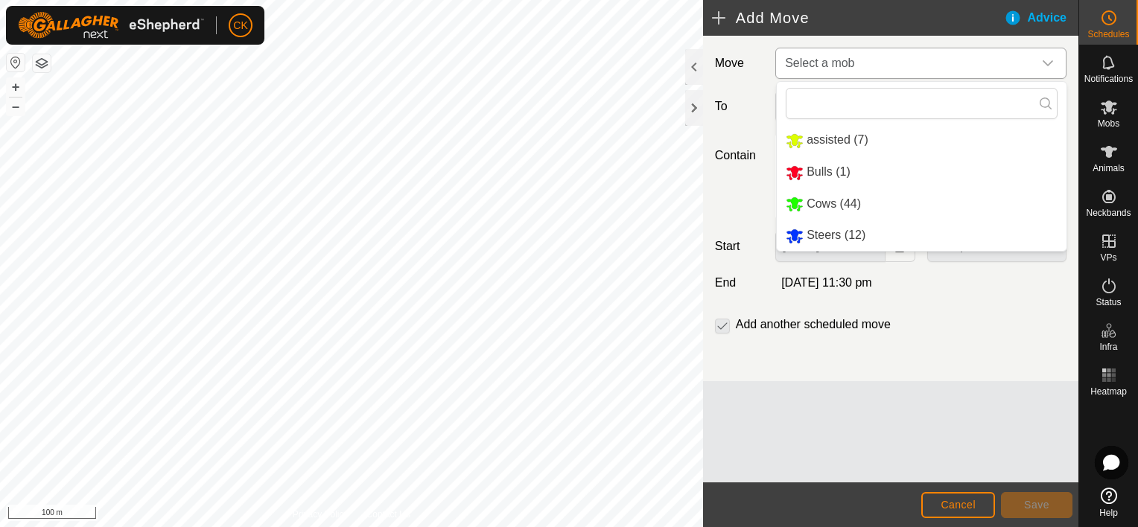
click at [817, 237] on li "Steers (12)" at bounding box center [922, 235] width 290 height 31
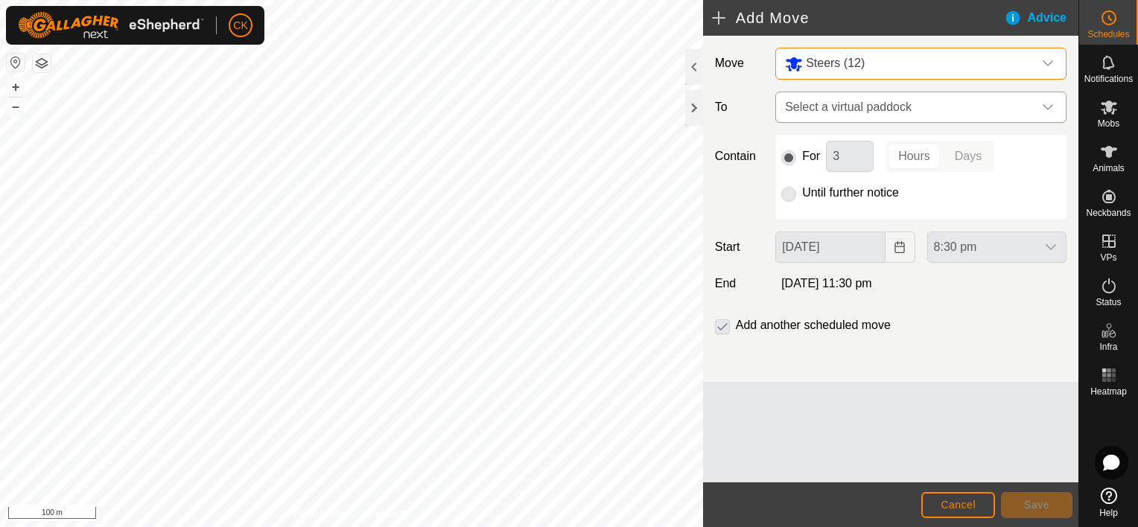
click at [1050, 108] on icon "dropdown trigger" at bounding box center [1048, 107] width 12 height 12
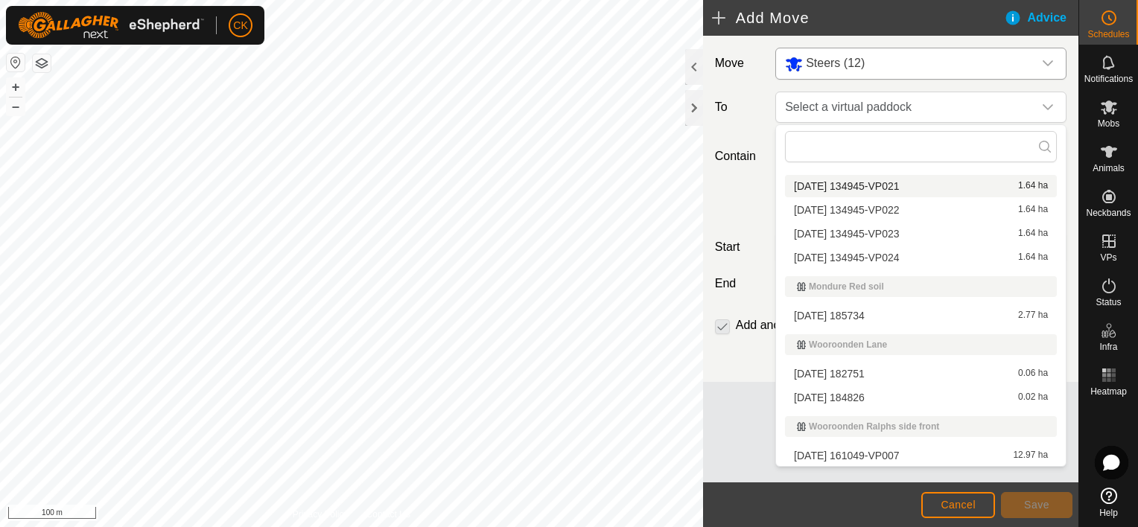
scroll to position [281, 0]
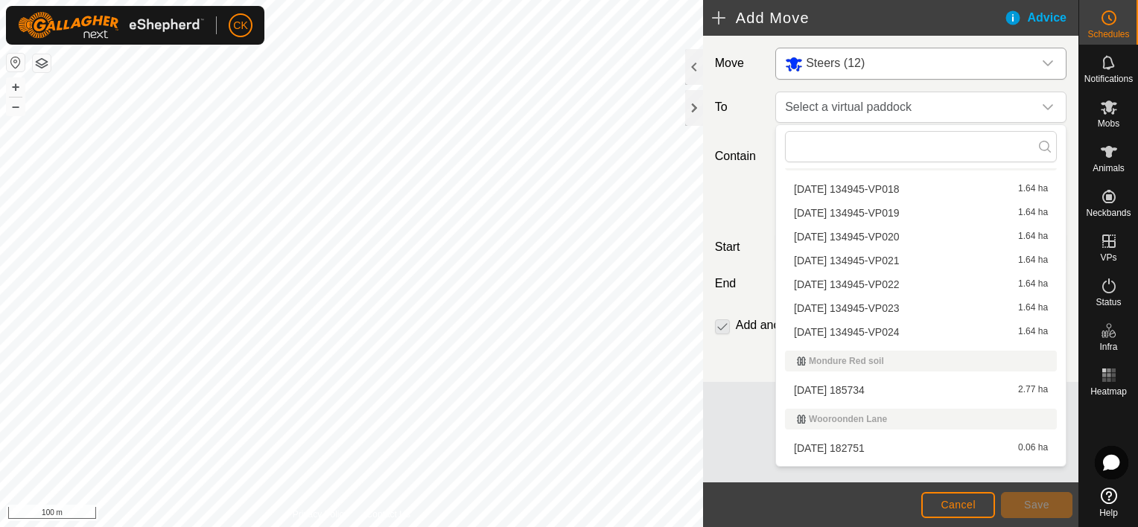
click at [897, 230] on li "[DATE] 134945-VP020 1.64 ha" at bounding box center [921, 237] width 272 height 22
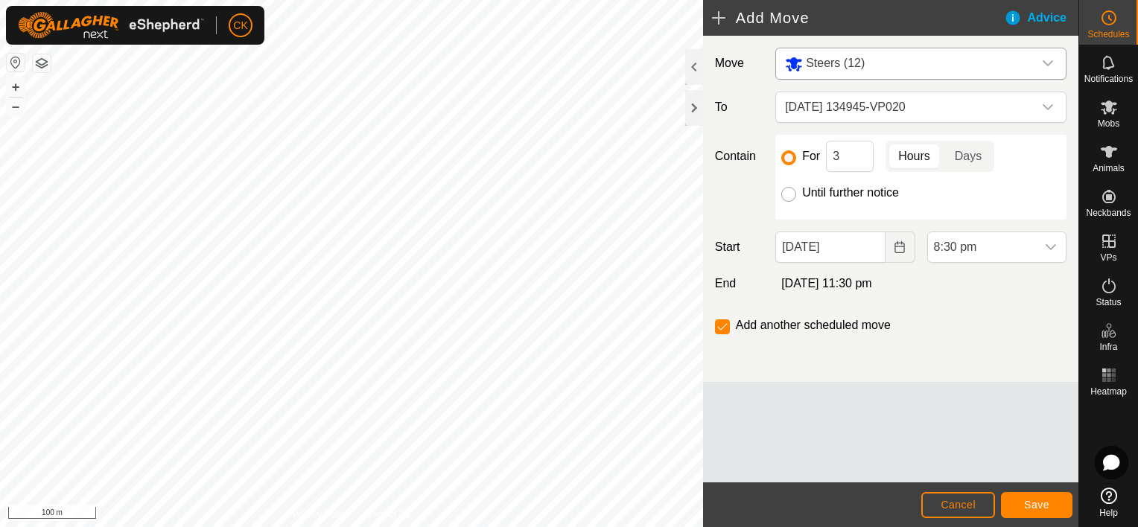
click at [789, 194] on input "Until further notice" at bounding box center [788, 194] width 15 height 15
click at [861, 251] on input "[DATE]" at bounding box center [829, 247] width 109 height 31
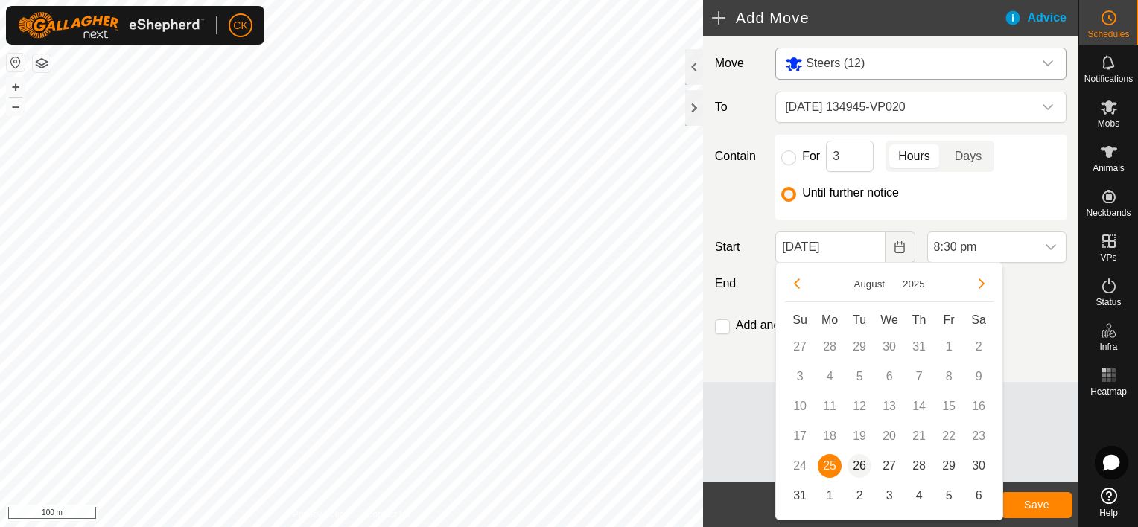
click at [858, 462] on span "26" at bounding box center [859, 466] width 24 height 24
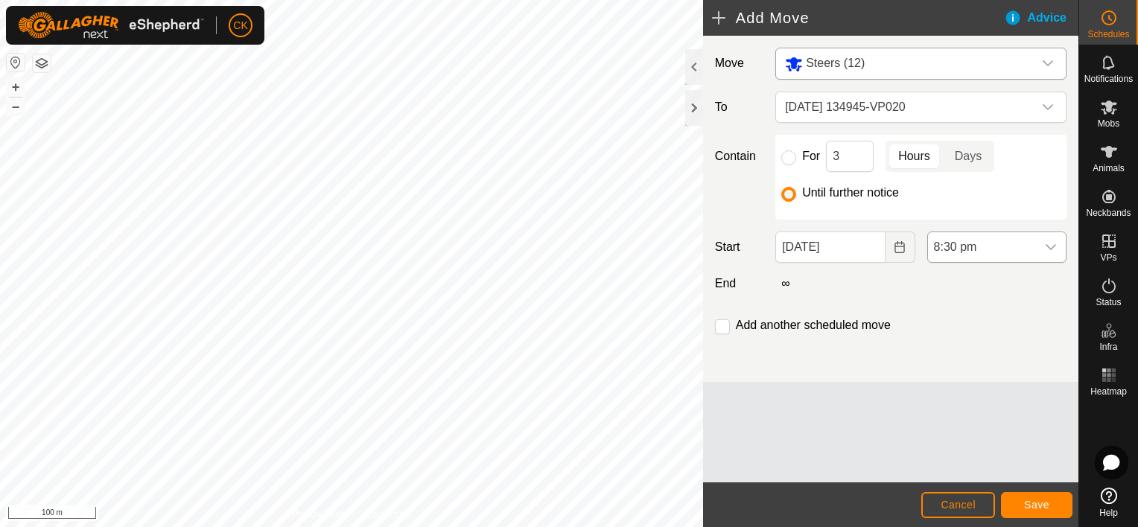
click at [1049, 245] on icon "dropdown trigger" at bounding box center [1051, 247] width 12 height 12
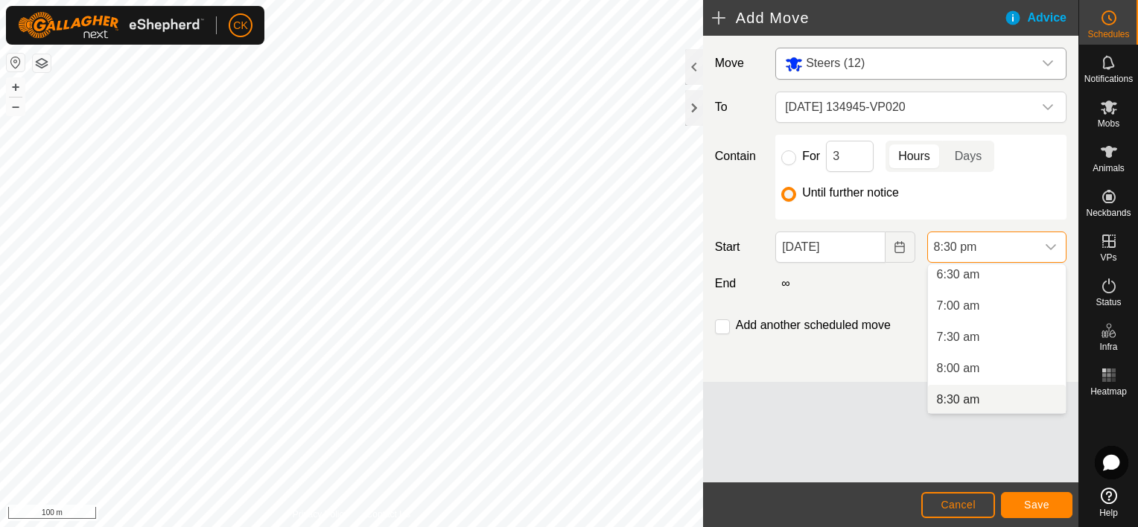
scroll to position [338, 0]
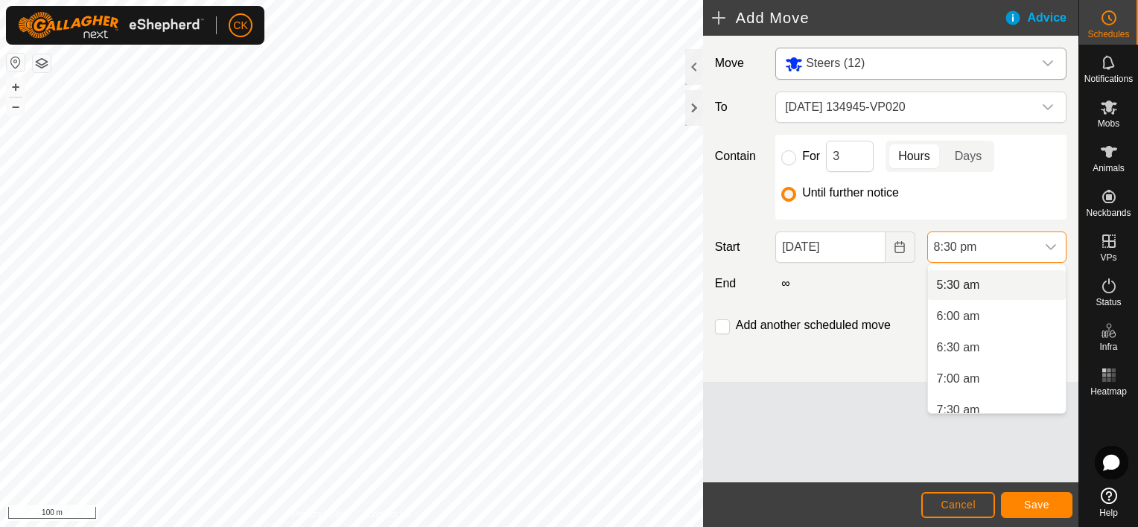
click at [968, 282] on li "5:30 am" at bounding box center [997, 285] width 138 height 30
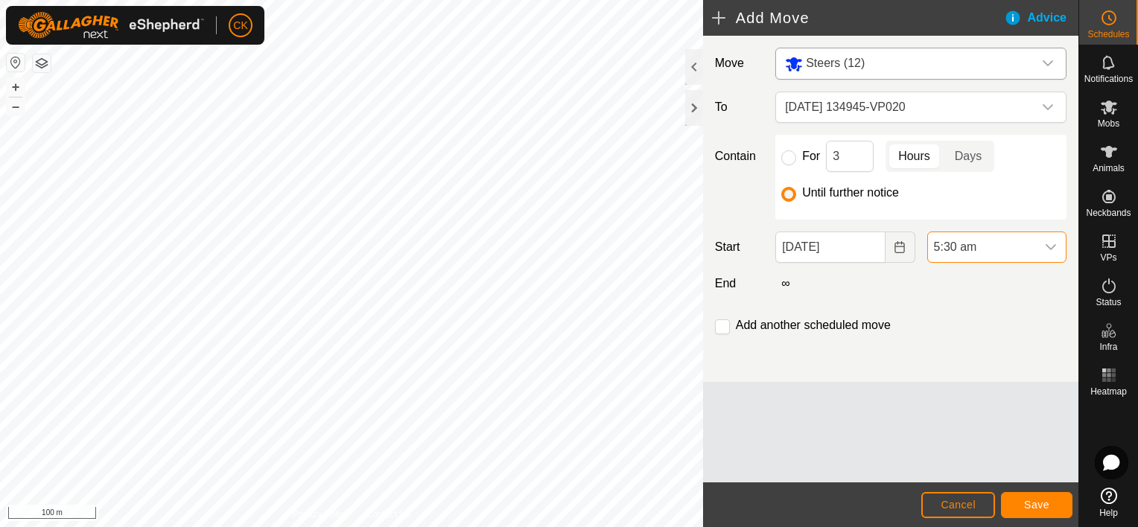
scroll to position [1163, 0]
click at [1044, 503] on span "Save" at bounding box center [1036, 505] width 25 height 12
